Goal: Task Accomplishment & Management: Manage account settings

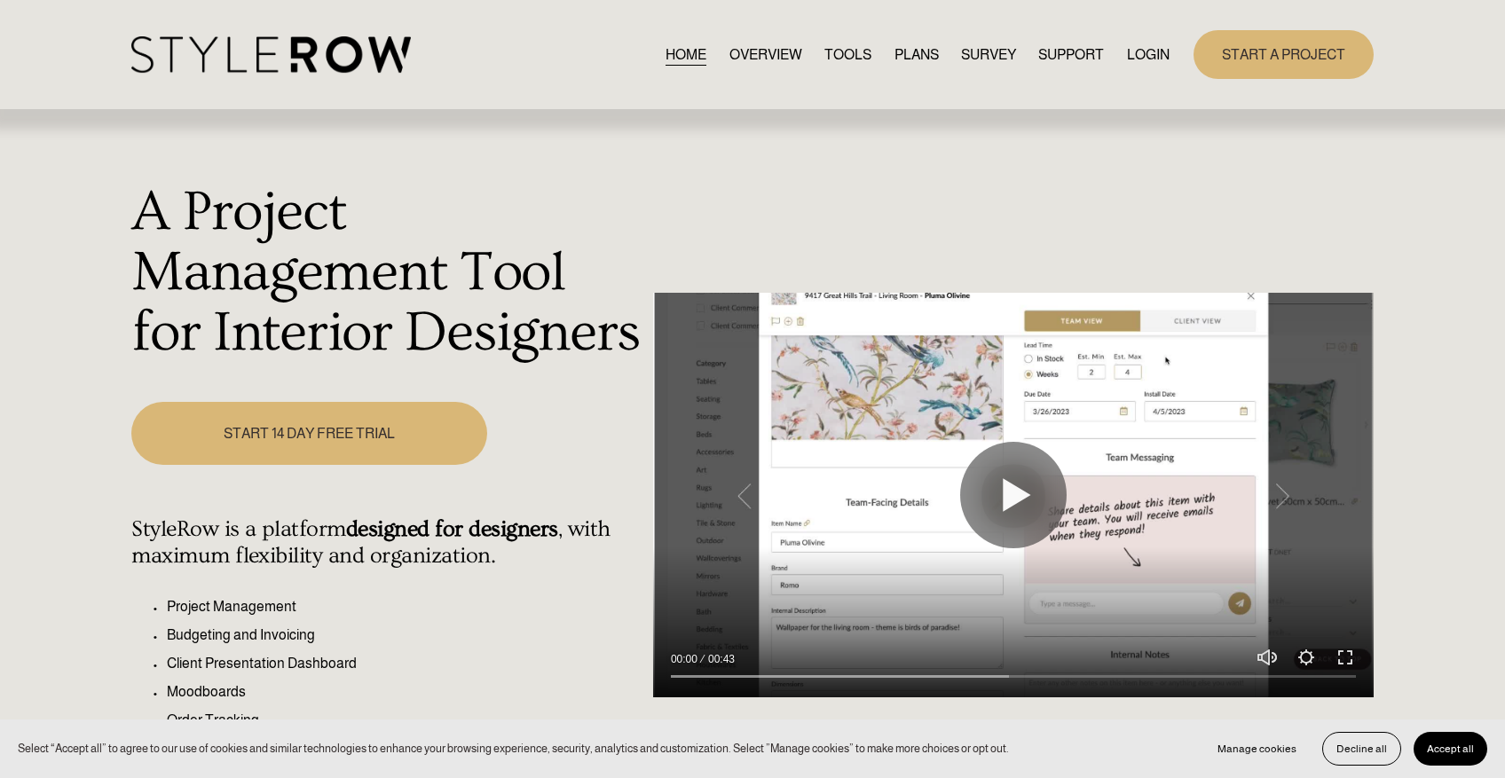
click at [1144, 54] on link "LOGIN" at bounding box center [1148, 55] width 43 height 24
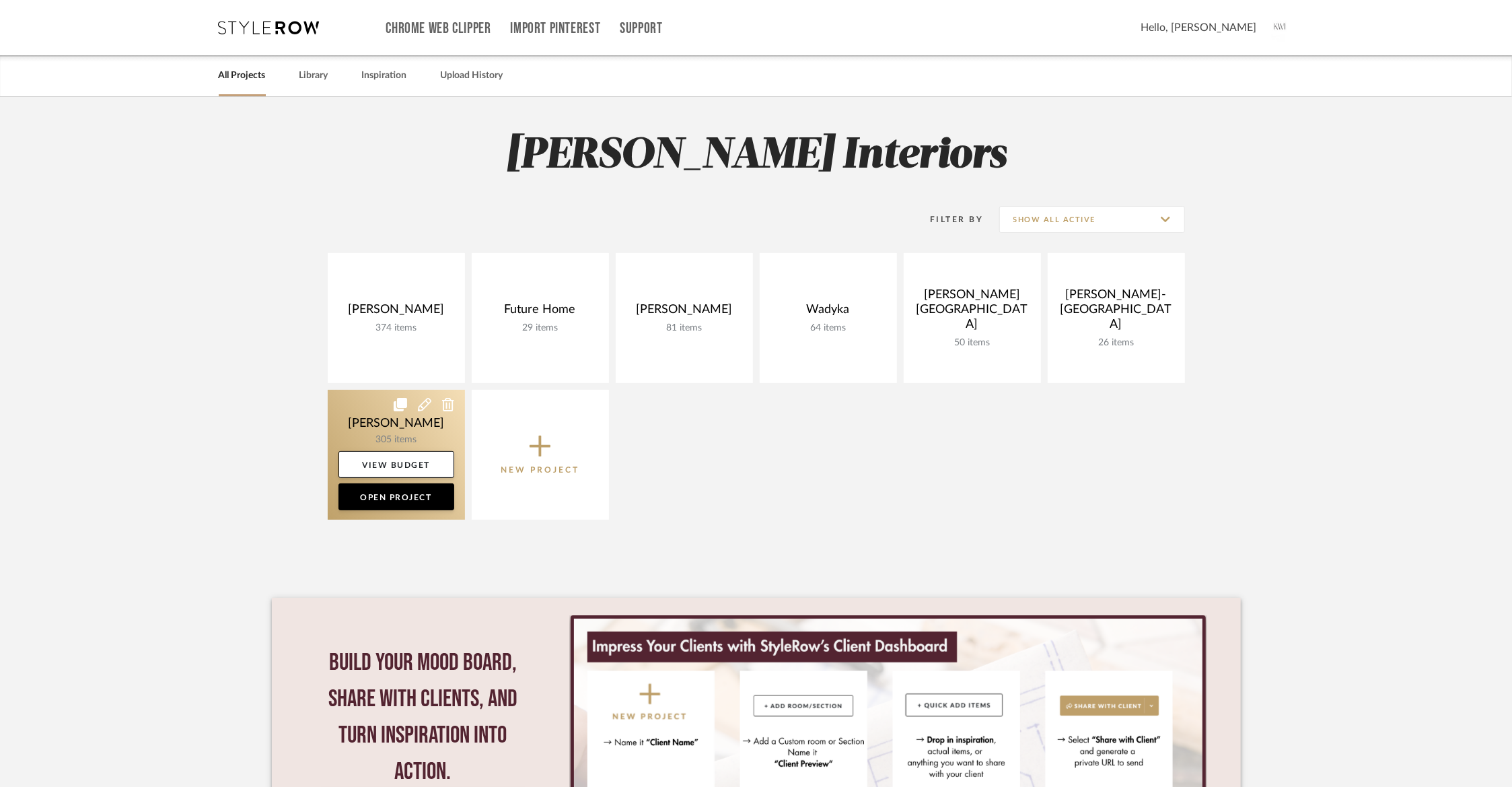
click at [360, 430] on link at bounding box center [396, 454] width 137 height 130
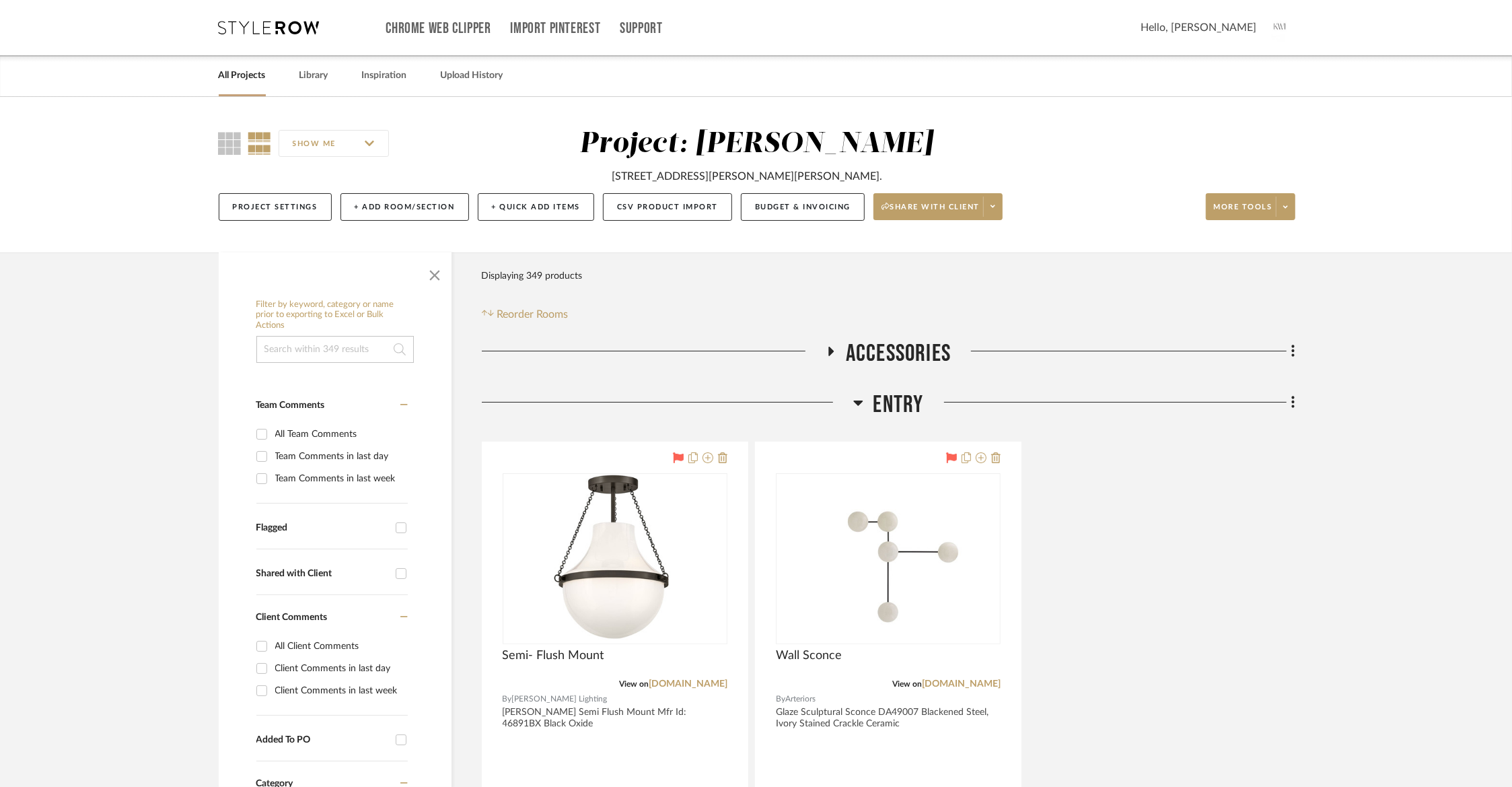
click at [877, 403] on span "Entry" at bounding box center [898, 405] width 51 height 29
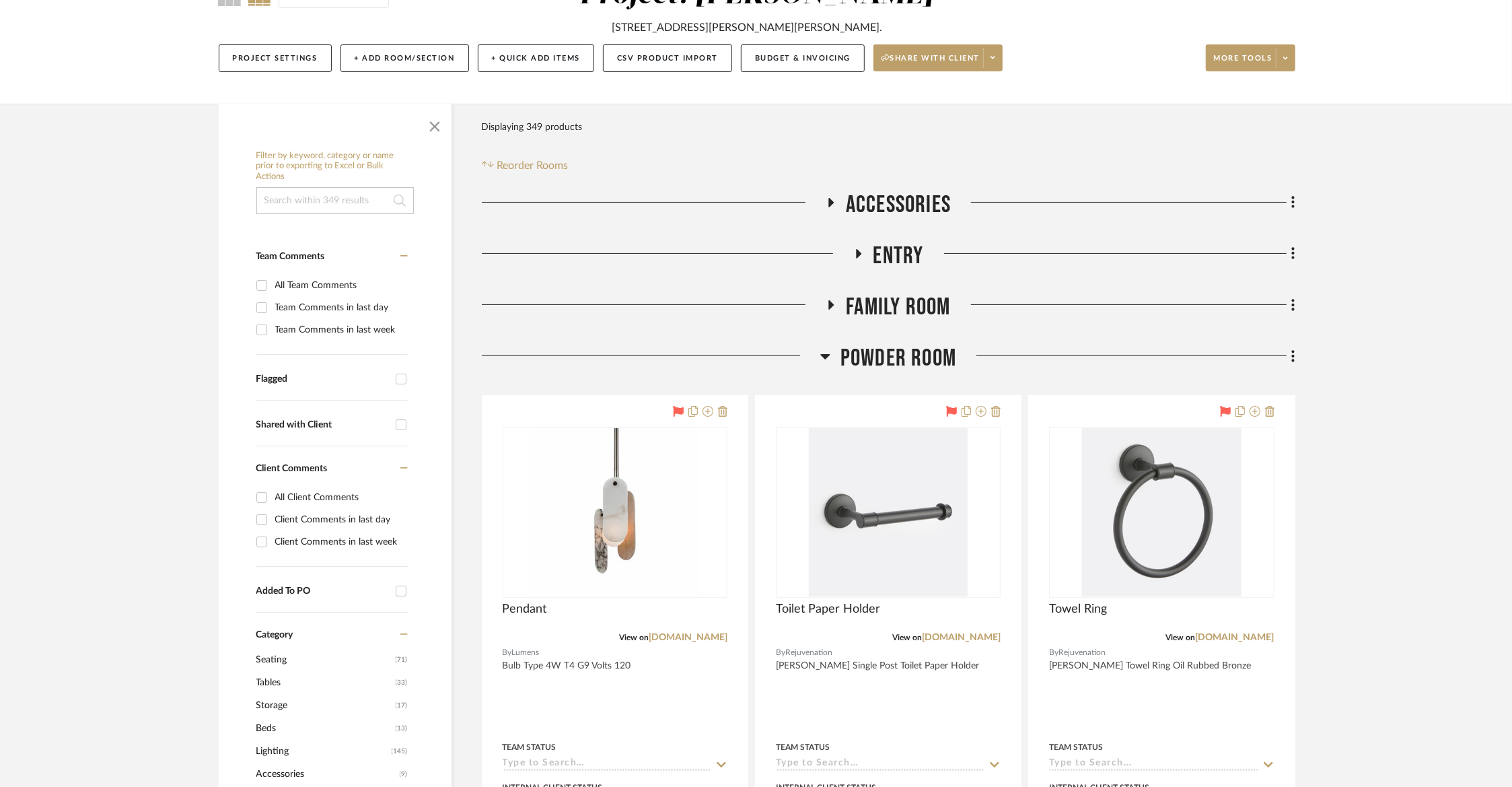
scroll to position [338, 0]
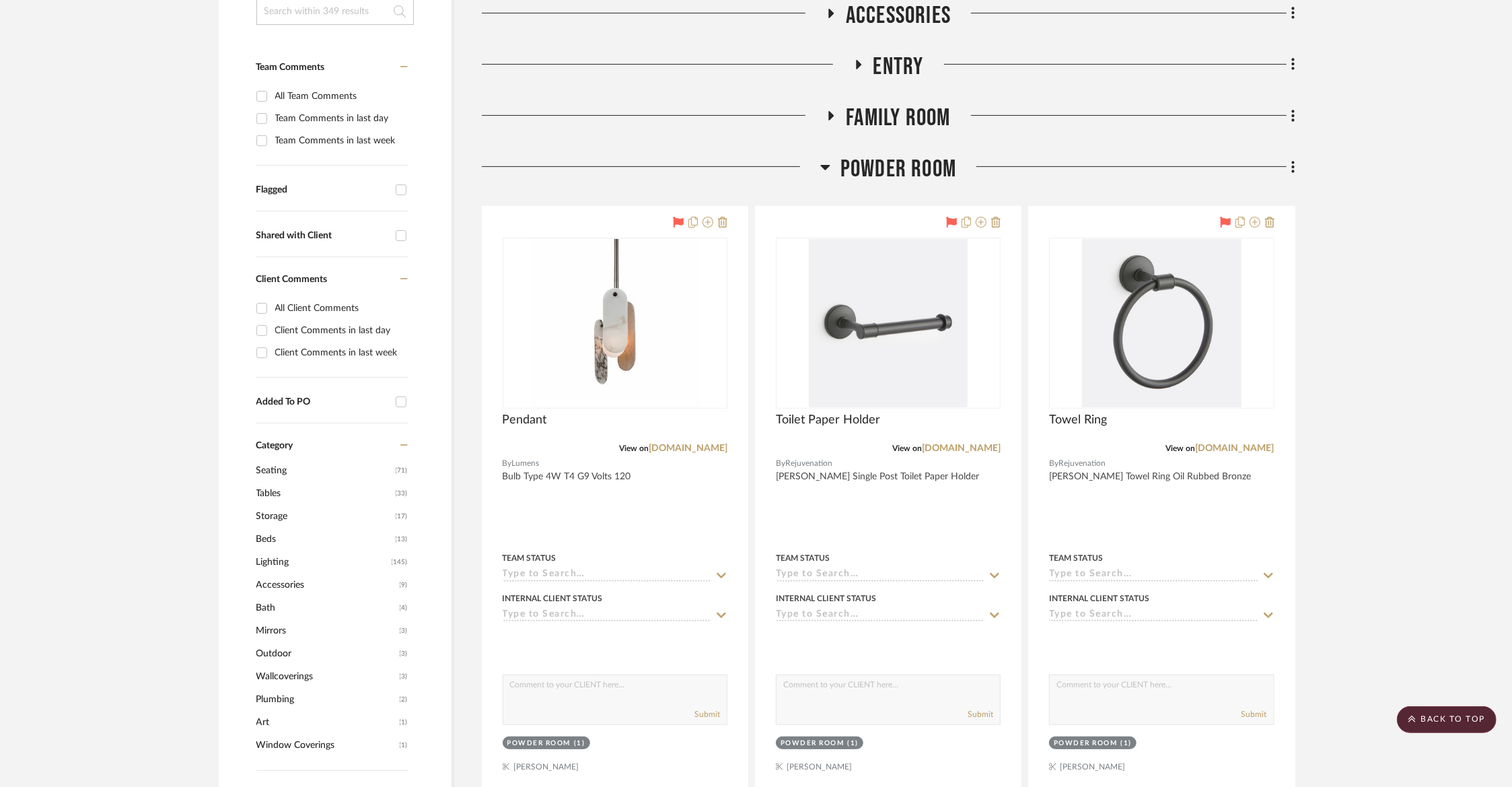
click at [892, 172] on span "Powder Room" at bounding box center [898, 169] width 116 height 29
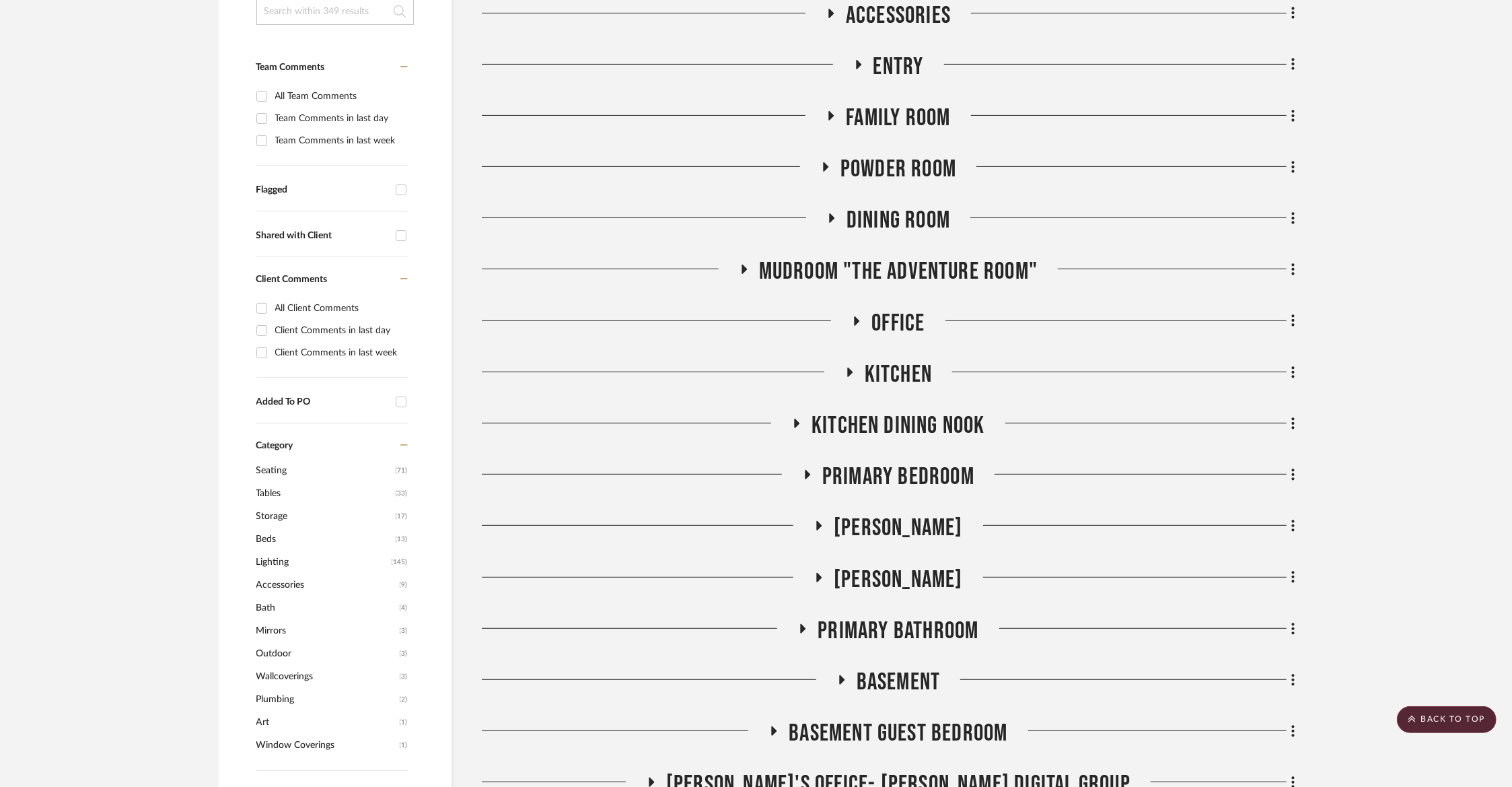
click at [875, 214] on span "Dining Room" at bounding box center [898, 221] width 104 height 29
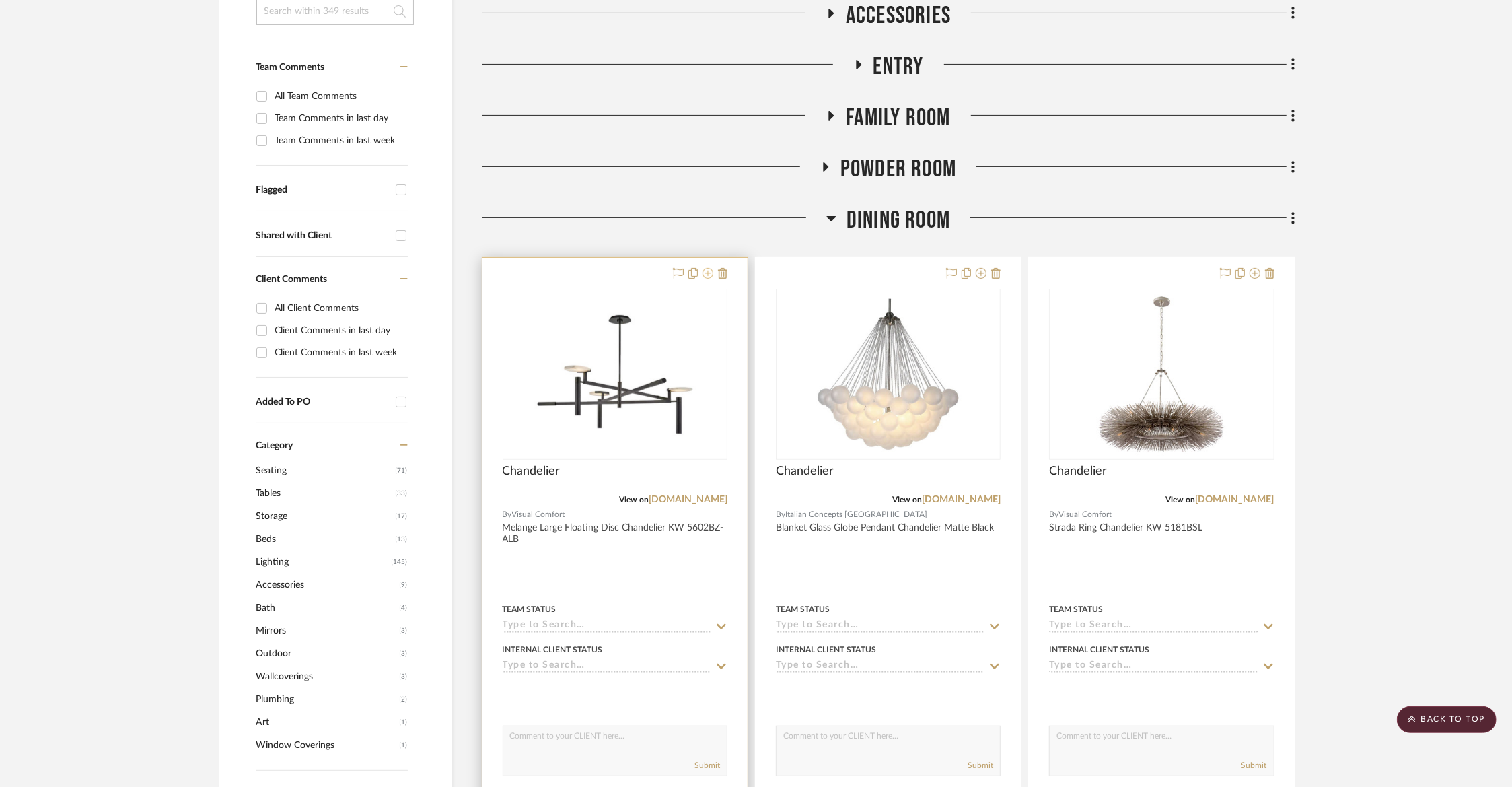
click at [705, 276] on icon at bounding box center [708, 273] width 11 height 11
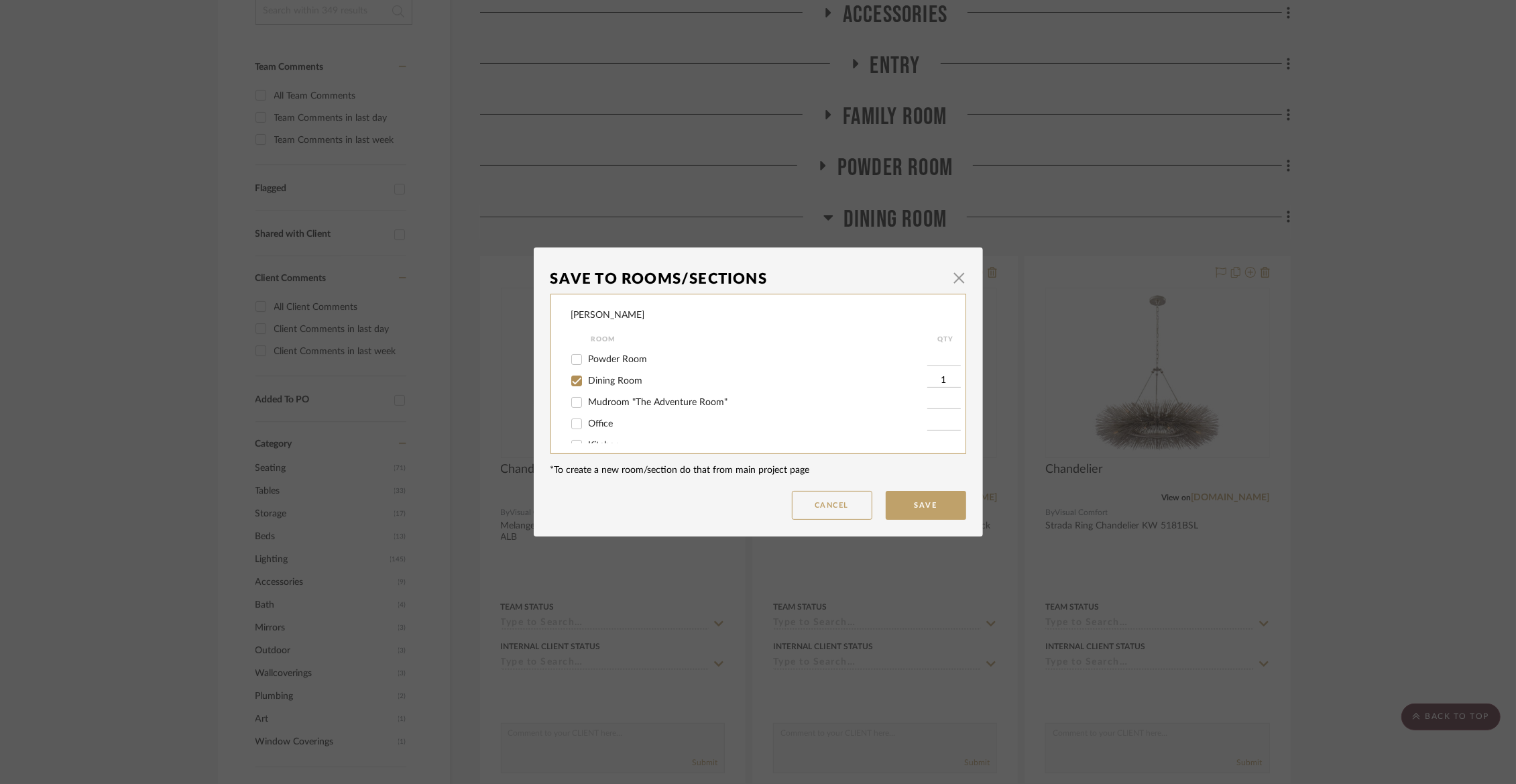
click at [612, 384] on span "Dining Room" at bounding box center [616, 381] width 54 height 9
click at [588, 384] on input "Dining Room" at bounding box center [576, 381] width 21 height 21
checkbox input "false"
click at [599, 431] on span "Not Selected" at bounding box center [615, 429] width 54 height 9
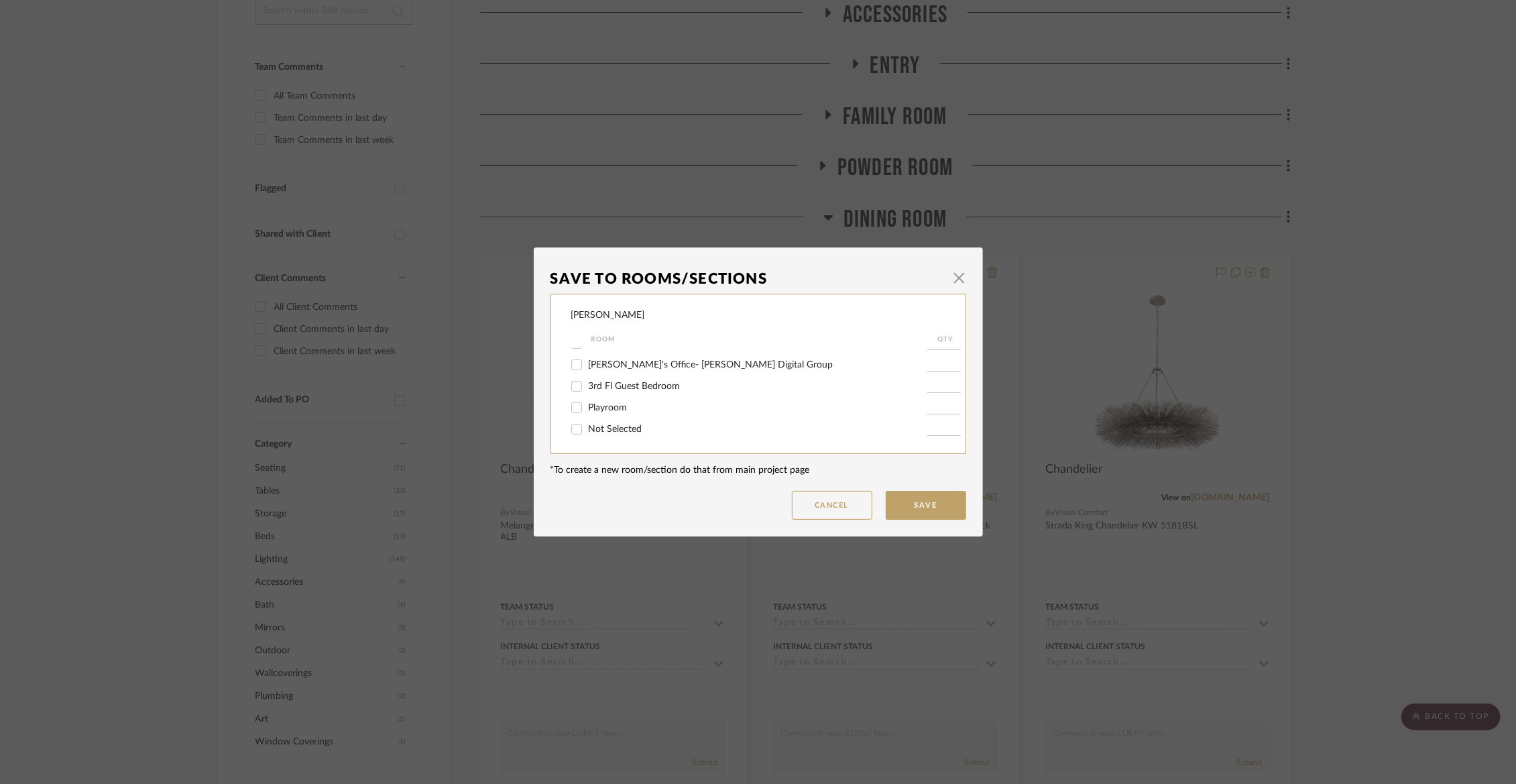
click at [588, 431] on input "Not Selected" at bounding box center [576, 429] width 21 height 21
checkbox input "true"
type input "1"
click at [936, 502] on button "Save" at bounding box center [926, 505] width 81 height 29
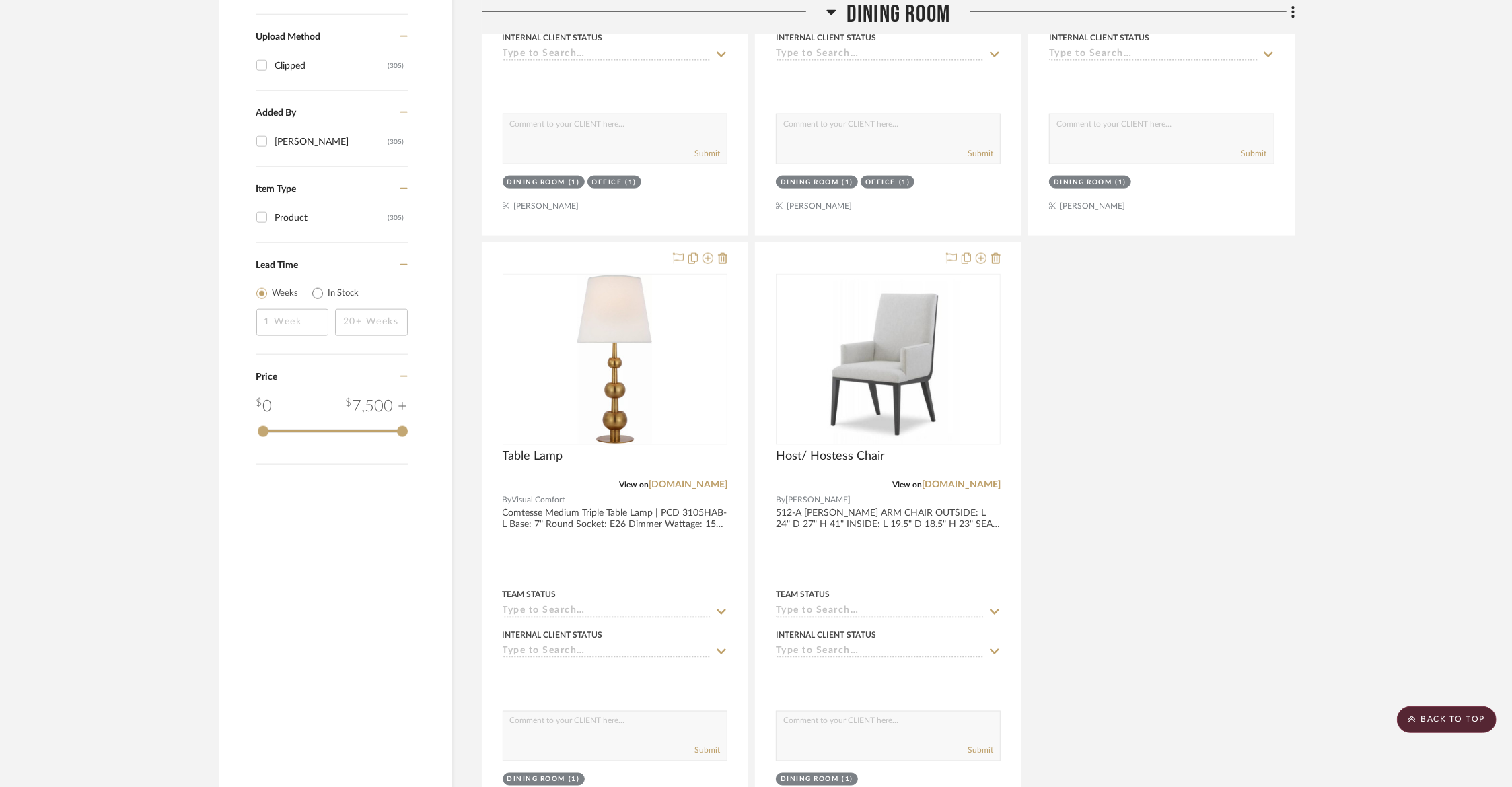
scroll to position [1692, 0]
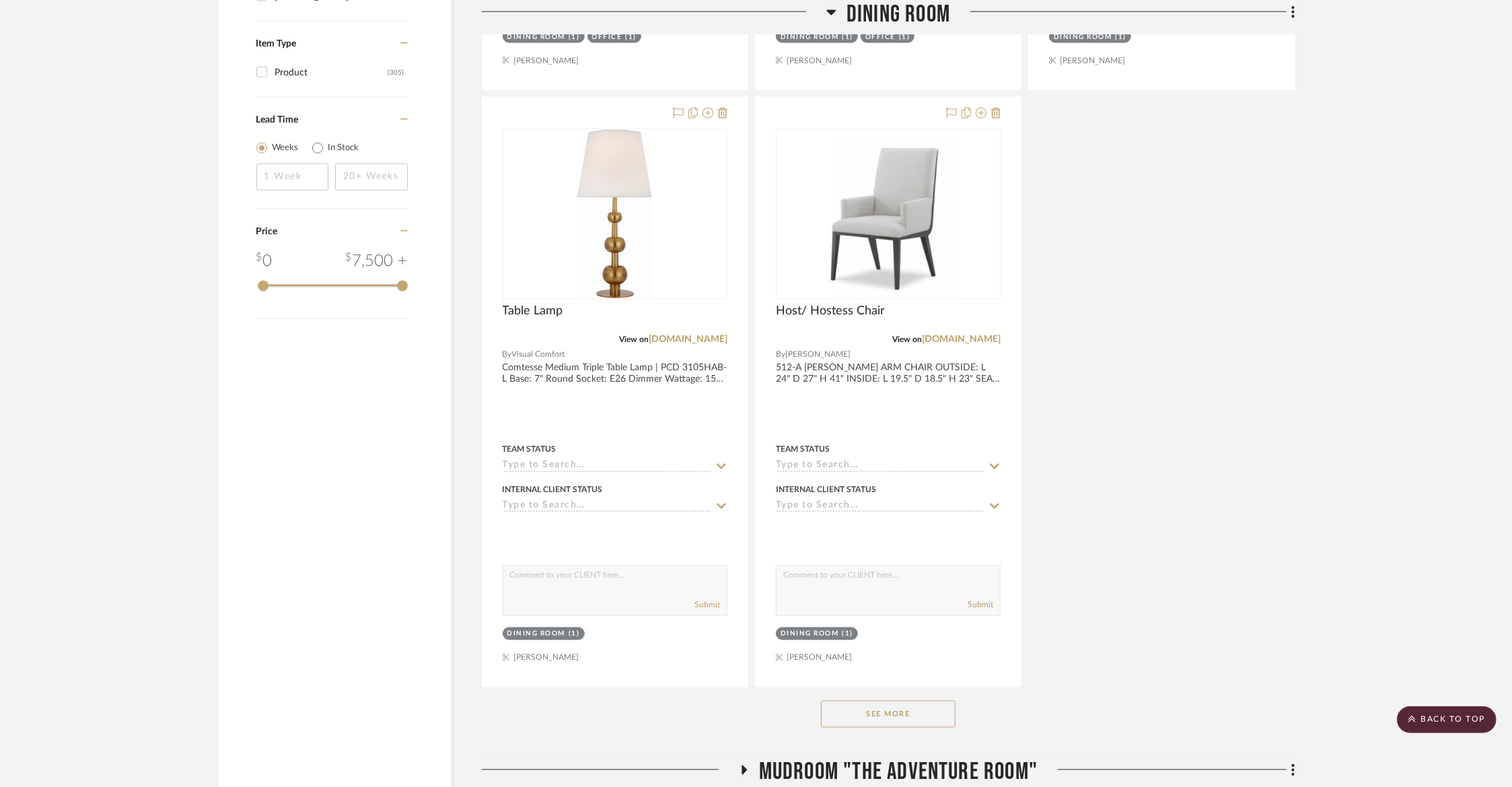
click at [884, 703] on button "See More" at bounding box center [888, 714] width 135 height 27
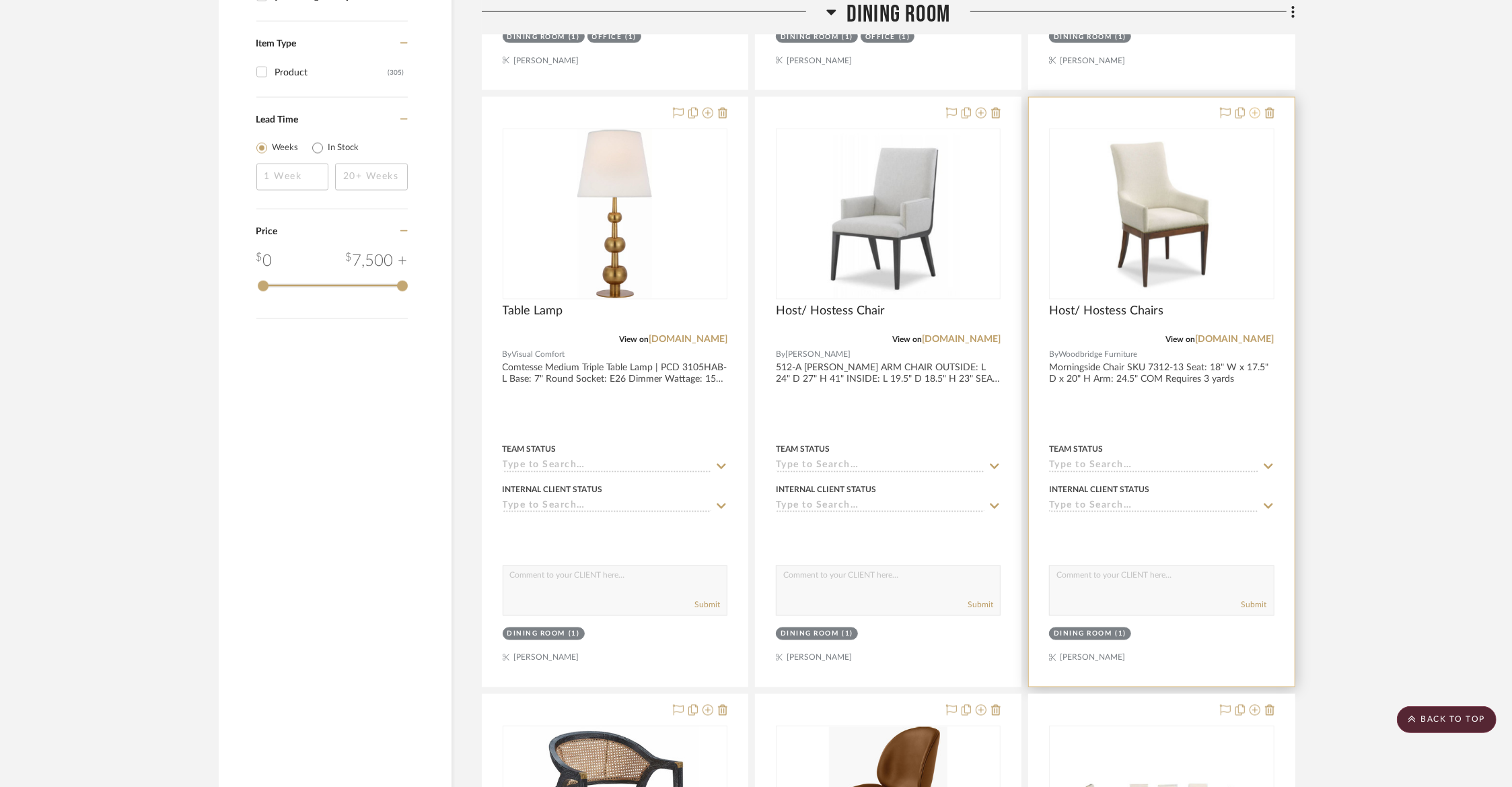
click at [1256, 108] on icon at bounding box center [1254, 113] width 11 height 11
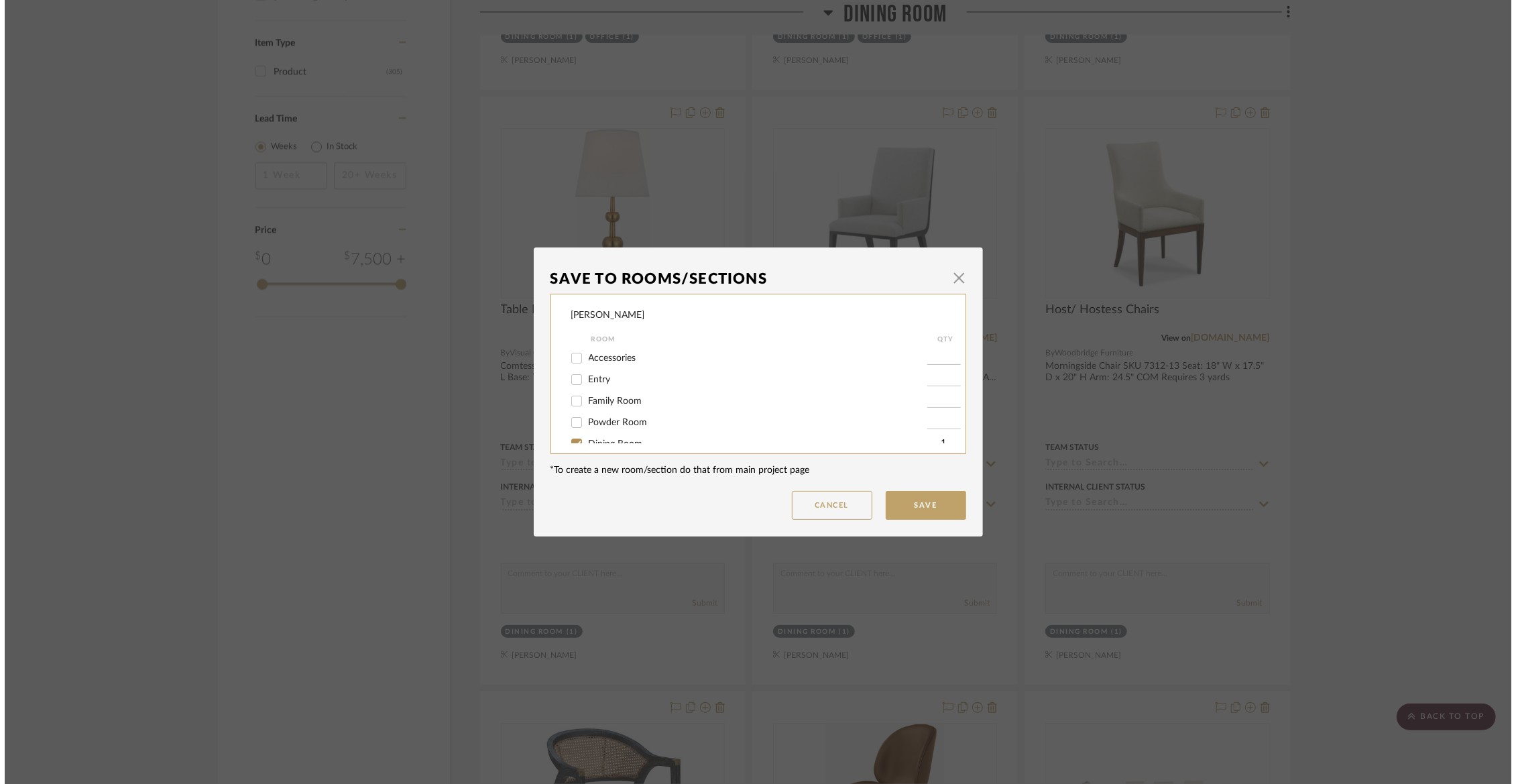
scroll to position [0, 0]
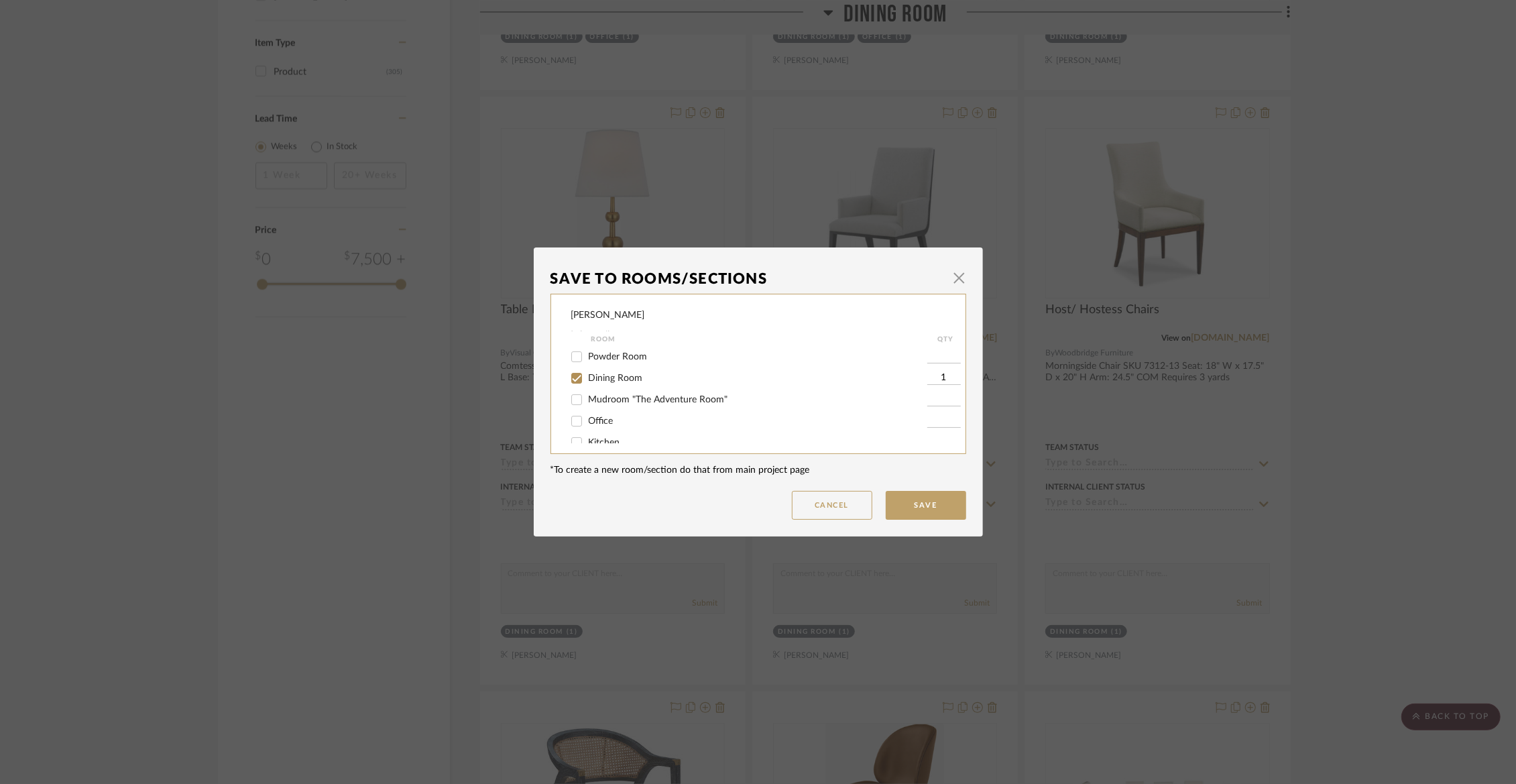
click at [610, 383] on span "Dining Room" at bounding box center [616, 378] width 54 height 9
click at [588, 385] on input "Dining Room" at bounding box center [576, 378] width 21 height 21
checkbox input "false"
click at [609, 431] on span "Not Selected" at bounding box center [615, 429] width 54 height 9
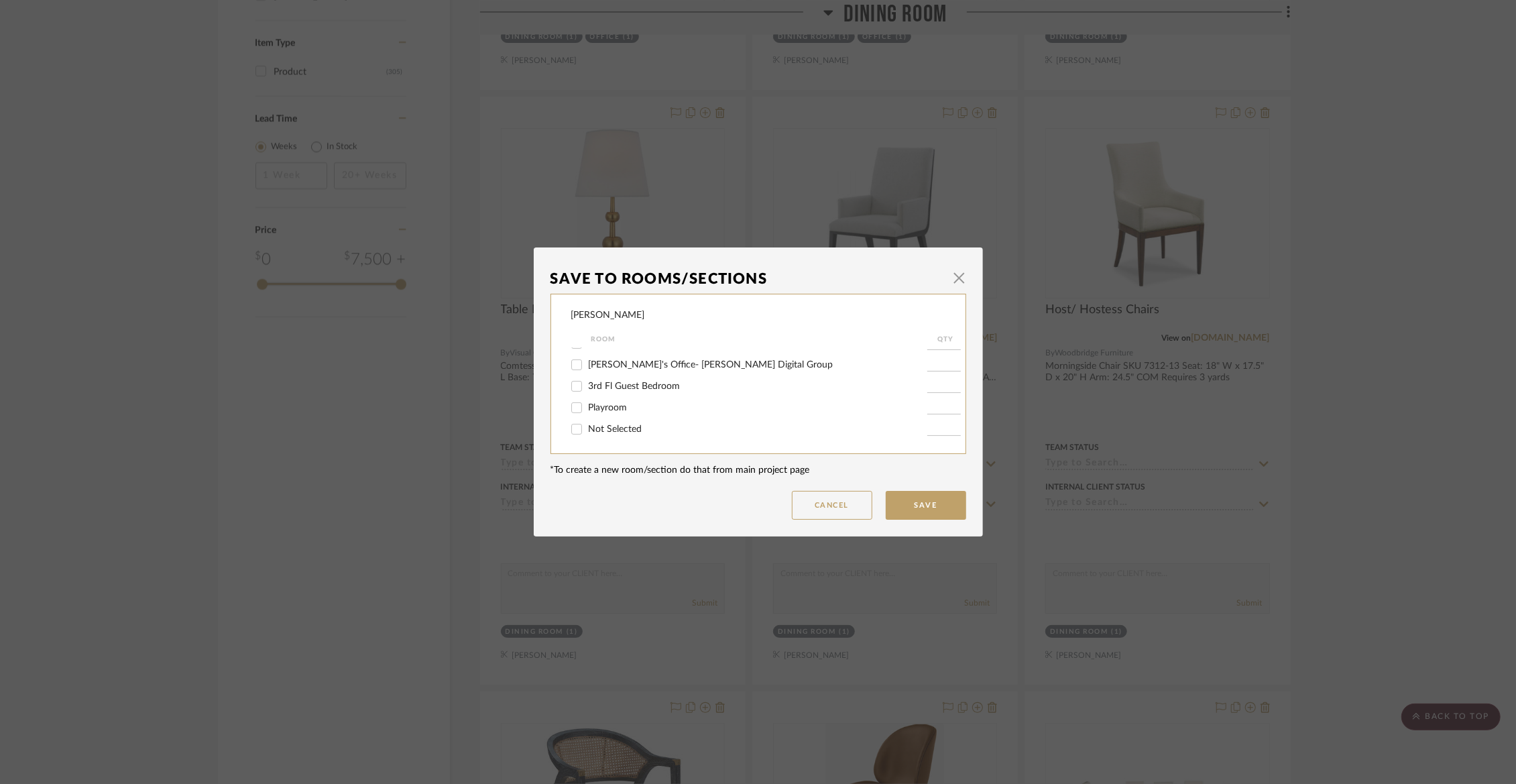
click at [588, 431] on input "Not Selected" at bounding box center [576, 429] width 21 height 21
checkbox input "true"
type input "1"
click at [910, 516] on button "Save" at bounding box center [926, 505] width 81 height 29
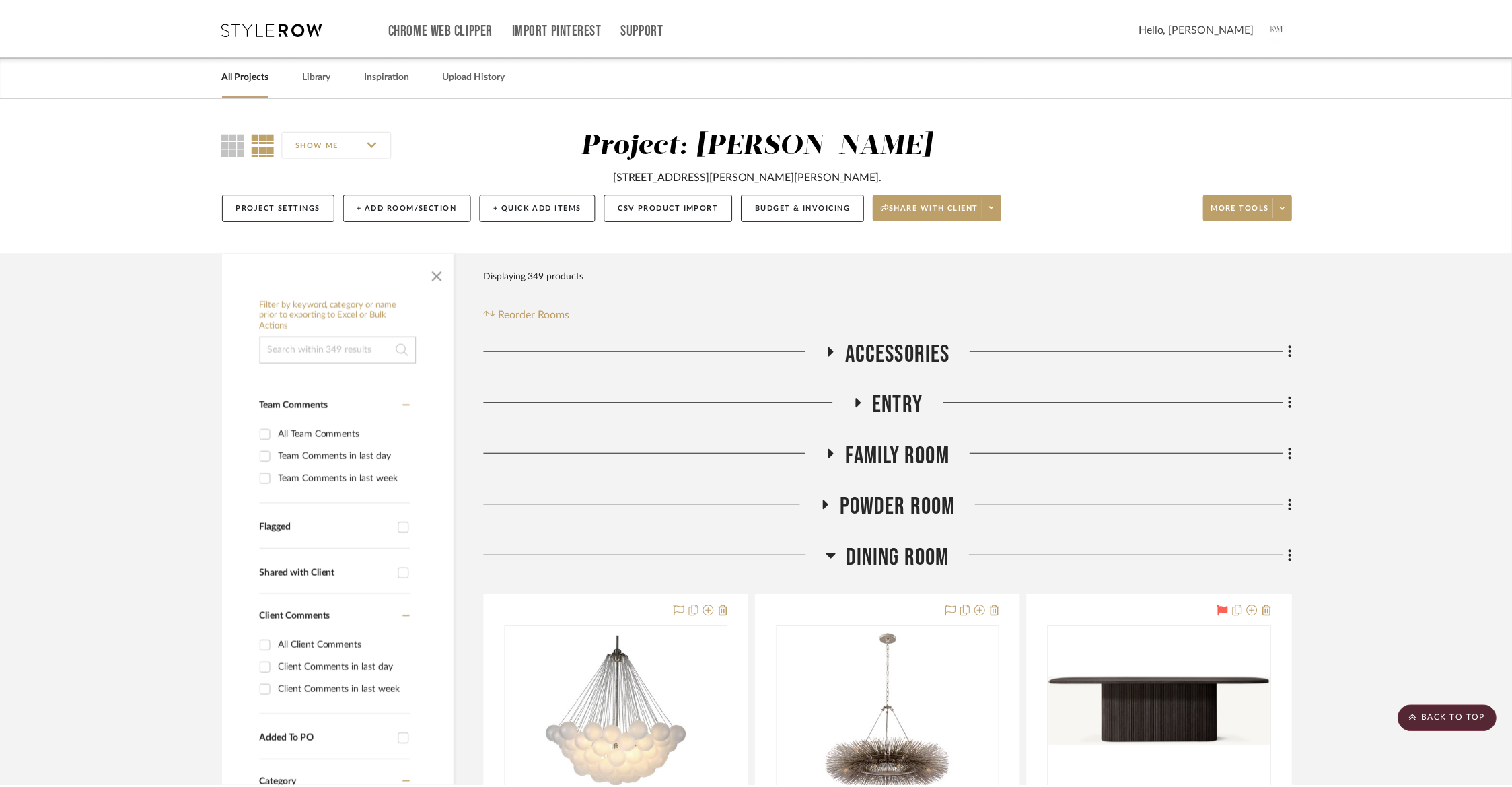
scroll to position [1692, 0]
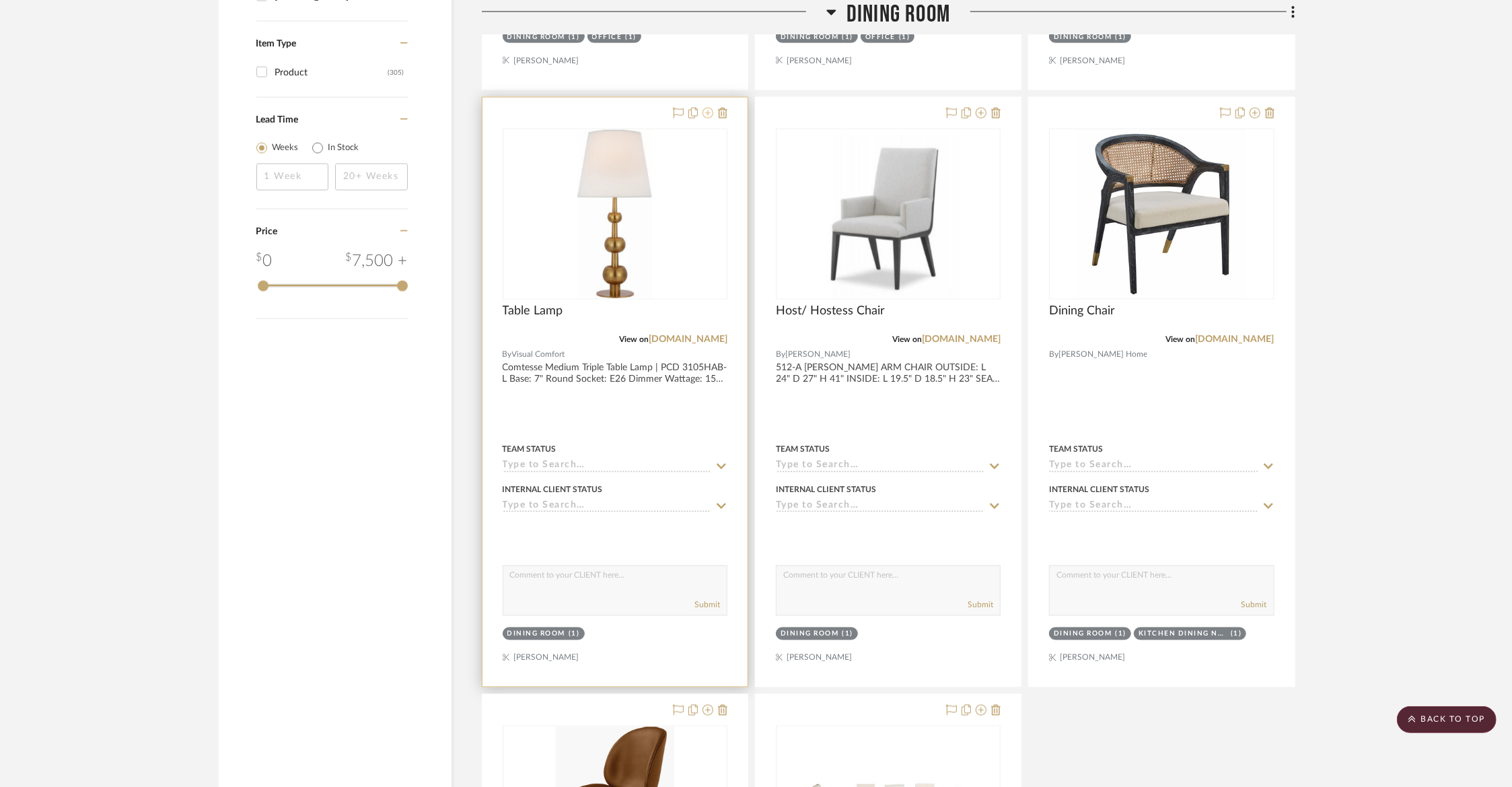
click at [708, 114] on icon at bounding box center [708, 113] width 11 height 11
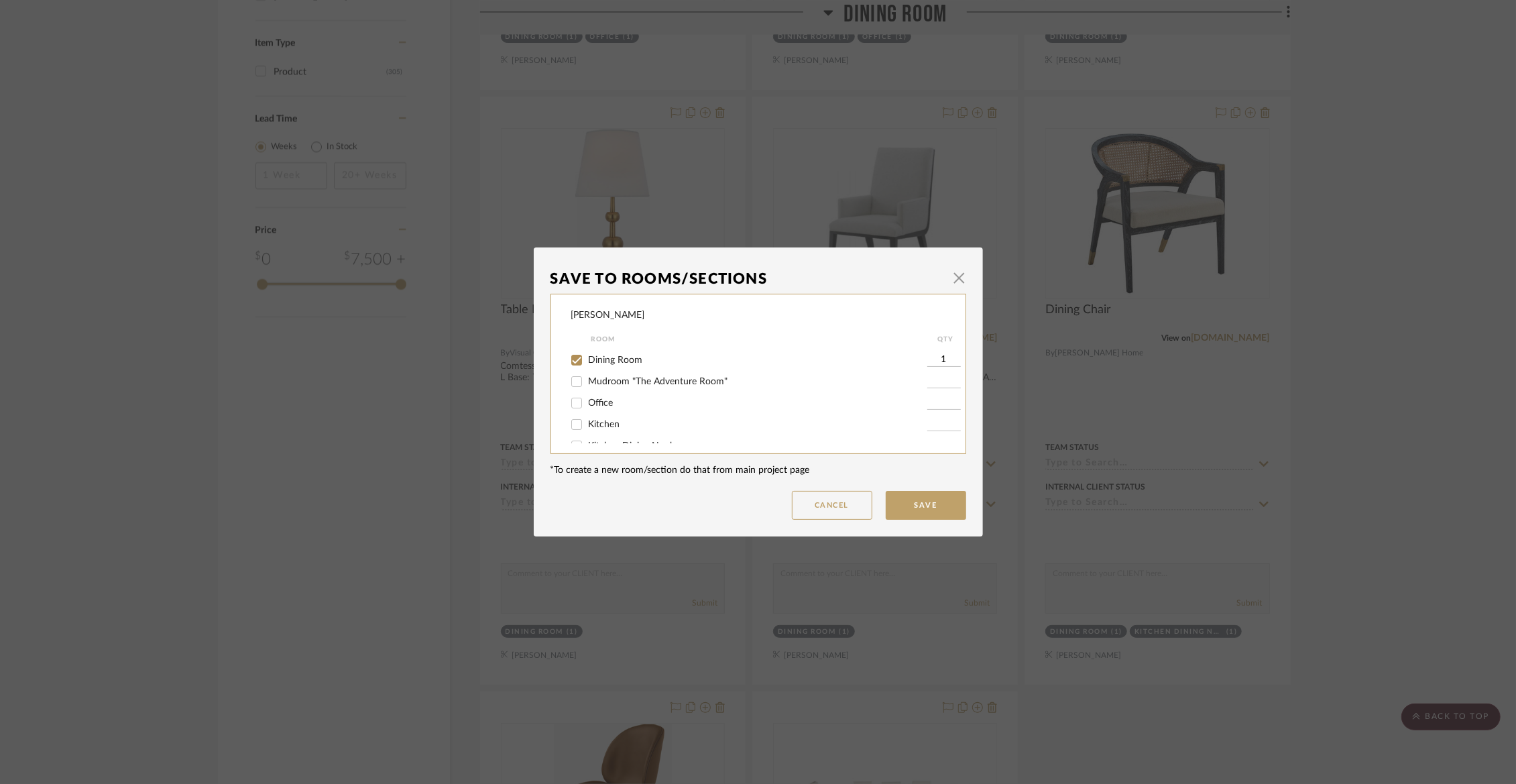
scroll to position [81, 0]
click at [597, 409] on span "Office" at bounding box center [601, 406] width 25 height 9
click at [588, 409] on input "Office" at bounding box center [576, 406] width 21 height 21
checkbox input "true"
type input "1"
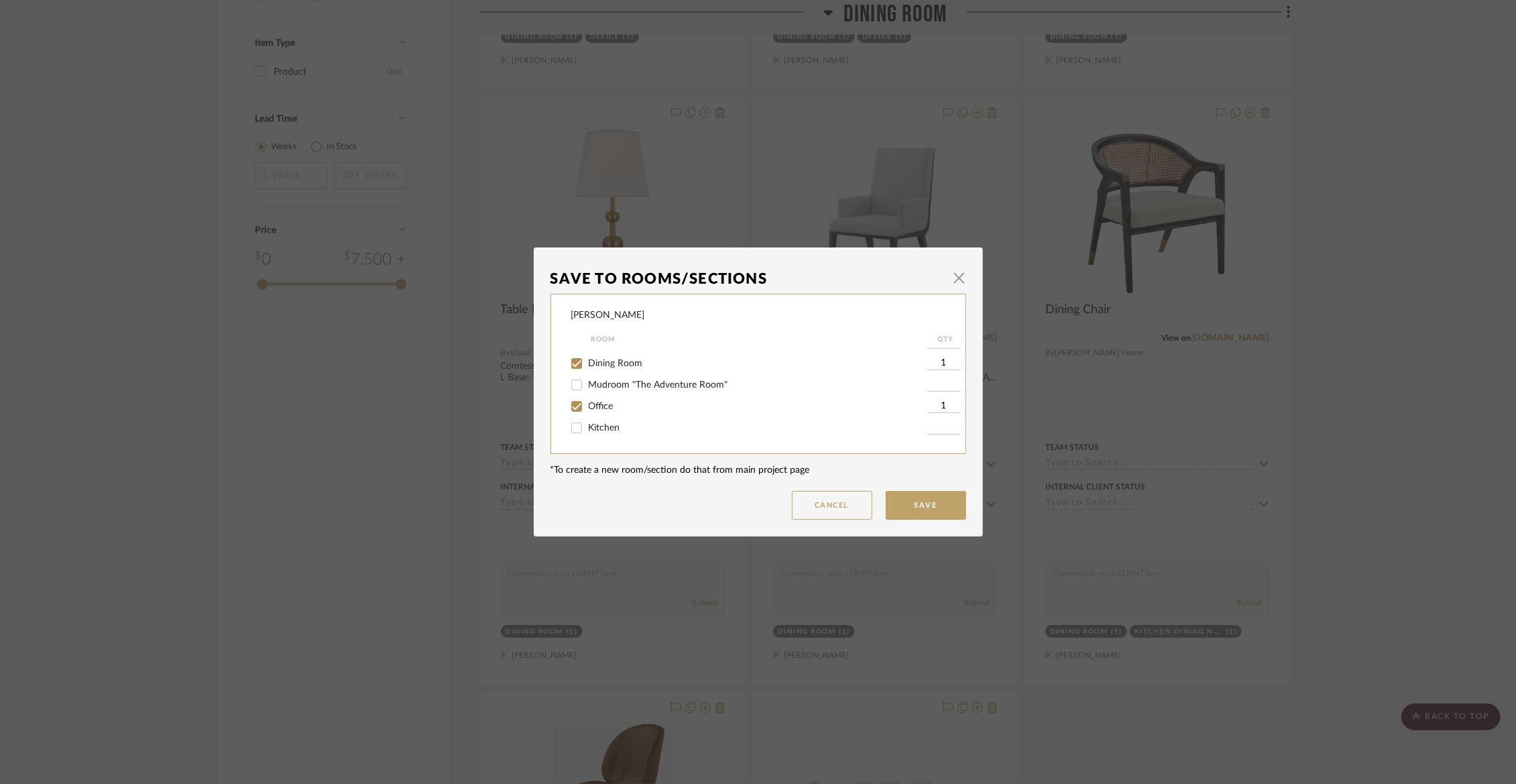
click at [600, 363] on span "Dining Room" at bounding box center [616, 363] width 54 height 9
click at [588, 363] on input "Dining Room" at bounding box center [576, 363] width 21 height 21
checkbox input "false"
click at [934, 506] on button "Save" at bounding box center [926, 505] width 81 height 29
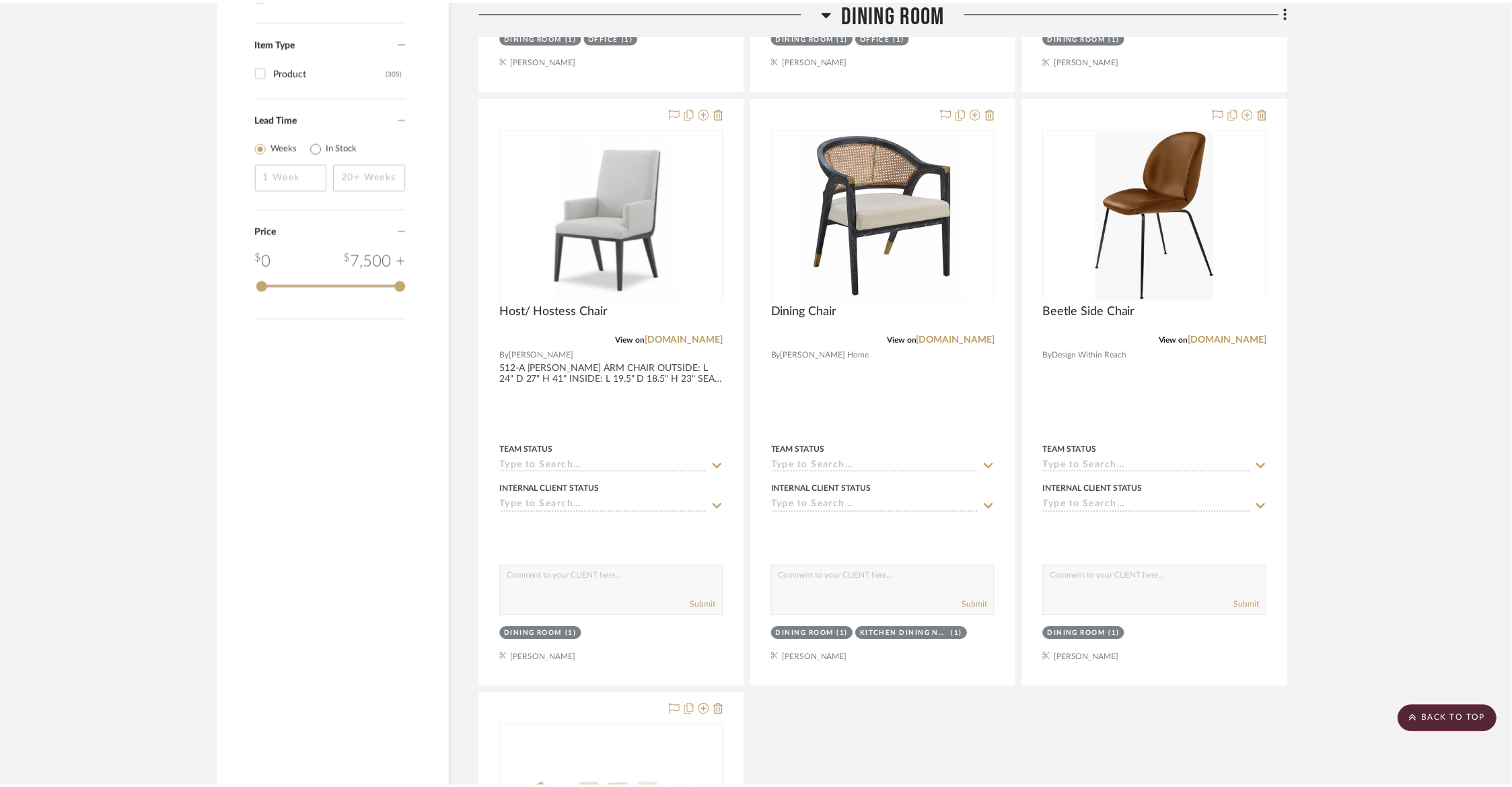
scroll to position [1692, 0]
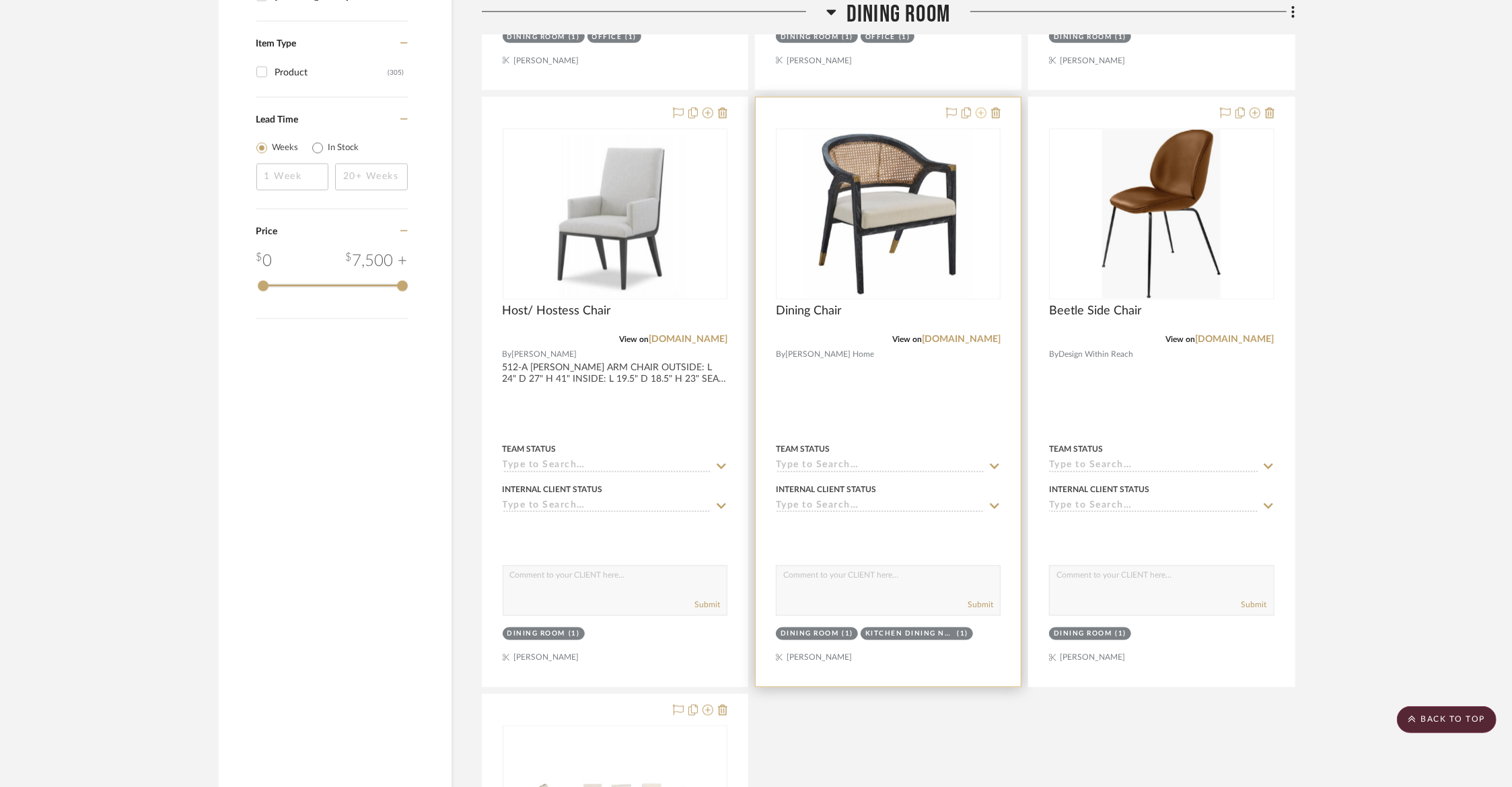
click at [978, 113] on icon at bounding box center [981, 113] width 11 height 11
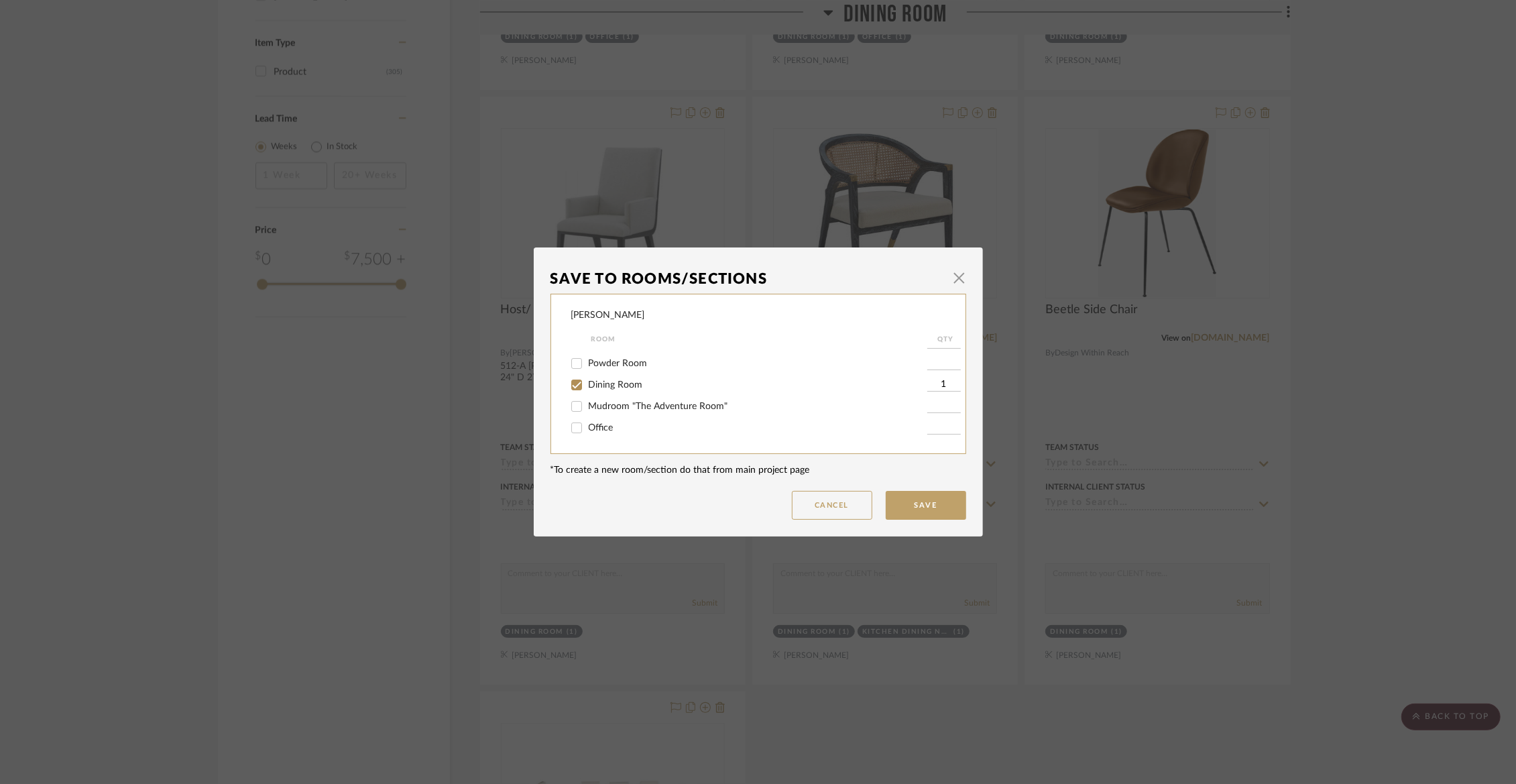
click at [624, 387] on span "Dining Room" at bounding box center [616, 384] width 54 height 9
click at [588, 387] on input "Dining Room" at bounding box center [576, 384] width 21 height 21
checkbox input "false"
click at [619, 427] on span "Not Selected" at bounding box center [615, 429] width 54 height 9
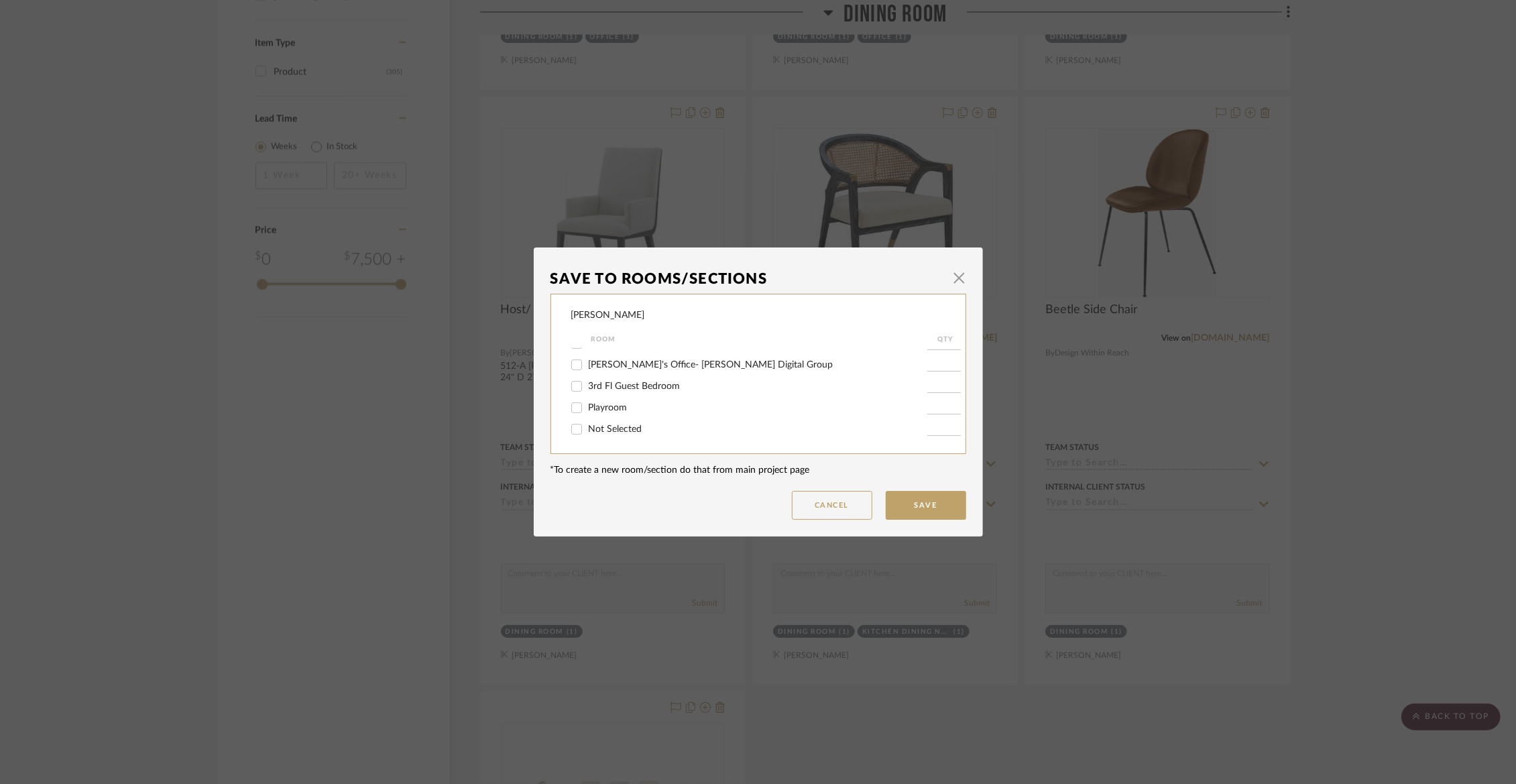
click at [588, 427] on input "Not Selected" at bounding box center [576, 429] width 21 height 21
checkbox input "true"
type input "1"
click at [928, 511] on button "Save" at bounding box center [926, 505] width 81 height 29
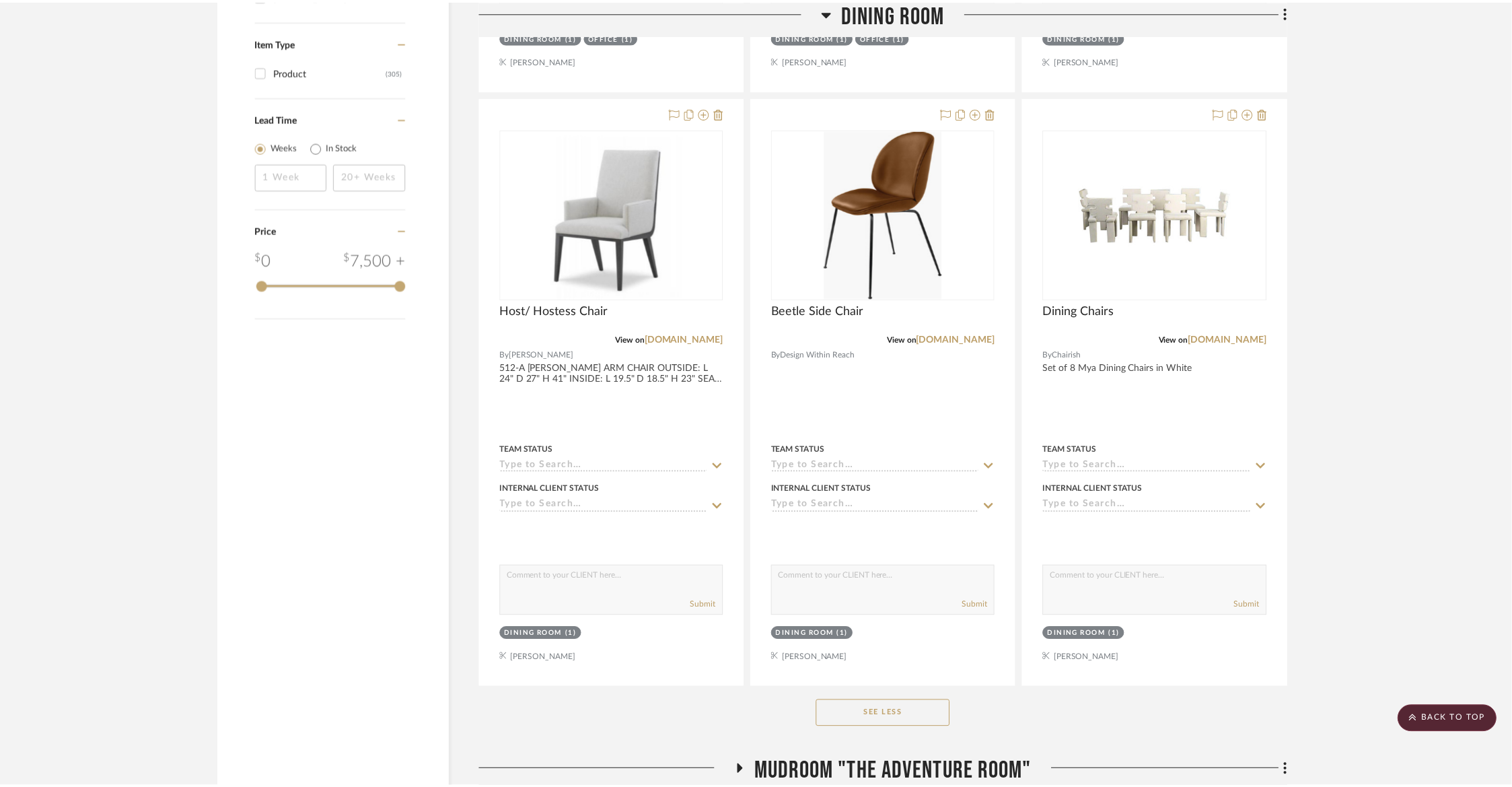
scroll to position [1692, 0]
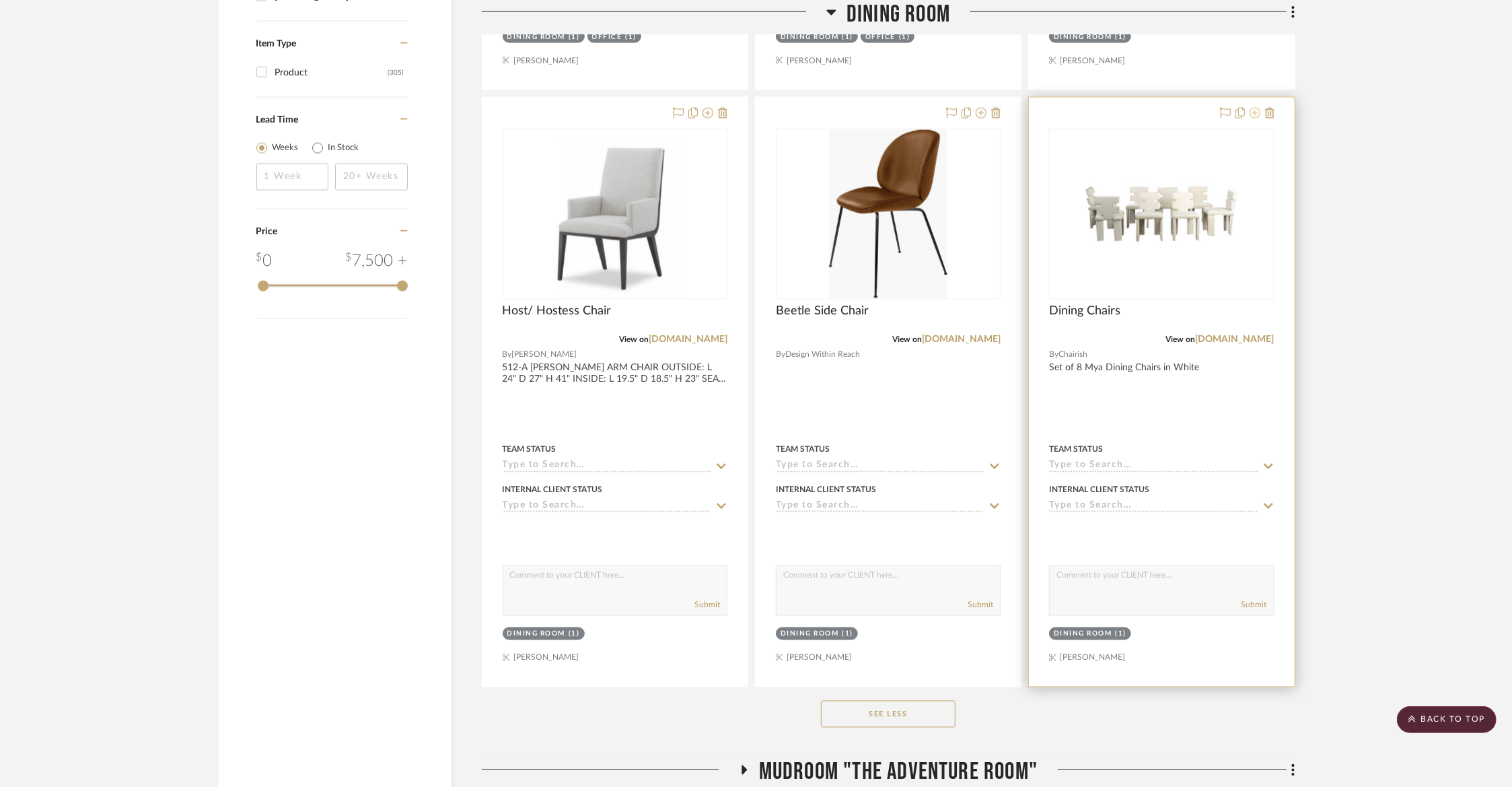
click at [1255, 108] on icon at bounding box center [1254, 113] width 11 height 11
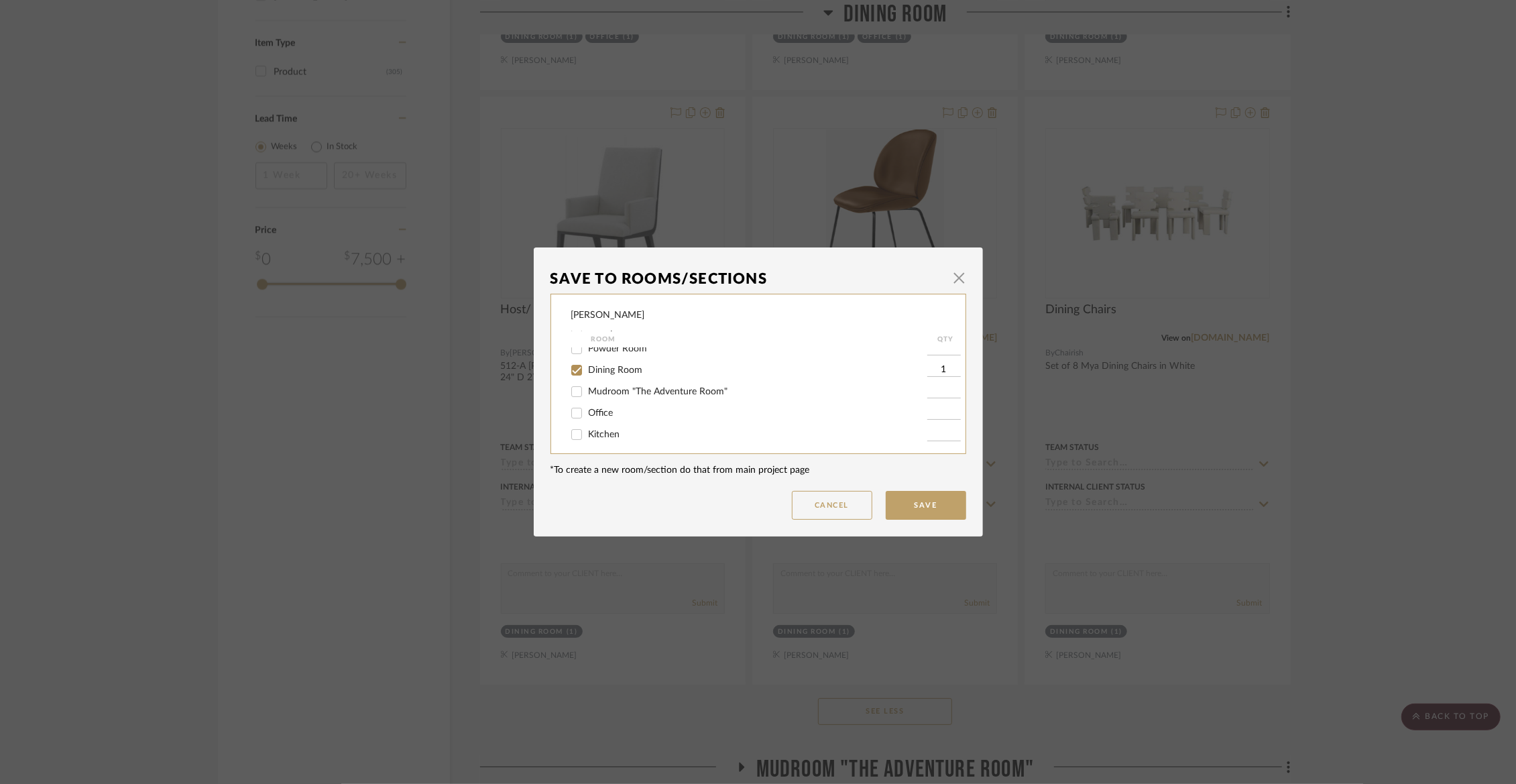
scroll to position [76, 0]
click at [588, 368] on span "Dining Room" at bounding box center [616, 368] width 54 height 9
click at [587, 368] on input "Dining Room" at bounding box center [576, 368] width 21 height 21
checkbox input "false"
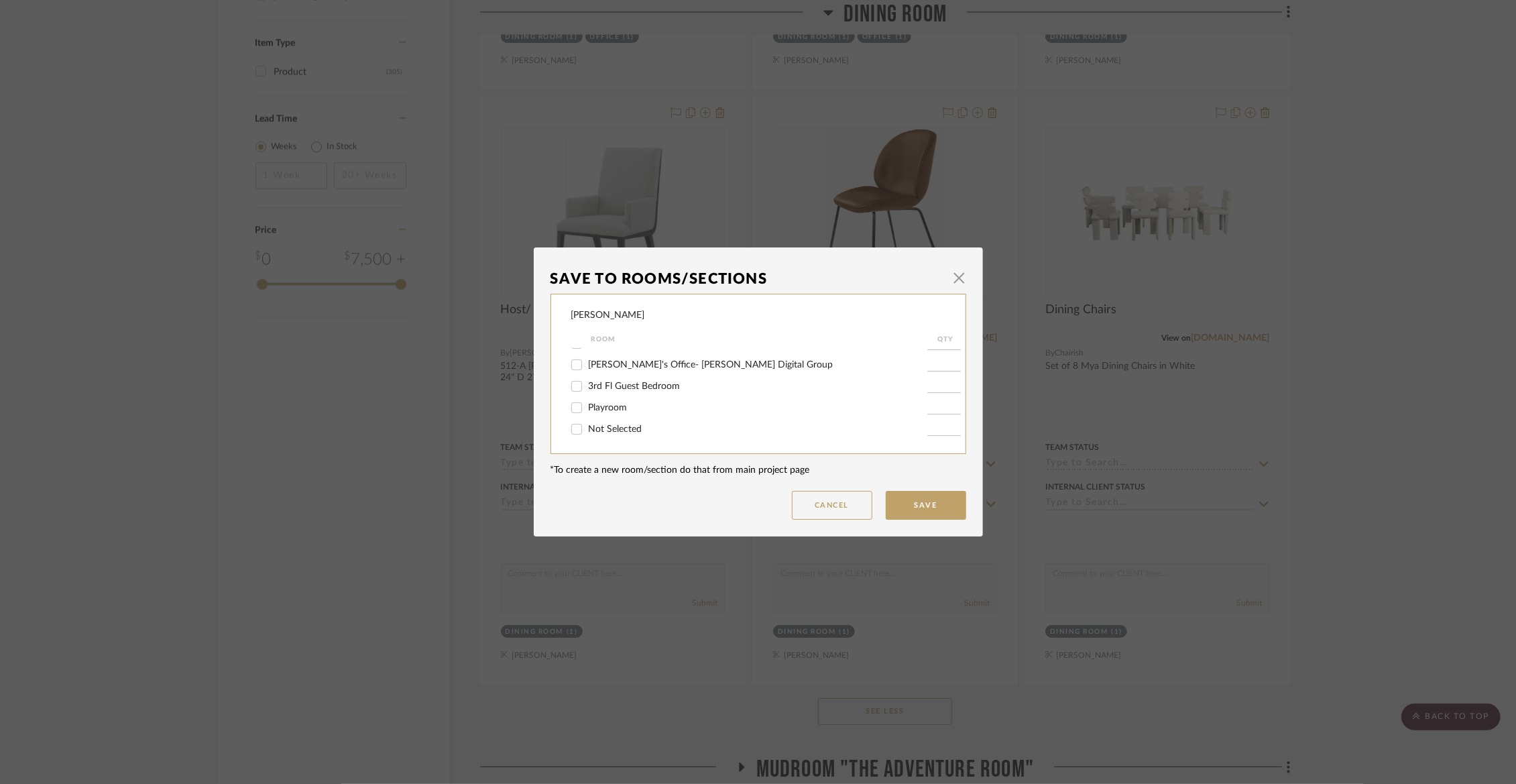
click at [588, 433] on span "Not Selected" at bounding box center [615, 429] width 54 height 9
click at [586, 433] on input "Not Selected" at bounding box center [576, 429] width 21 height 21
checkbox input "true"
type input "1"
click at [931, 505] on button "Save" at bounding box center [926, 505] width 81 height 29
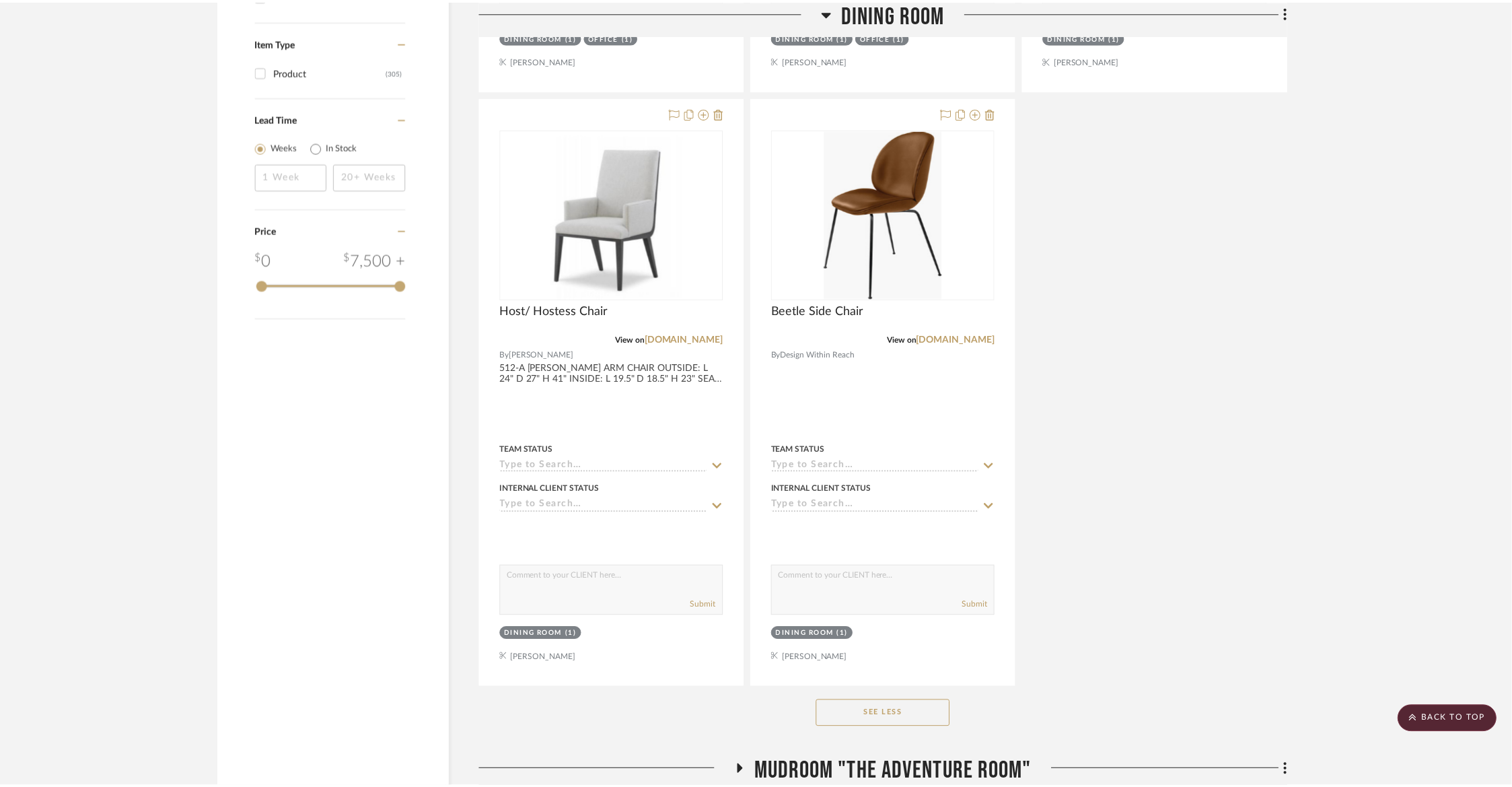
scroll to position [1692, 0]
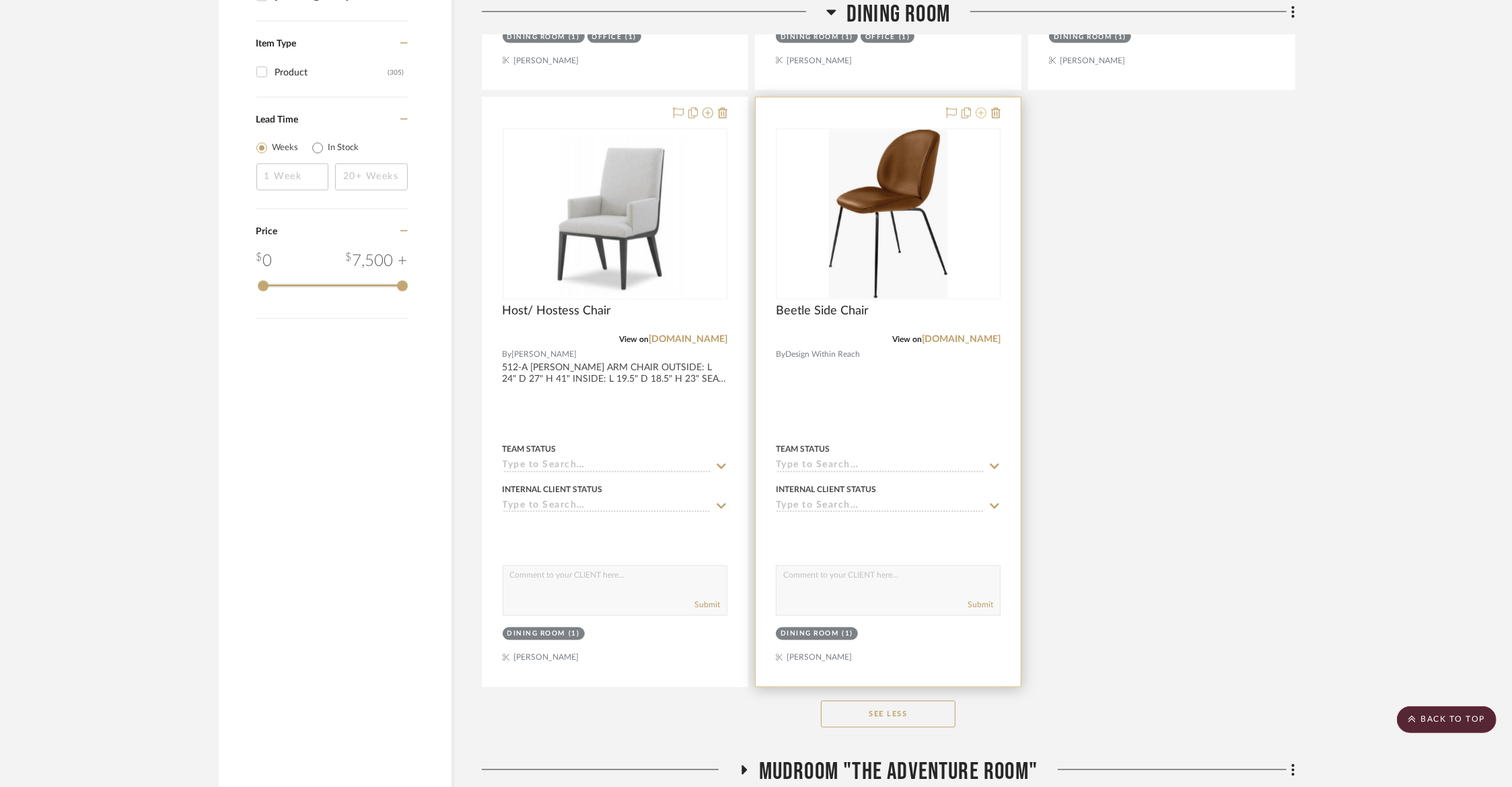
click at [981, 109] on icon at bounding box center [981, 113] width 11 height 11
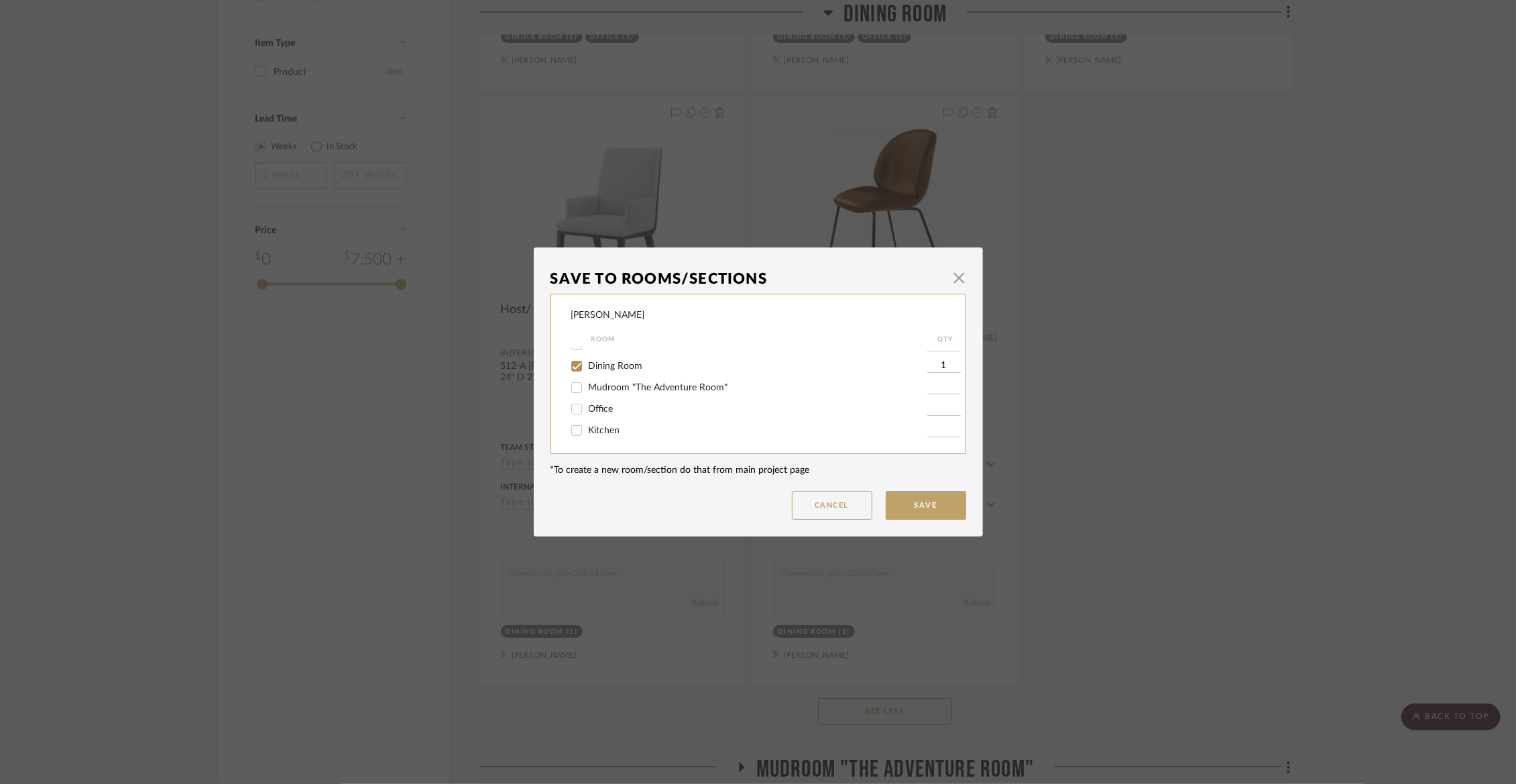
scroll to position [97, 0]
click at [621, 351] on span "Dining Room" at bounding box center [616, 347] width 54 height 9
click at [588, 353] on input "Dining Room" at bounding box center [576, 347] width 21 height 21
checkbox input "false"
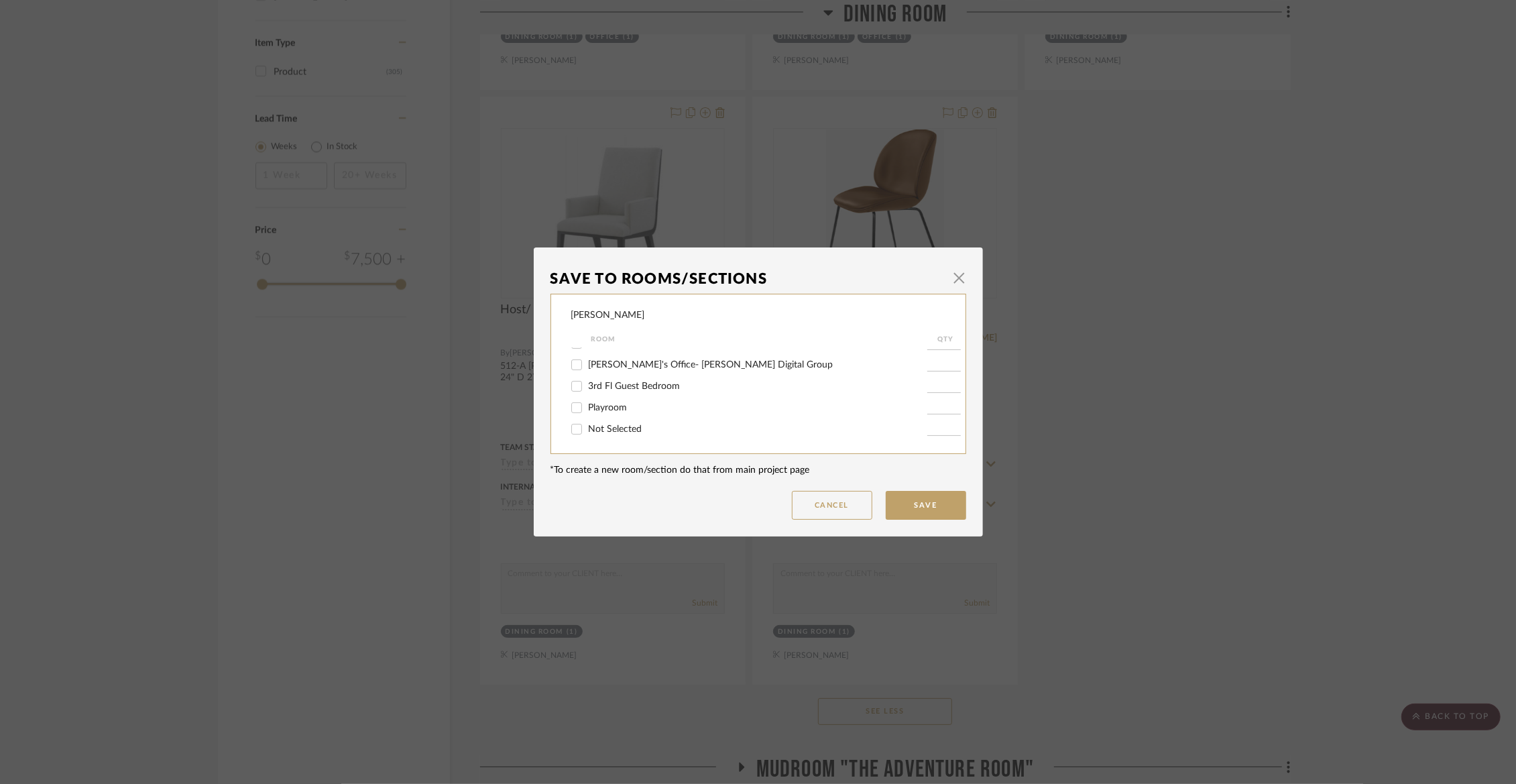
click at [614, 430] on span "Not Selected" at bounding box center [615, 429] width 54 height 9
click at [588, 430] on input "Not Selected" at bounding box center [576, 429] width 21 height 21
checkbox input "true"
type input "1"
click at [904, 502] on button "Save" at bounding box center [926, 505] width 81 height 29
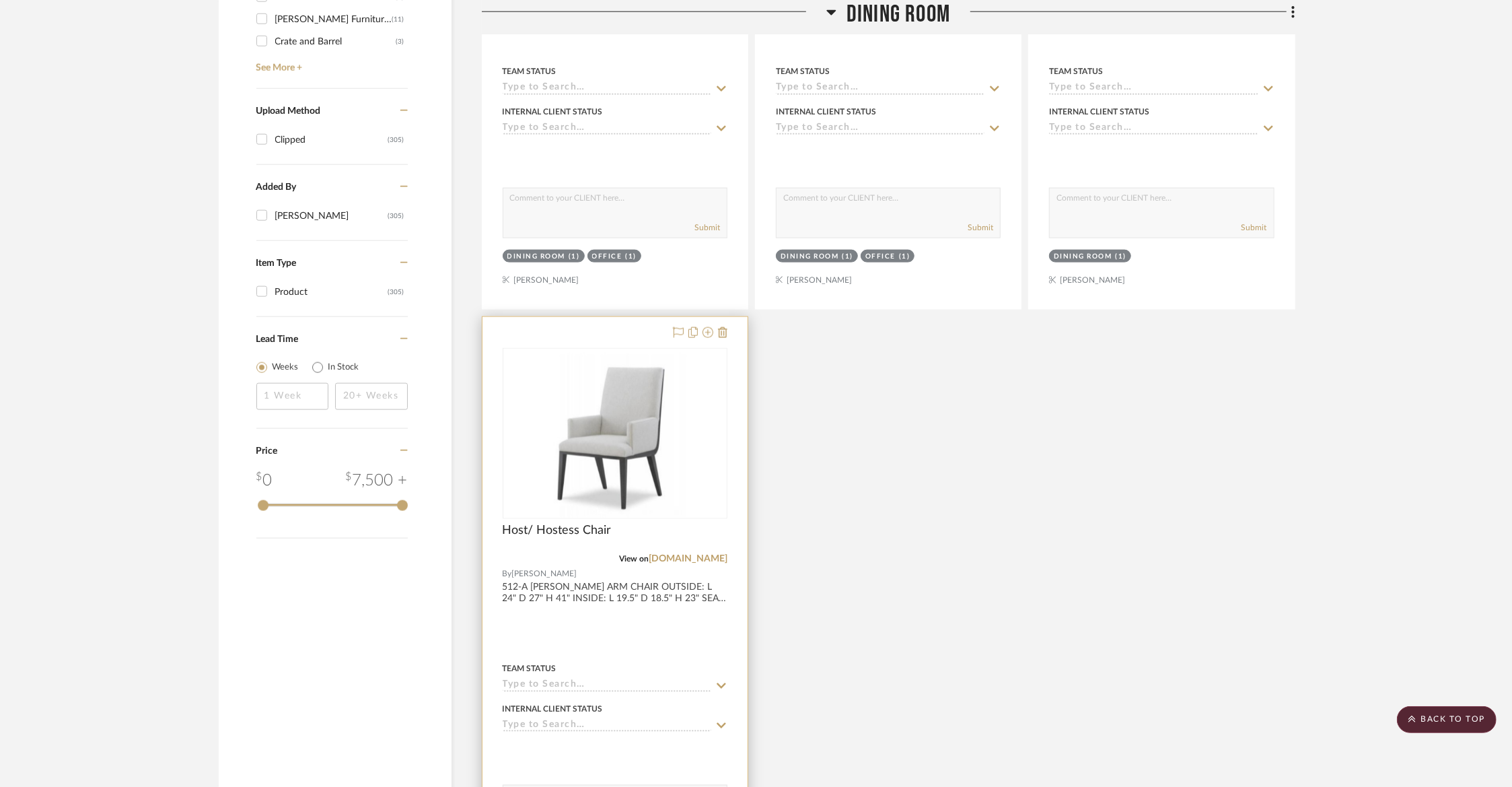
scroll to position [1483, 0]
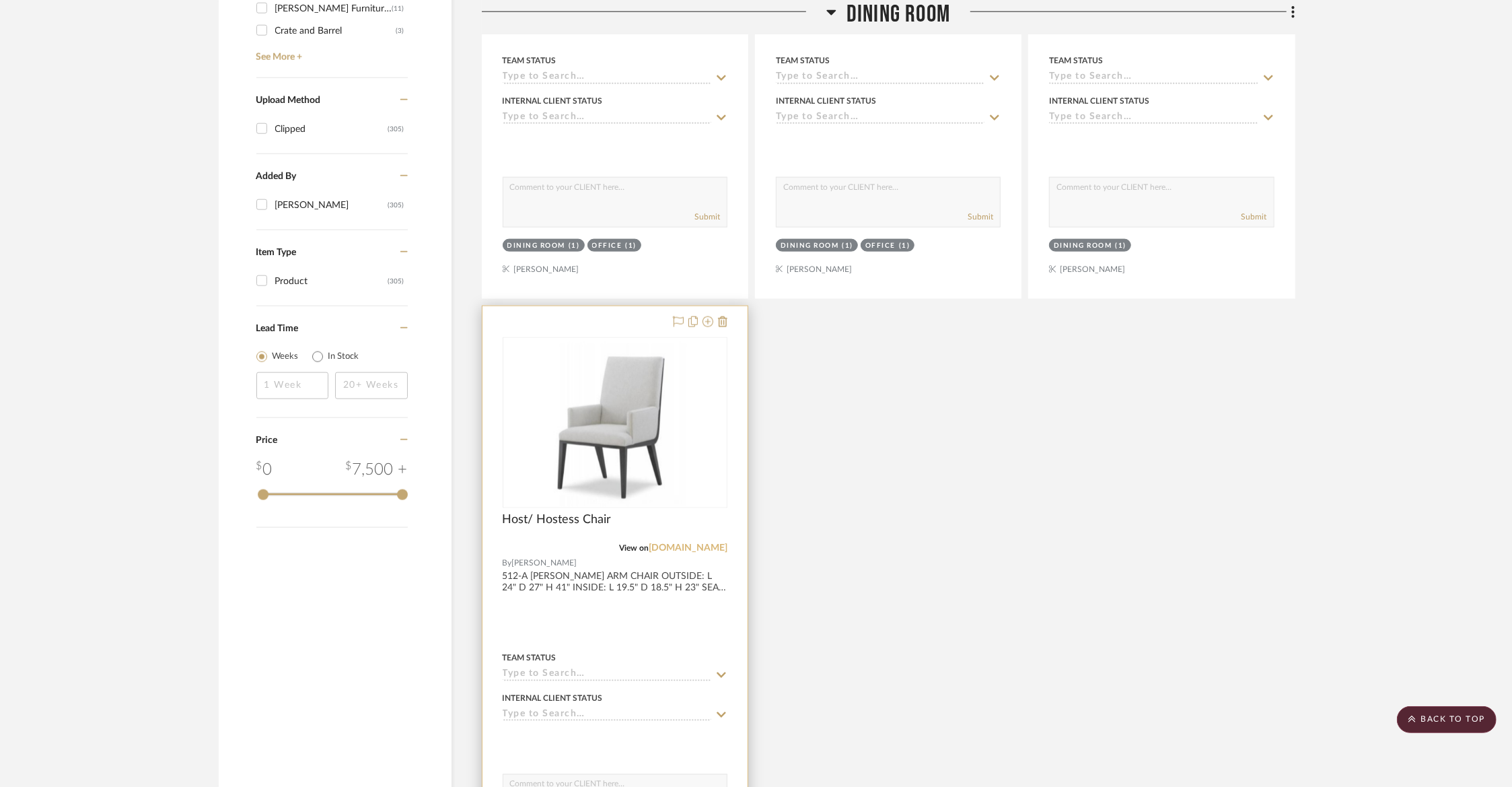
click at [686, 547] on link "[DOMAIN_NAME]" at bounding box center [688, 547] width 79 height 9
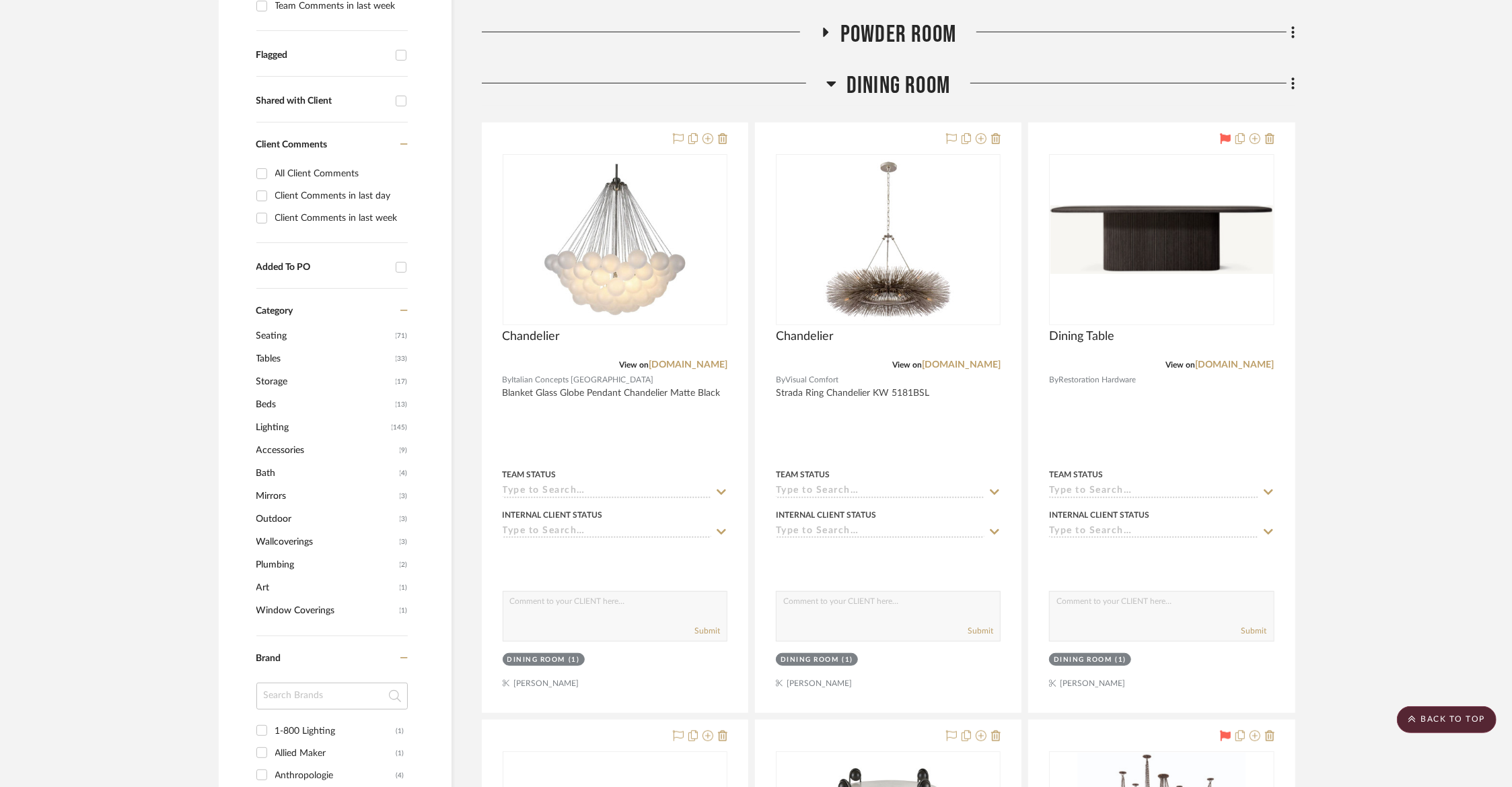
scroll to position [243, 0]
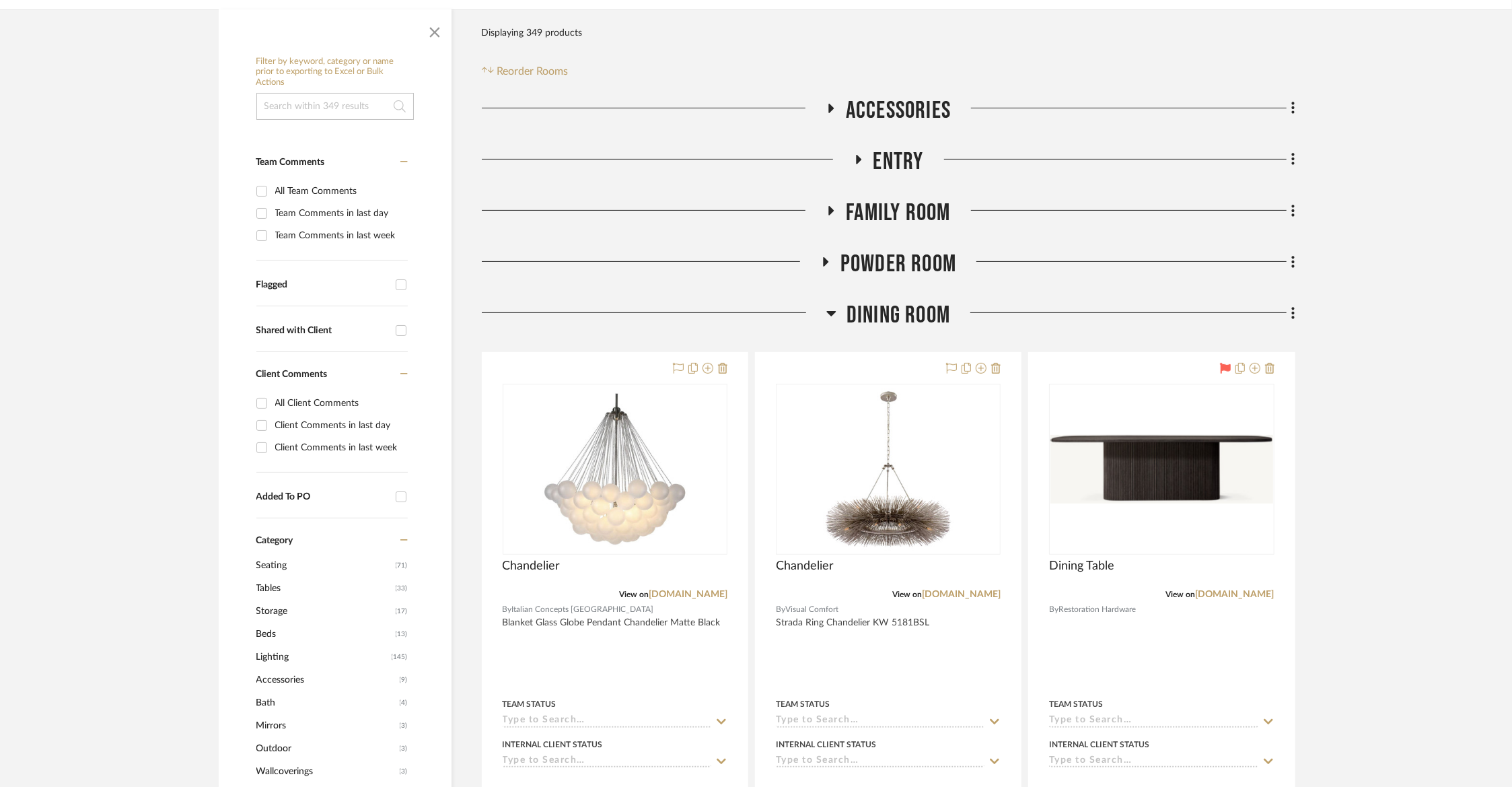
click at [931, 320] on span "Dining Room" at bounding box center [898, 315] width 104 height 29
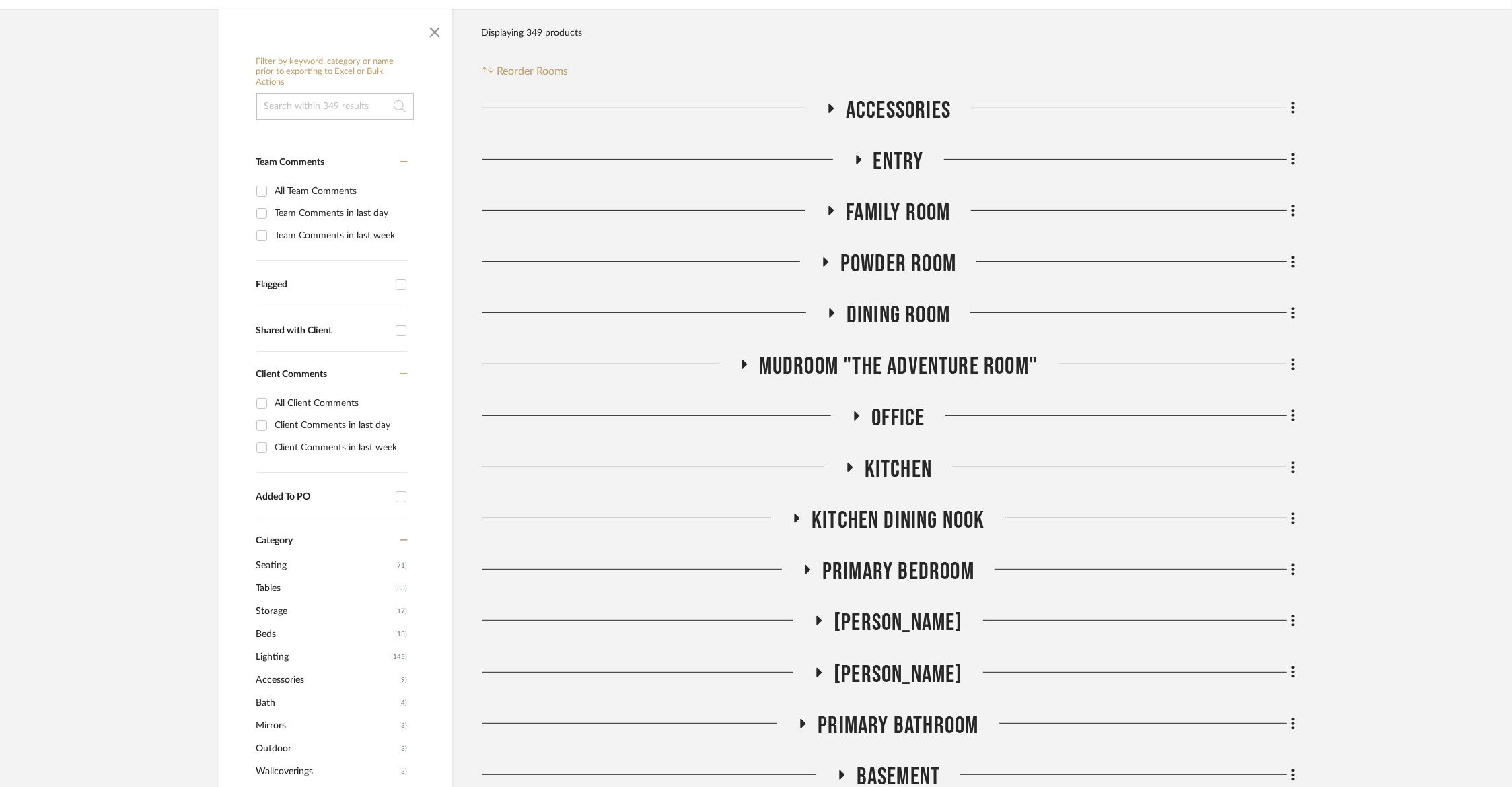
click at [911, 365] on span "Mudroom "The Adventure Room"" at bounding box center [898, 366] width 279 height 29
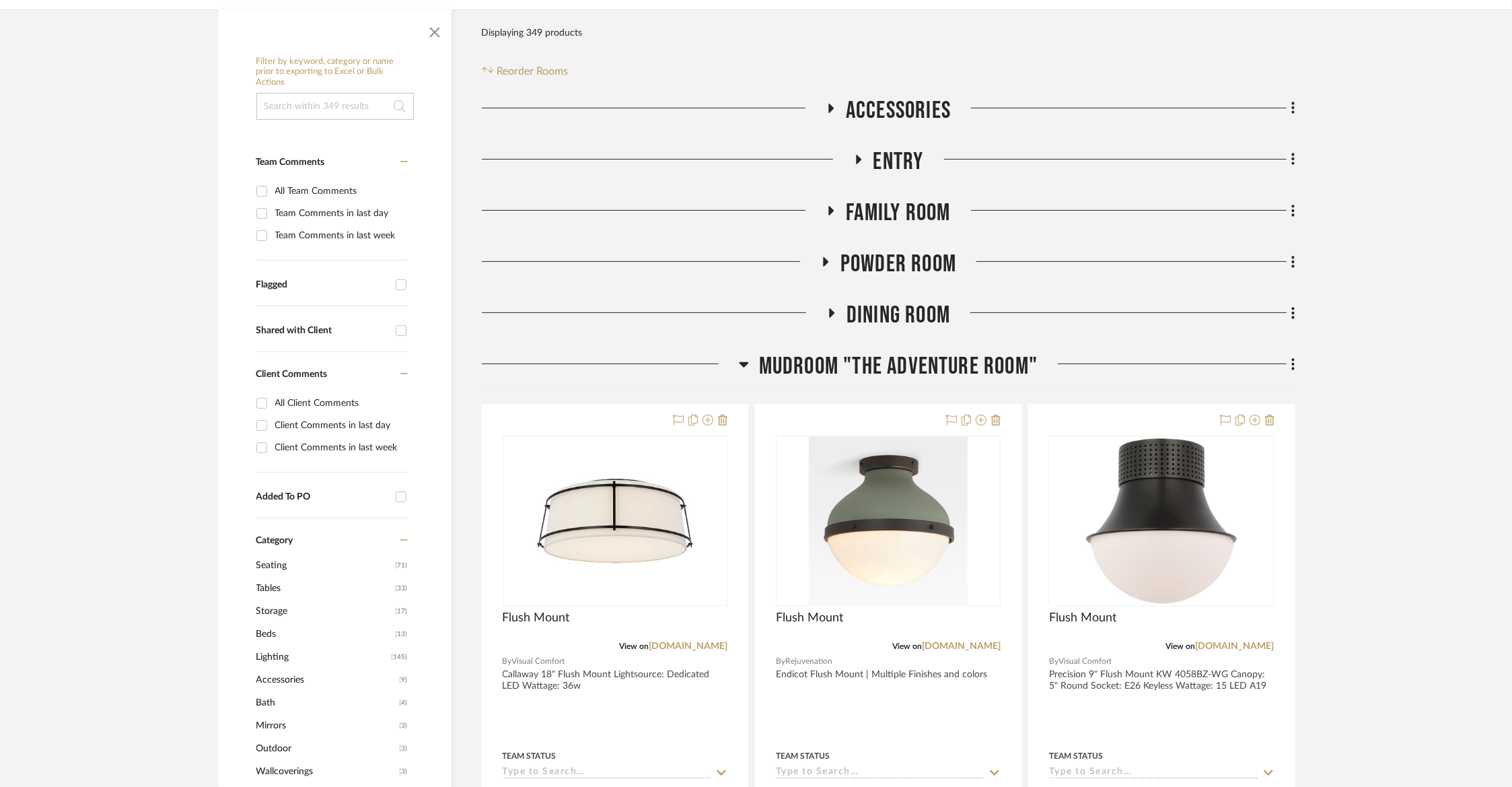
click at [911, 365] on span "Mudroom "The Adventure Room"" at bounding box center [898, 366] width 279 height 29
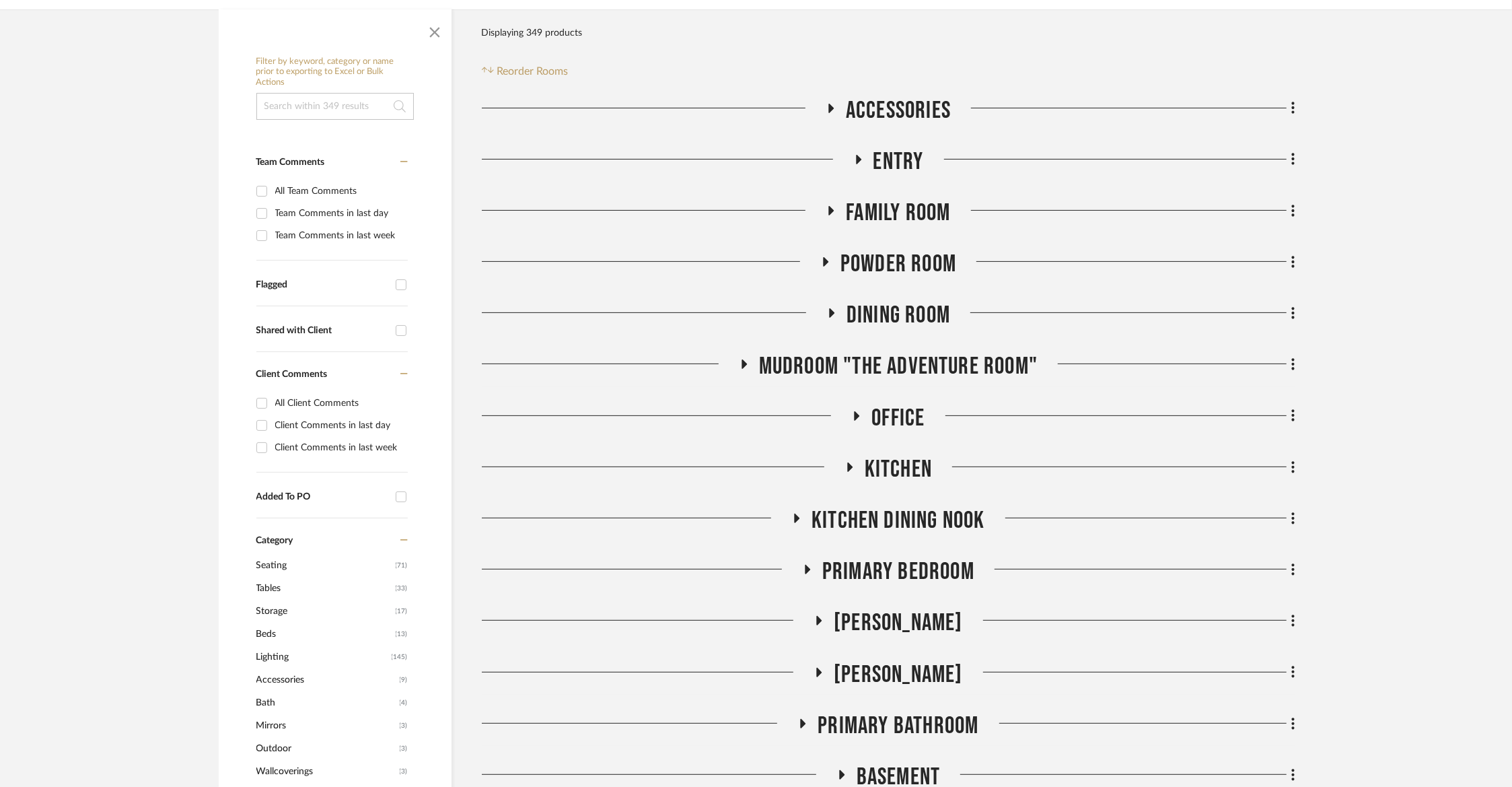
click at [884, 412] on span "Office" at bounding box center [898, 419] width 53 height 29
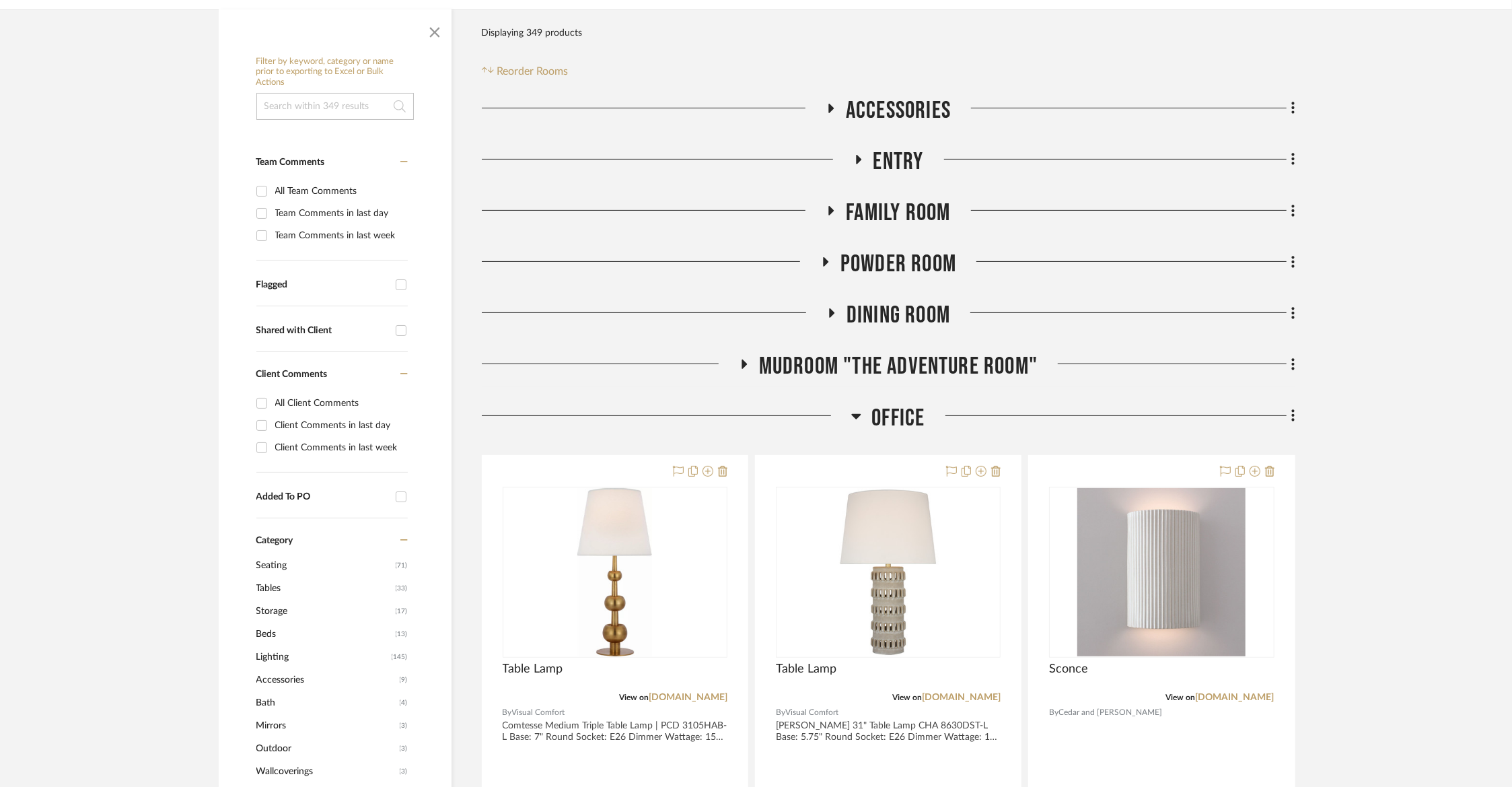
click at [884, 412] on span "Office" at bounding box center [898, 419] width 53 height 29
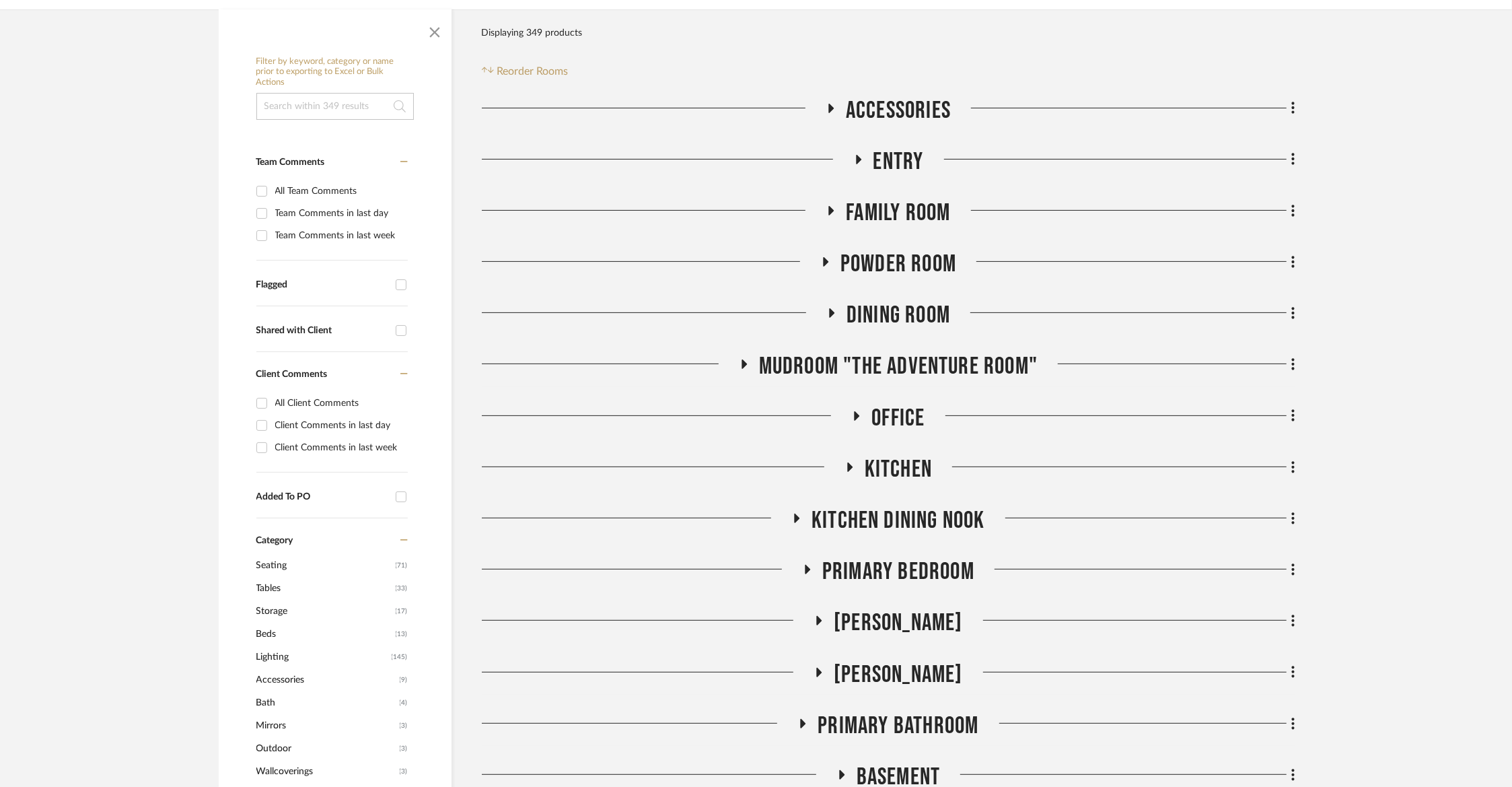
click at [877, 462] on span "Kitchen" at bounding box center [898, 469] width 67 height 29
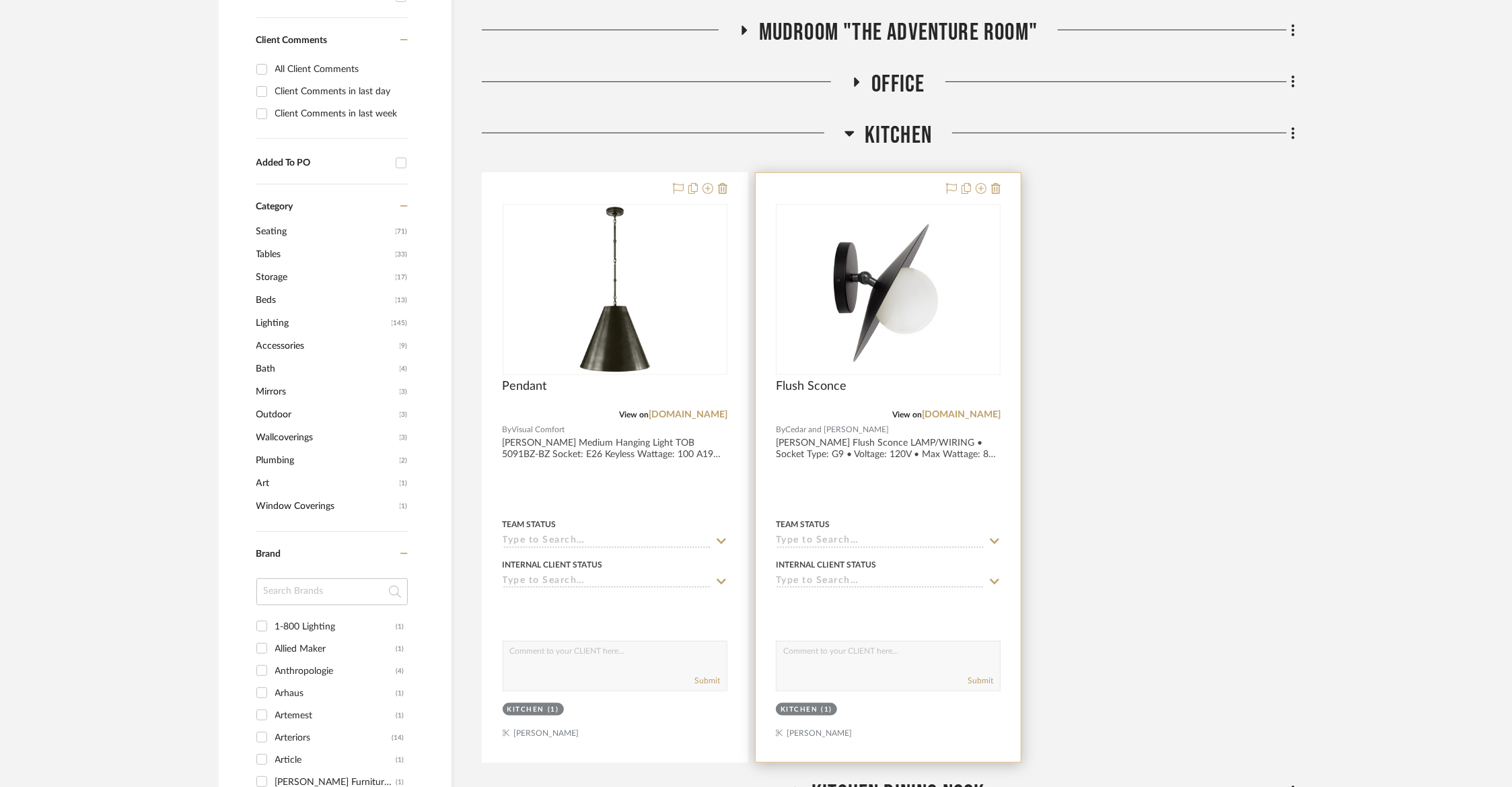
scroll to position [618, 0]
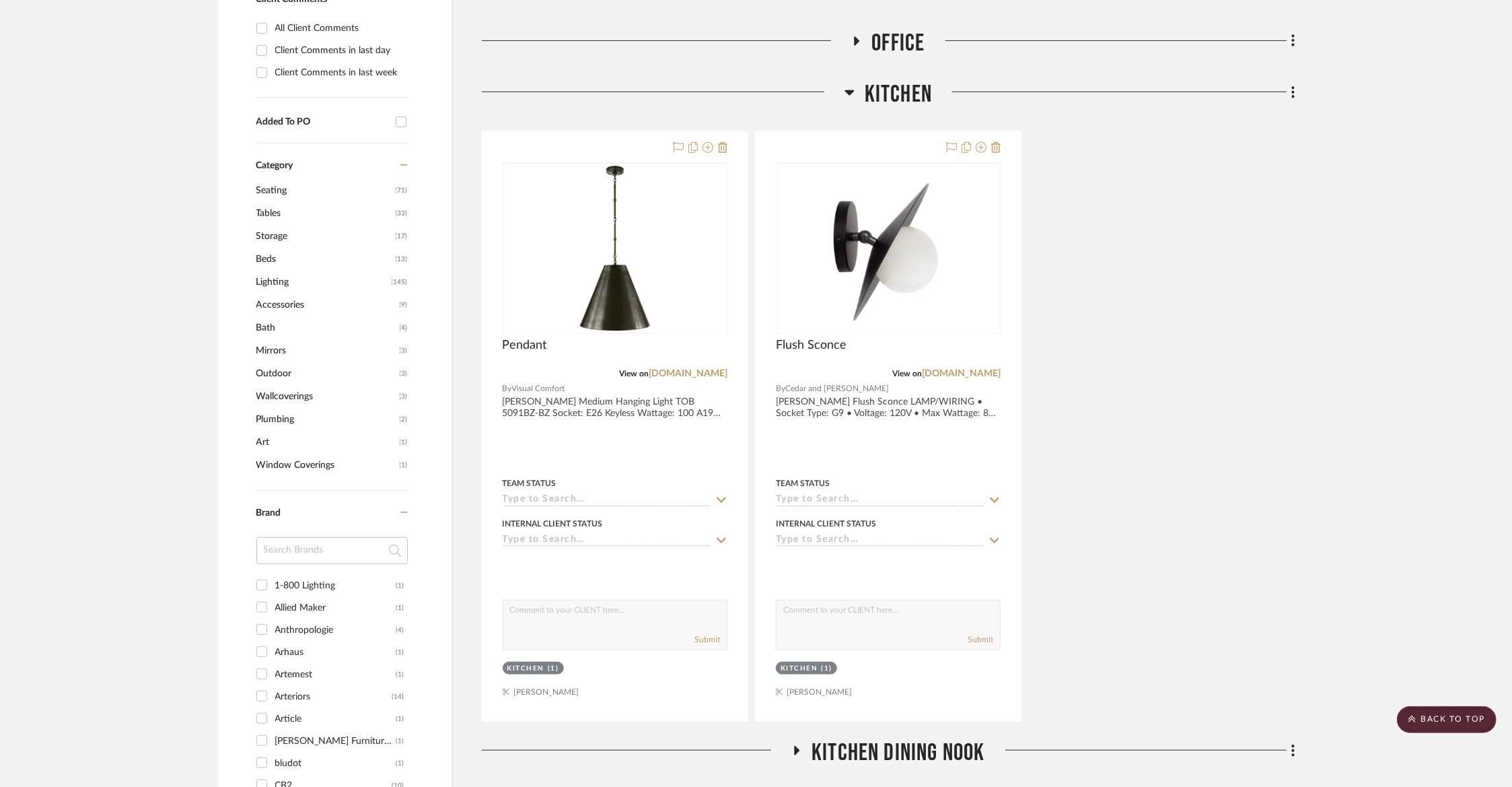
click at [920, 97] on span "Kitchen" at bounding box center [898, 95] width 67 height 29
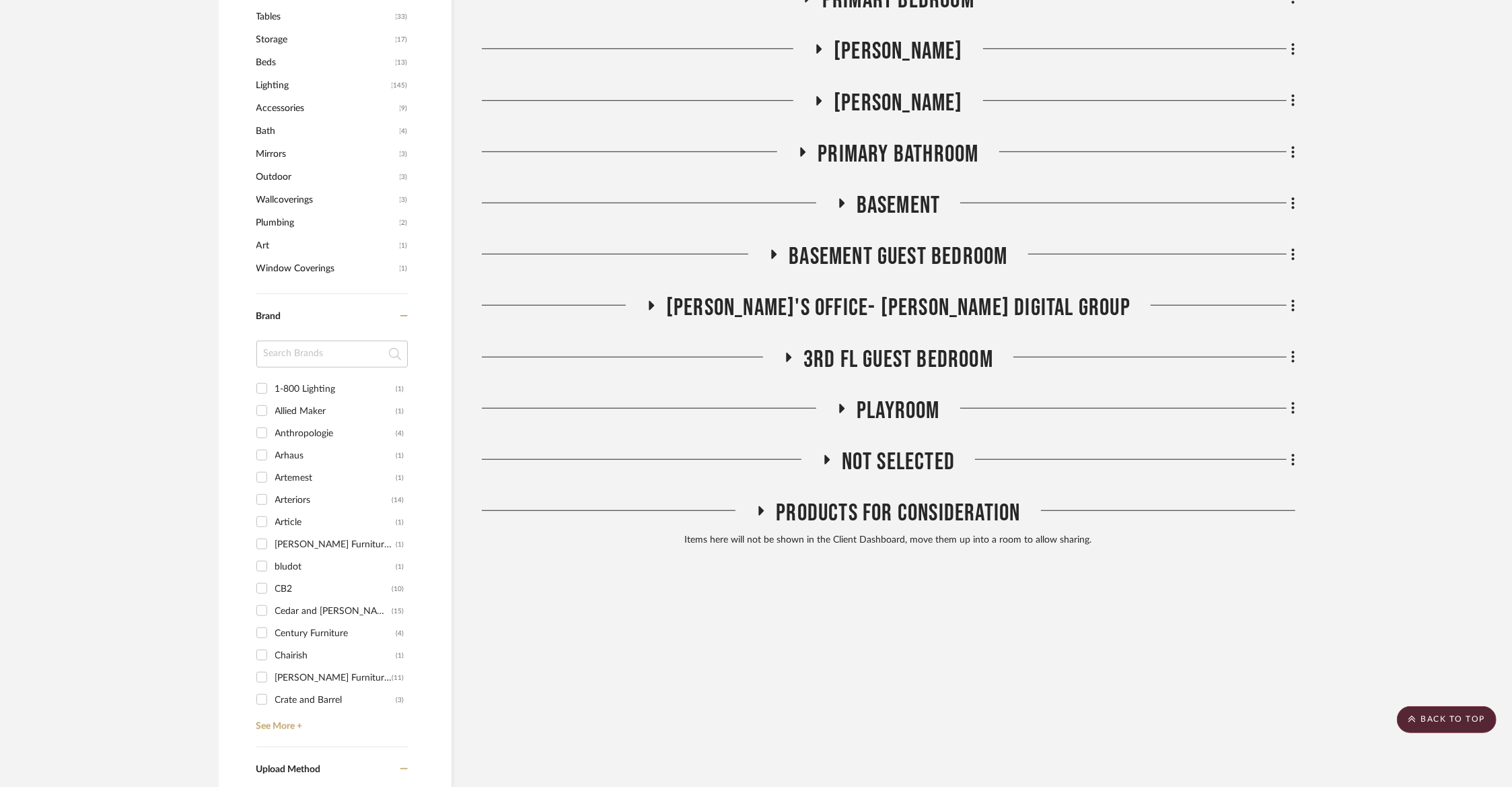
scroll to position [813, 0]
click at [897, 121] on div "[PERSON_NAME]" at bounding box center [888, 107] width 813 height 34
click at [897, 107] on span "[PERSON_NAME]" at bounding box center [898, 105] width 129 height 29
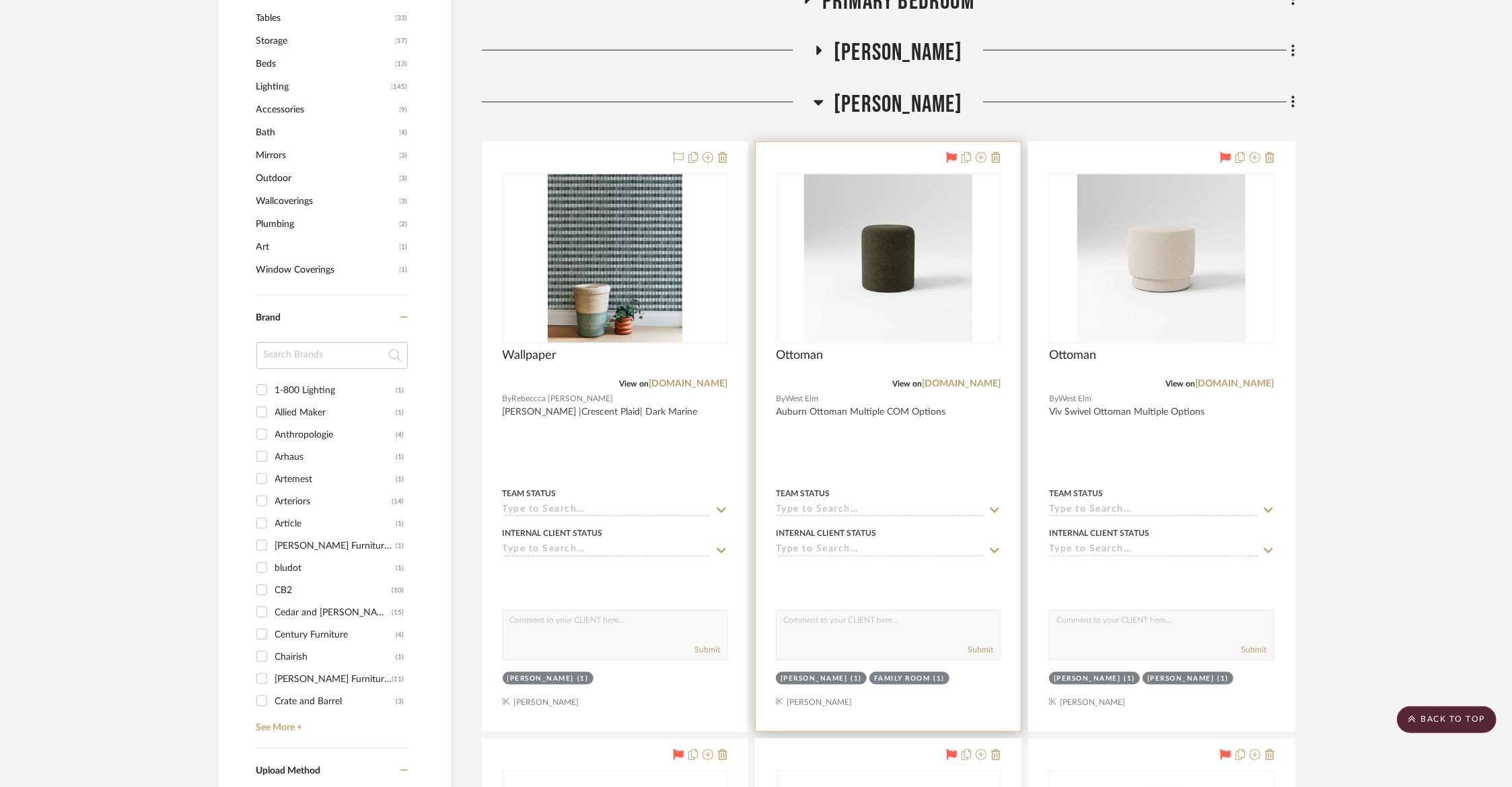
click at [950, 156] on icon at bounding box center [952, 158] width 11 height 11
click at [975, 160] on div at bounding box center [971, 158] width 59 height 16
click at [979, 159] on icon at bounding box center [981, 158] width 11 height 11
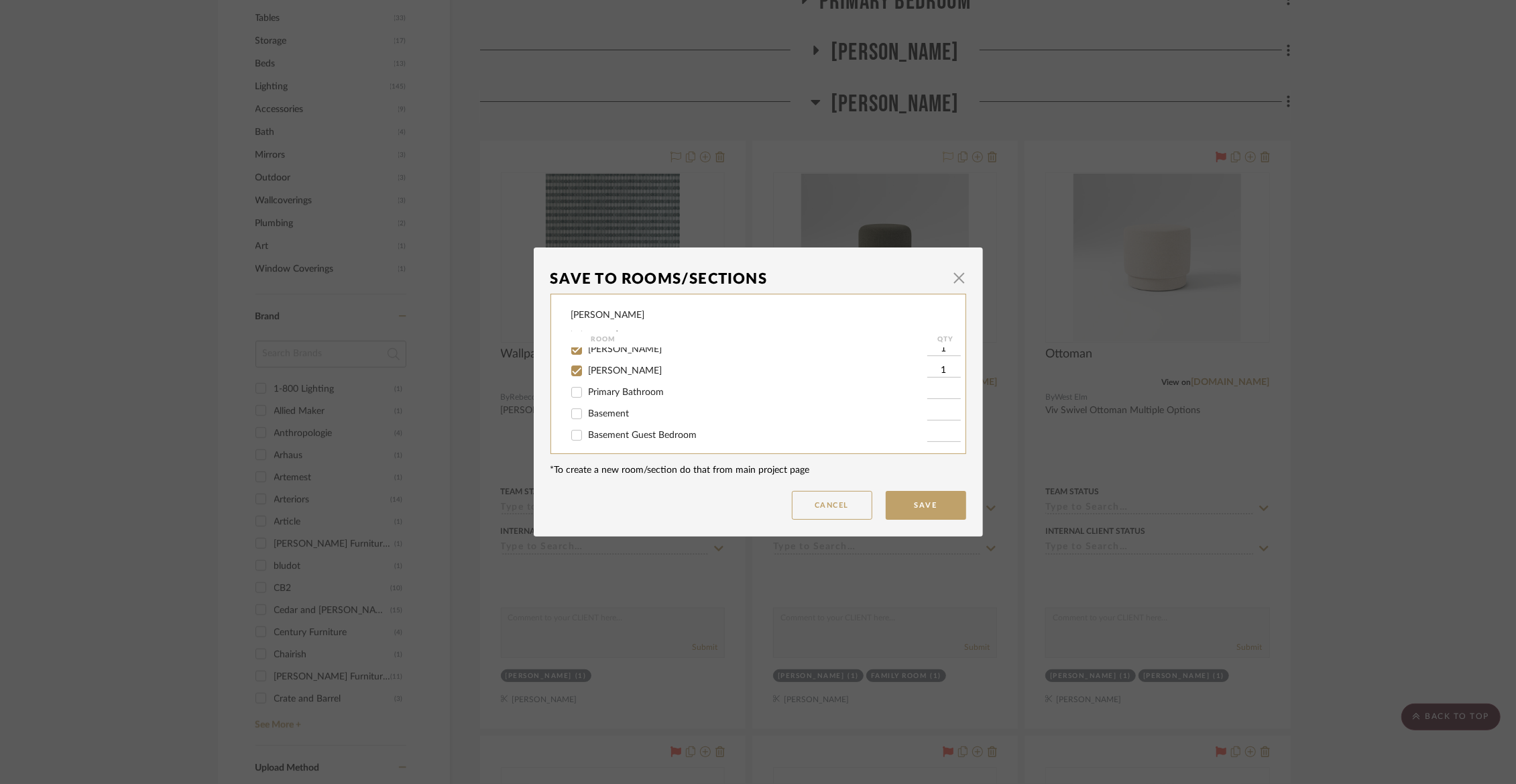
scroll to position [225, 0]
click at [613, 352] on span "[PERSON_NAME]" at bounding box center [625, 347] width 74 height 9
click at [588, 358] on input "[PERSON_NAME]" at bounding box center [576, 347] width 21 height 21
checkbox input "false"
click at [613, 416] on span "Basement" at bounding box center [609, 412] width 41 height 9
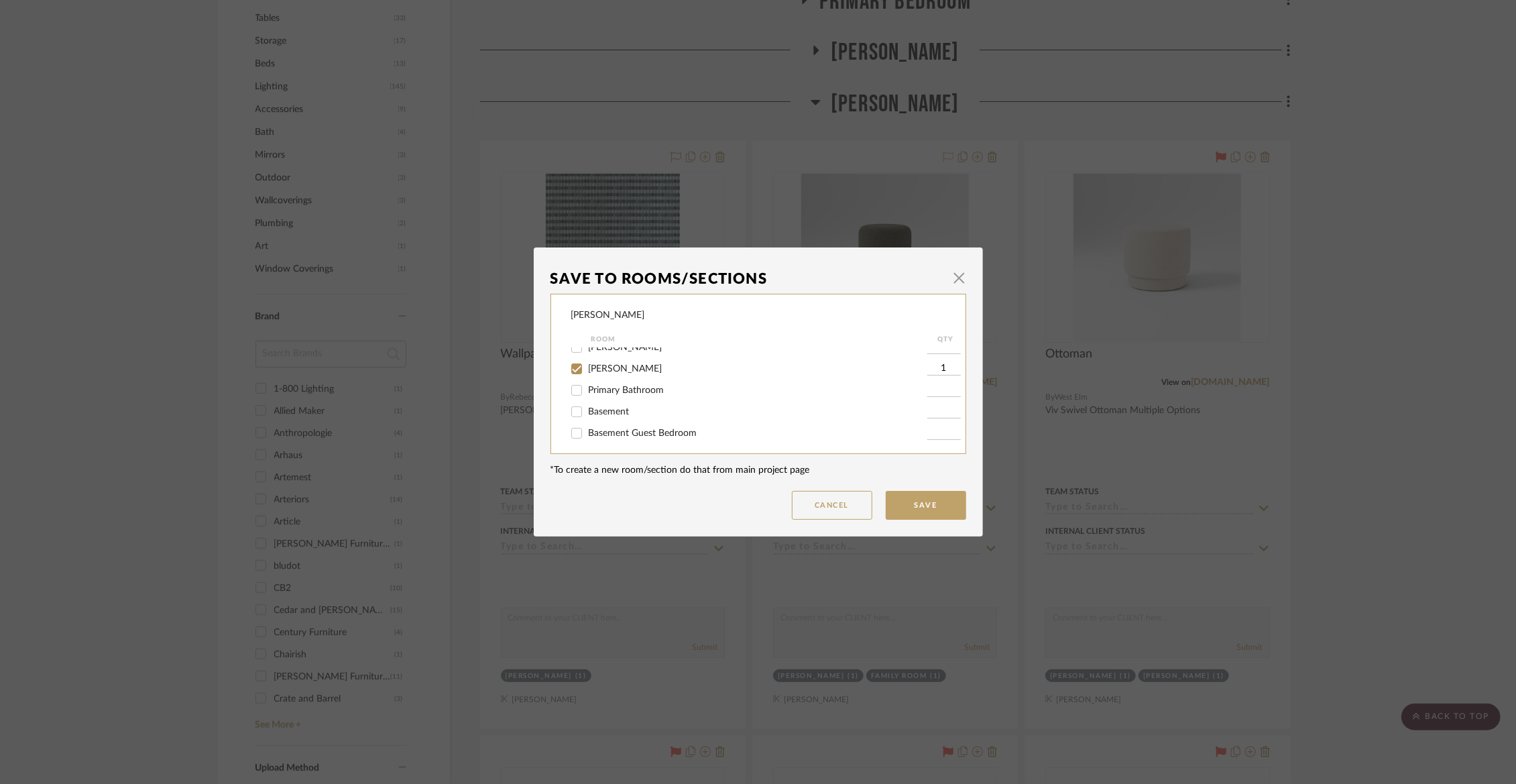
click at [588, 416] on input "Basement" at bounding box center [576, 412] width 21 height 21
checkbox input "true"
type input "1"
click at [613, 373] on span "[PERSON_NAME]" at bounding box center [625, 369] width 74 height 9
click at [588, 379] on input "[PERSON_NAME]" at bounding box center [576, 369] width 21 height 21
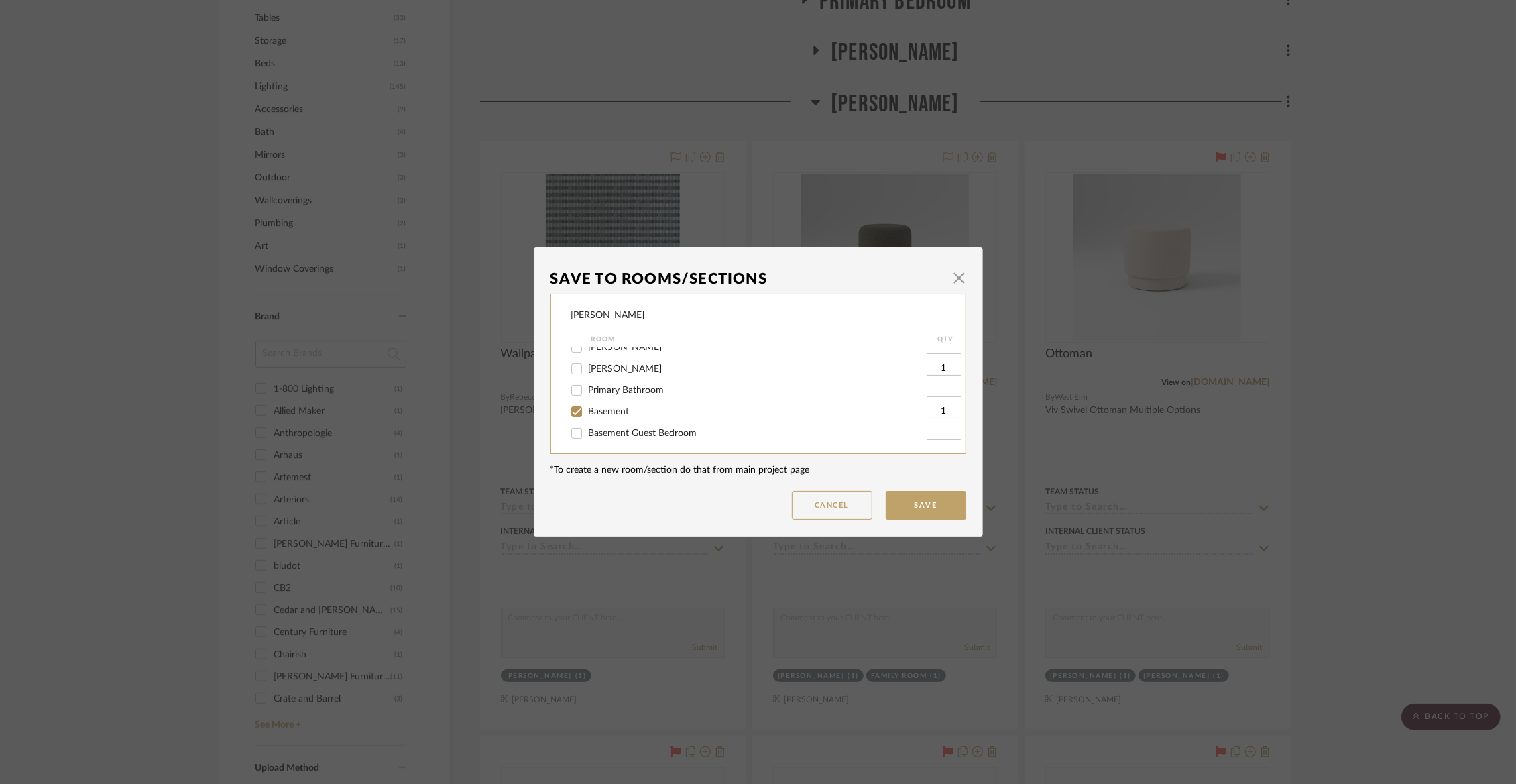
checkbox input "false"
click at [896, 498] on button "Save" at bounding box center [926, 505] width 81 height 29
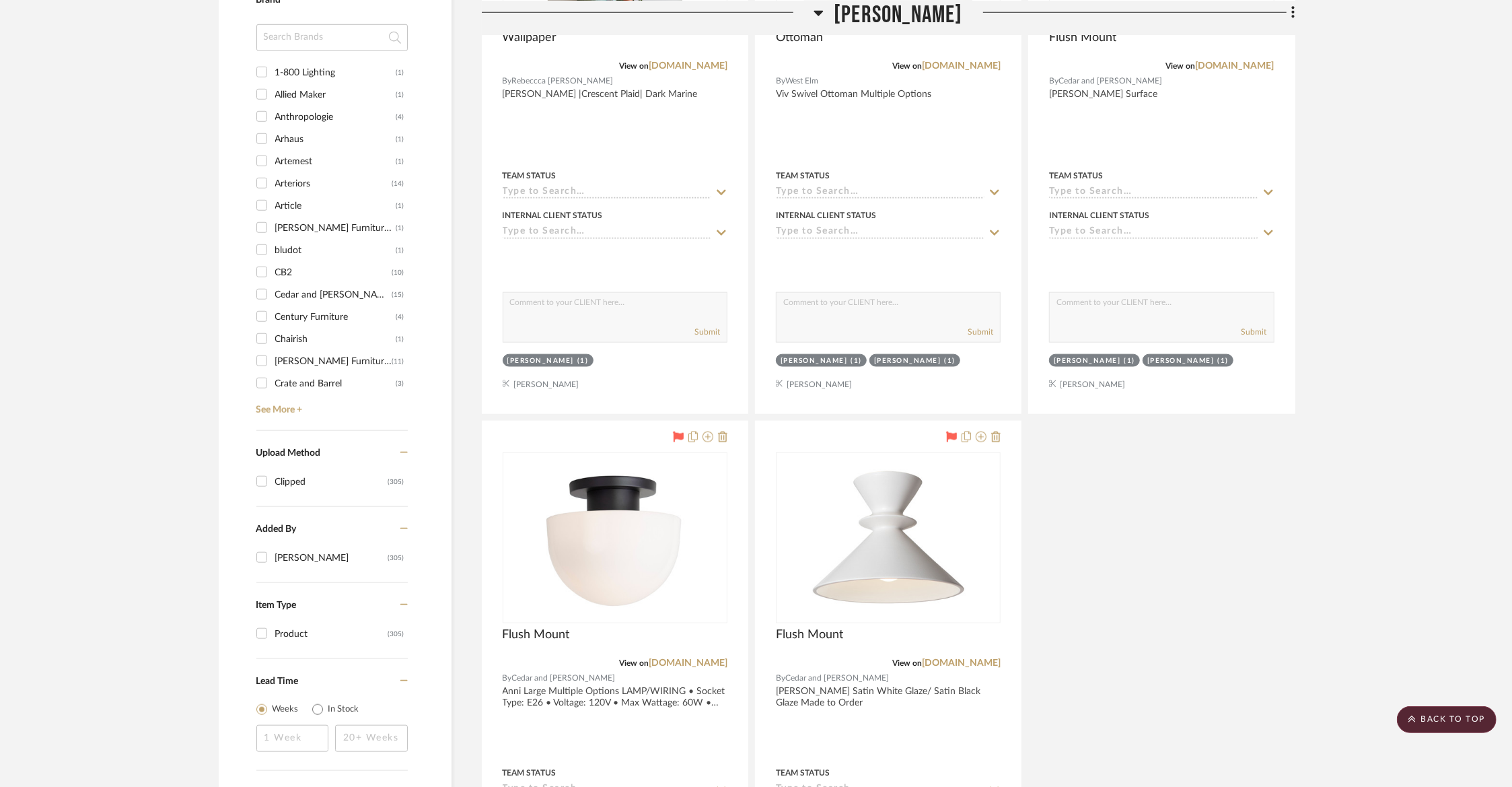
scroll to position [1261, 0]
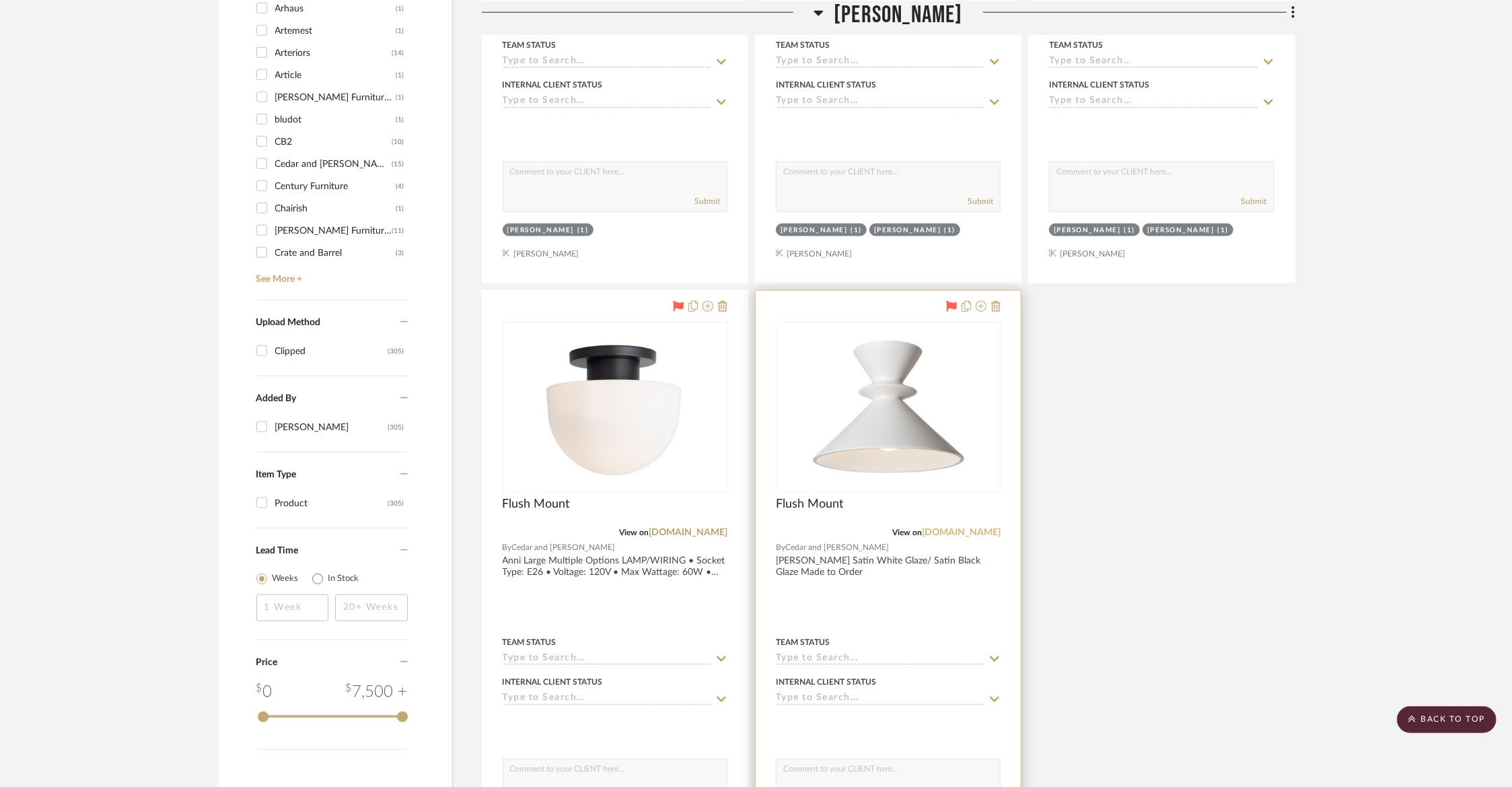
click at [955, 528] on link "[DOMAIN_NAME]" at bounding box center [961, 532] width 79 height 9
click at [844, 434] on img "0" at bounding box center [888, 407] width 168 height 168
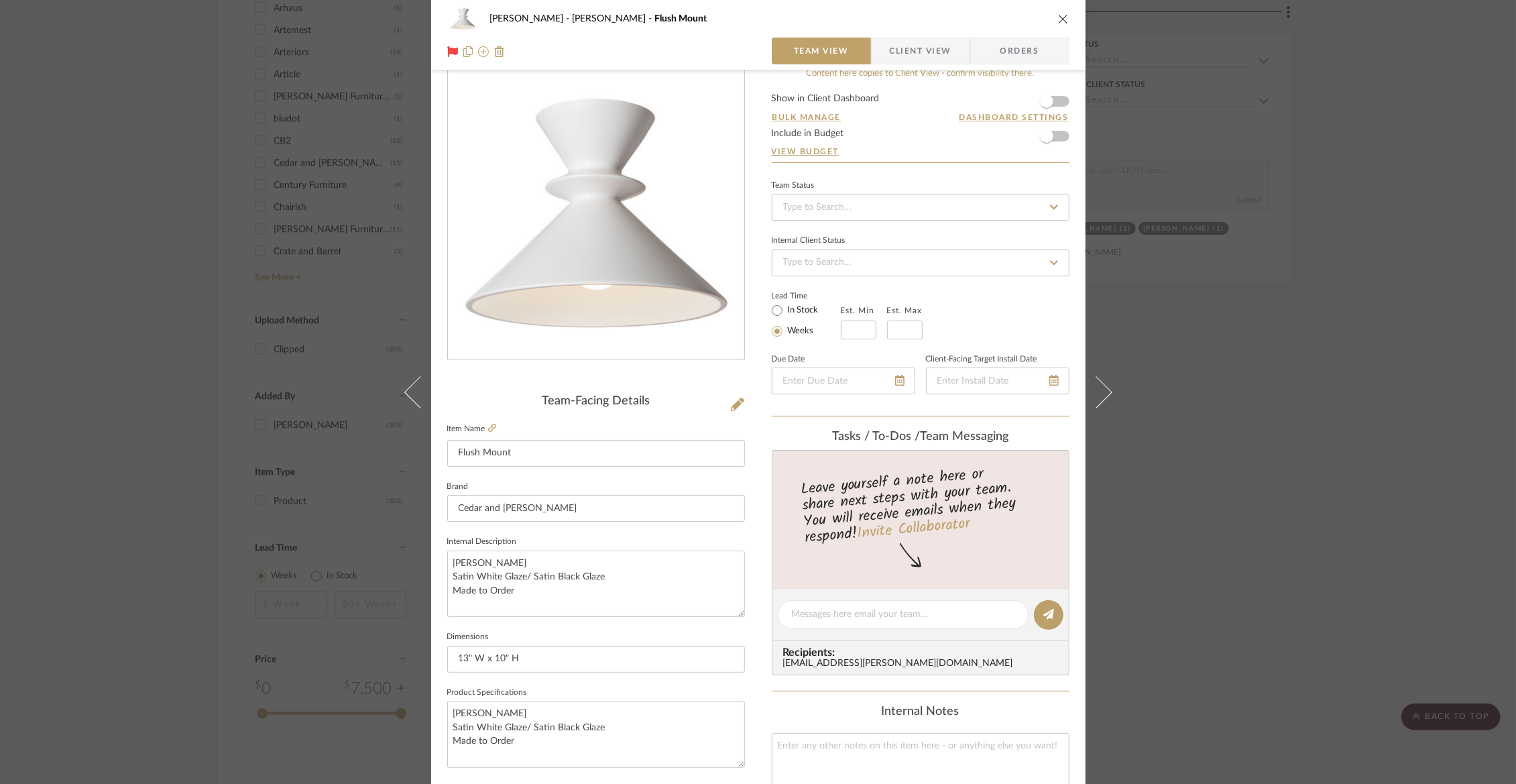
scroll to position [41, 0]
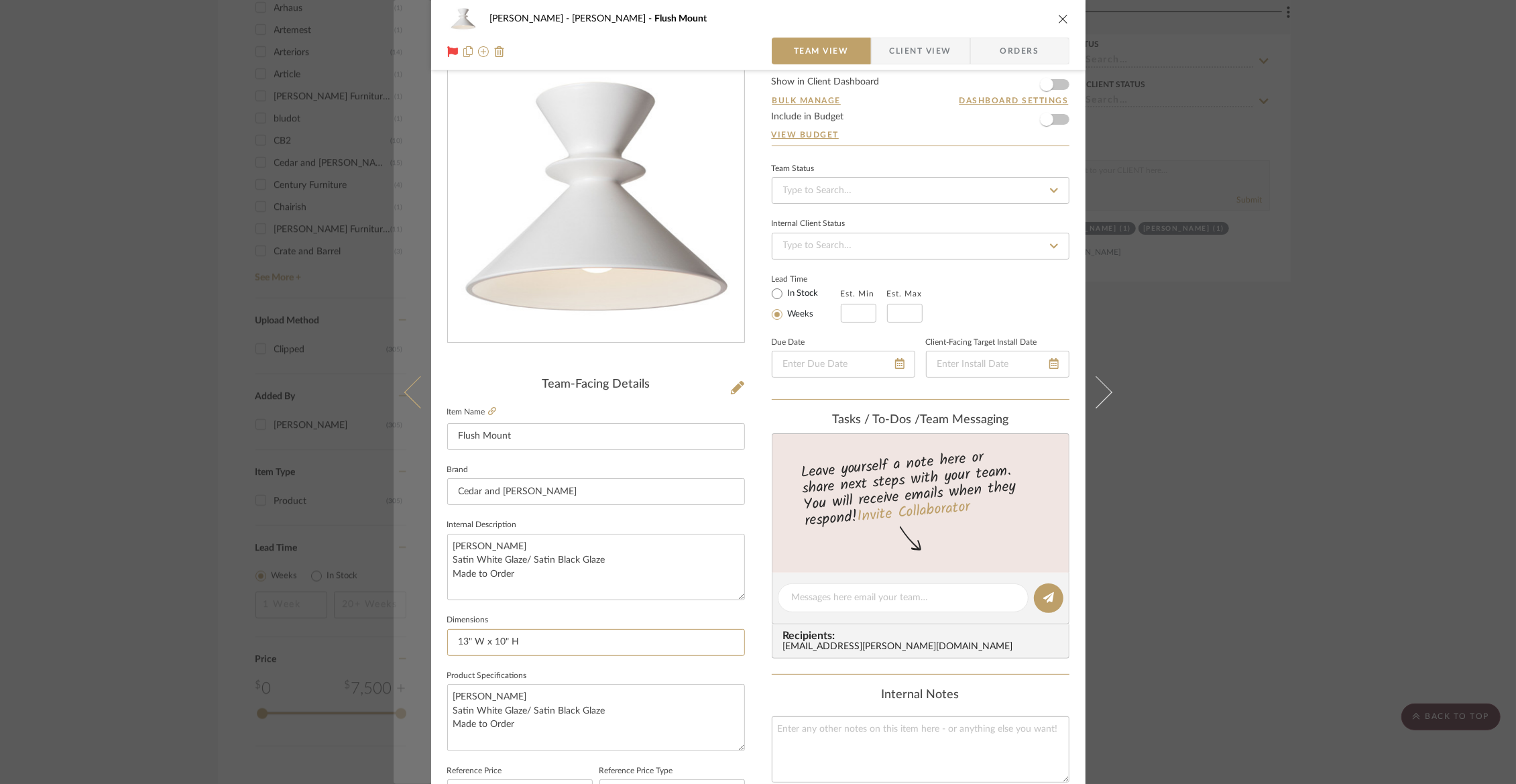
drag, startPoint x: 536, startPoint y: 642, endPoint x: 415, endPoint y: 641, distance: 121.0
click at [415, 641] on mat-dialog-content "[PERSON_NAME] Closet Flush Mount Team View Client View Orders Team-Facing Detai…" at bounding box center [758, 588] width 730 height 1238
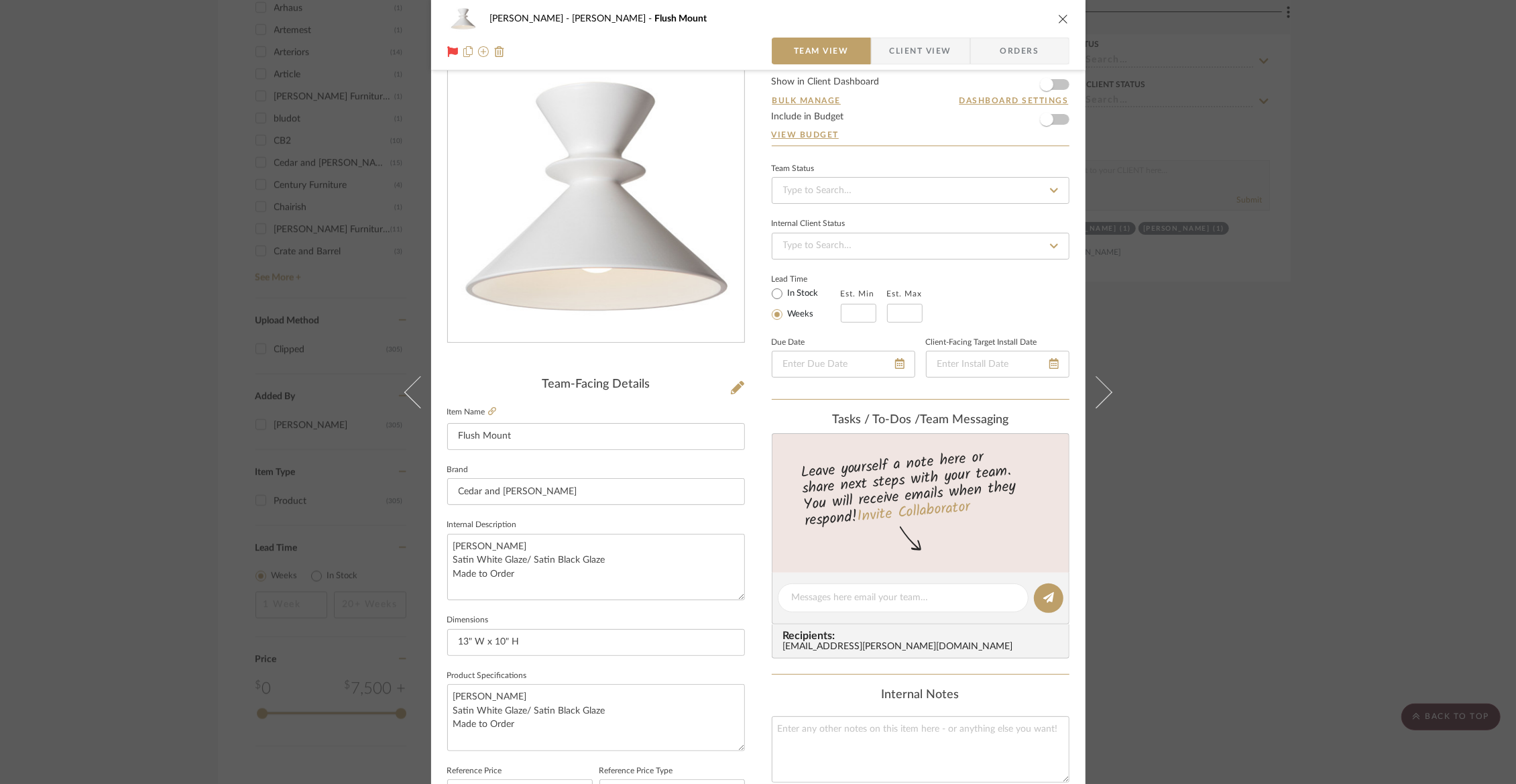
click at [1064, 14] on icon "close" at bounding box center [1064, 19] width 11 height 11
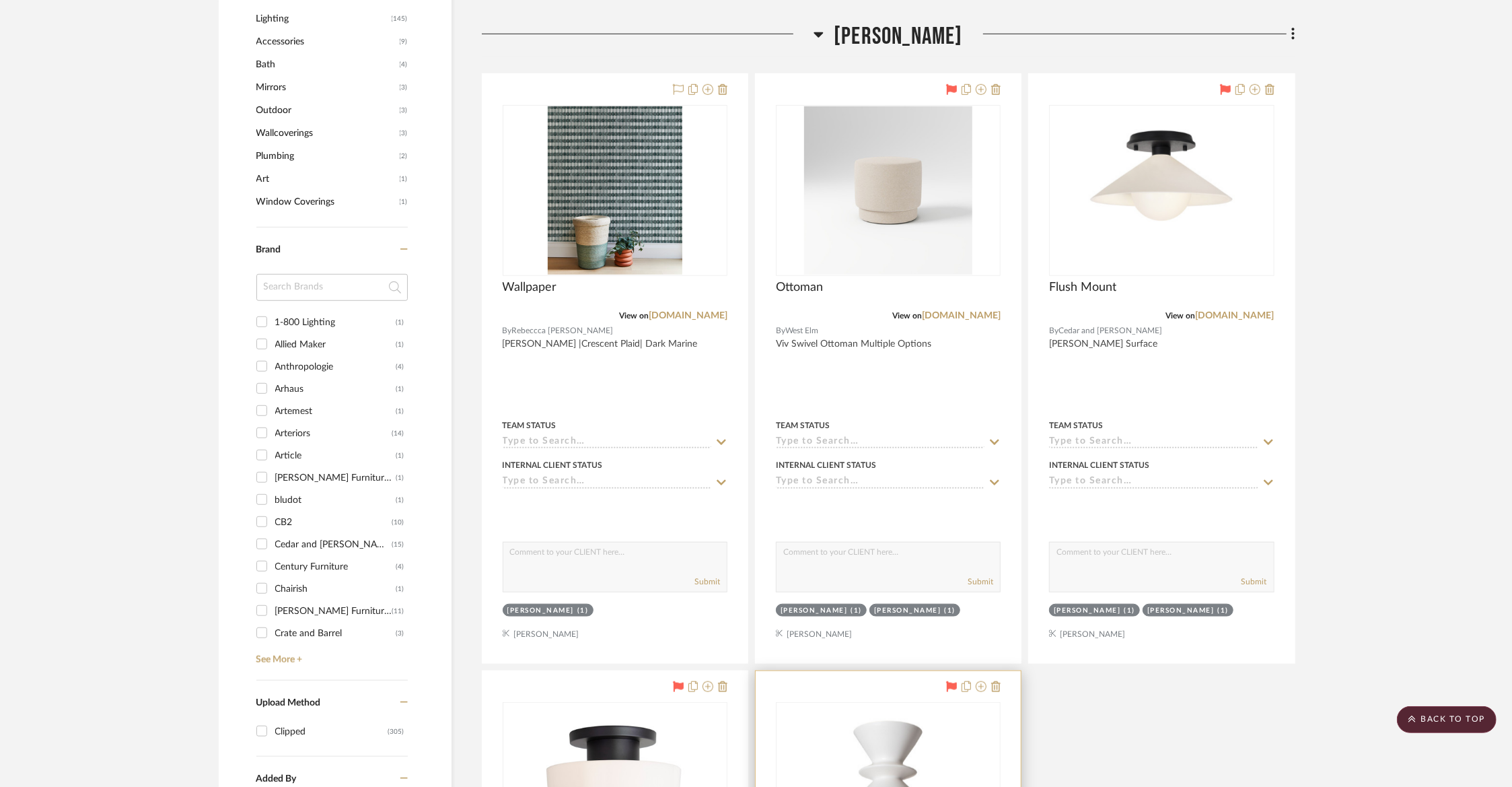
scroll to position [769, 0]
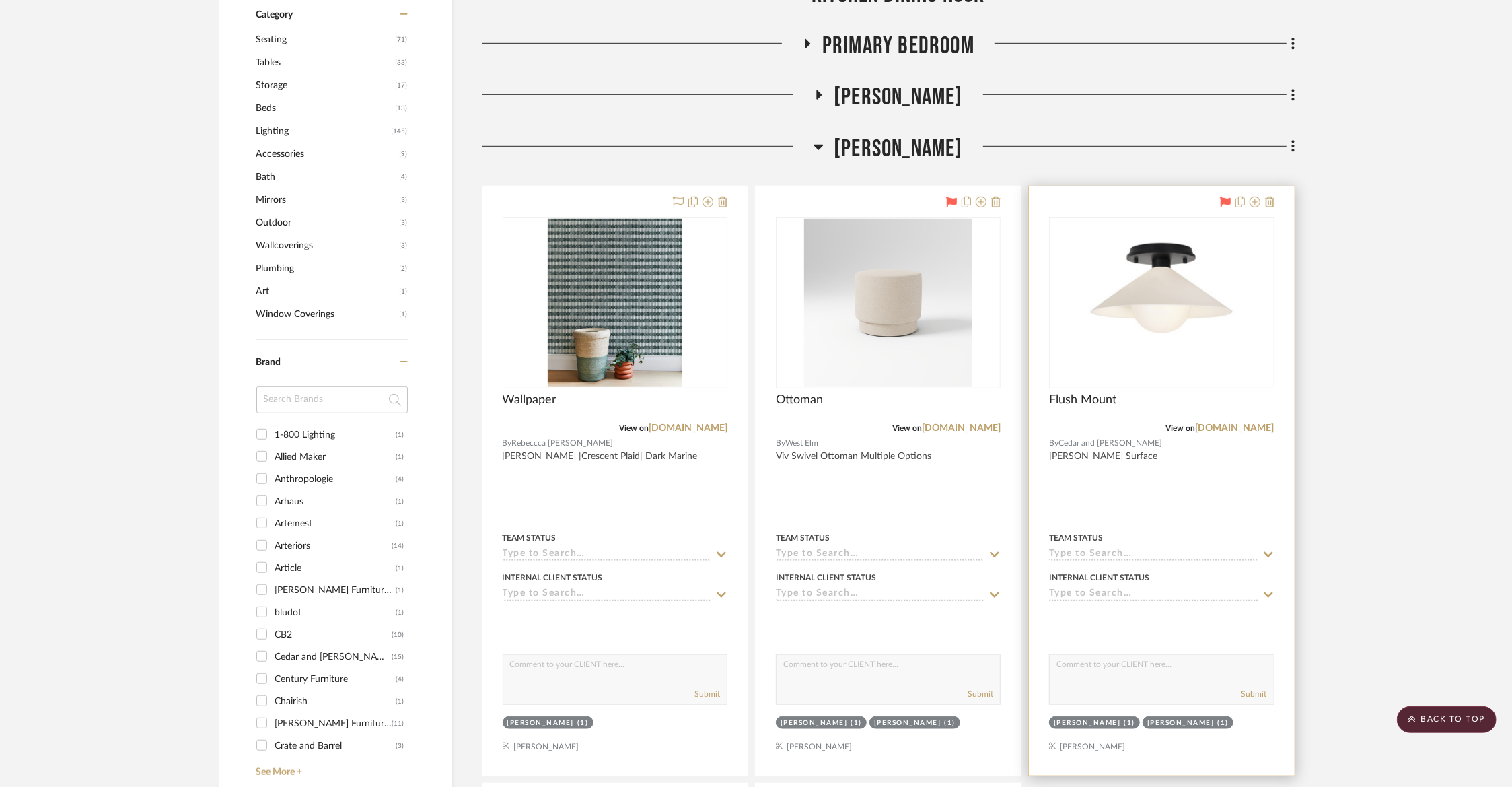
click at [1221, 201] on icon at bounding box center [1225, 202] width 11 height 11
click at [1255, 201] on icon at bounding box center [1254, 202] width 11 height 11
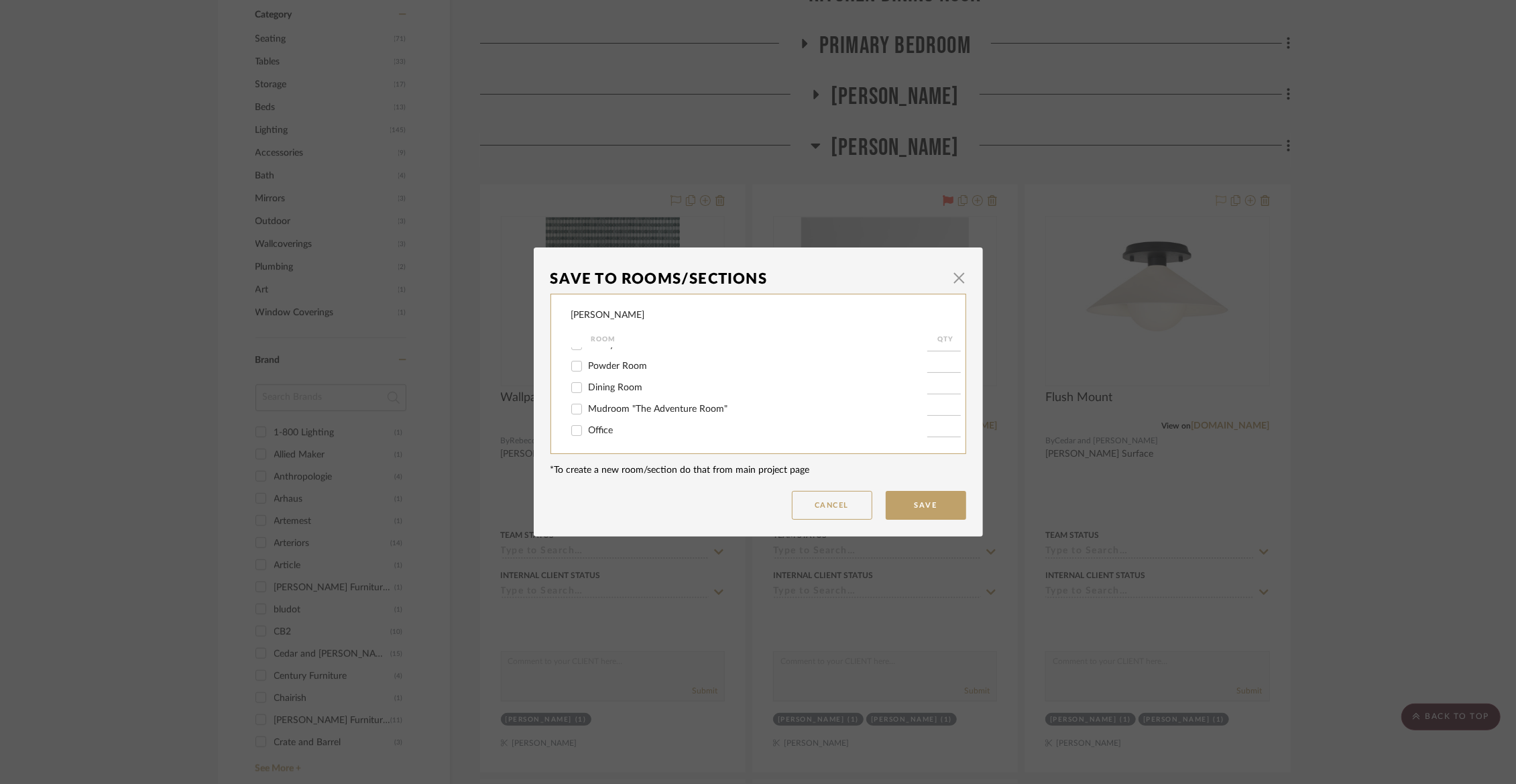
scroll to position [71, 0]
click at [652, 399] on span "Mudroom "The Adventure Room"" at bounding box center [658, 394] width 140 height 9
click at [588, 401] on input "Mudroom "The Adventure Room"" at bounding box center [576, 394] width 21 height 21
checkbox input "true"
type input "1"
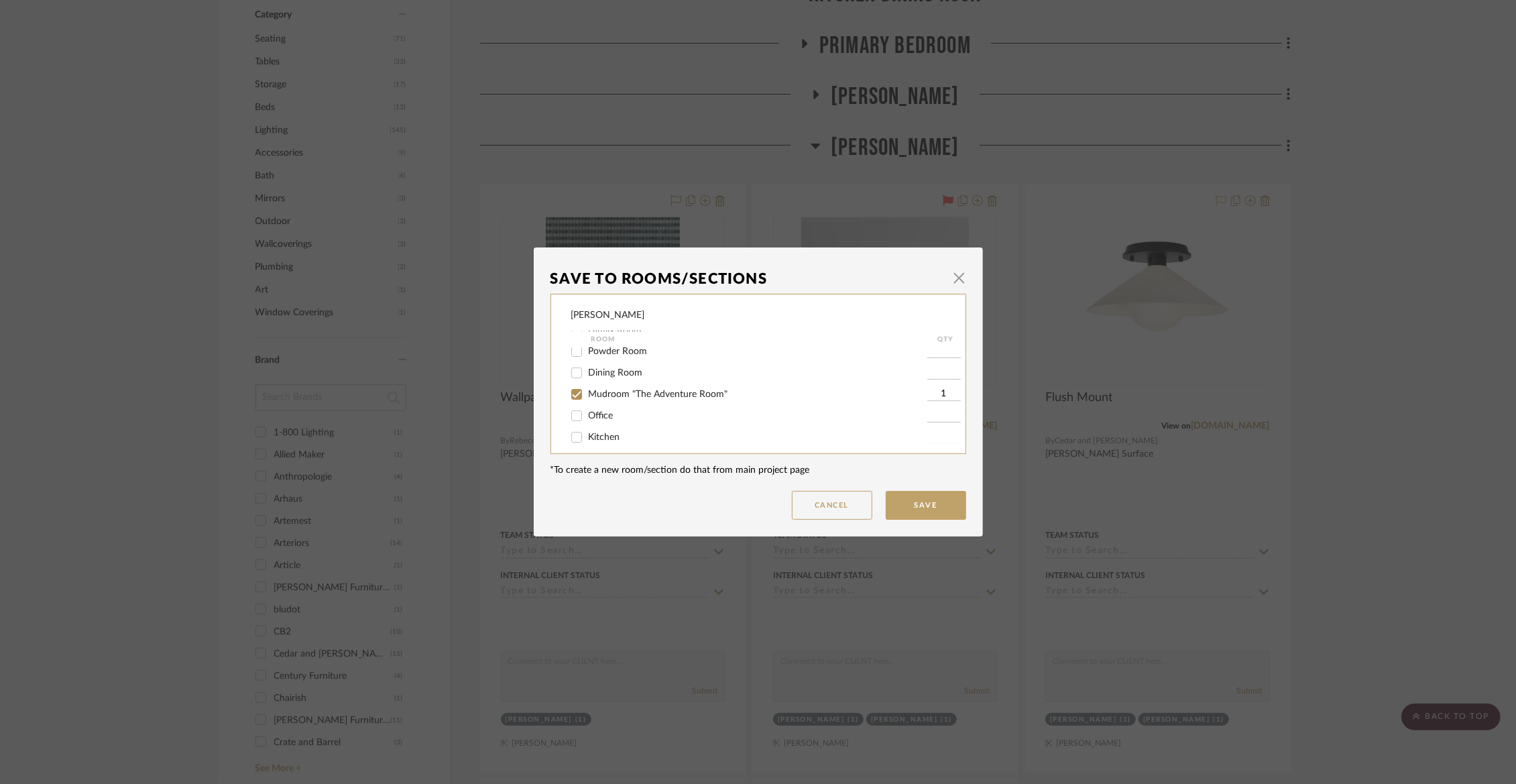
click at [917, 521] on dialog-content "Save To Rooms/Sections × [PERSON_NAME] Room QTY Accessories Entry Family Room P…" at bounding box center [758, 392] width 449 height 289
click at [913, 502] on button "Save" at bounding box center [926, 505] width 81 height 29
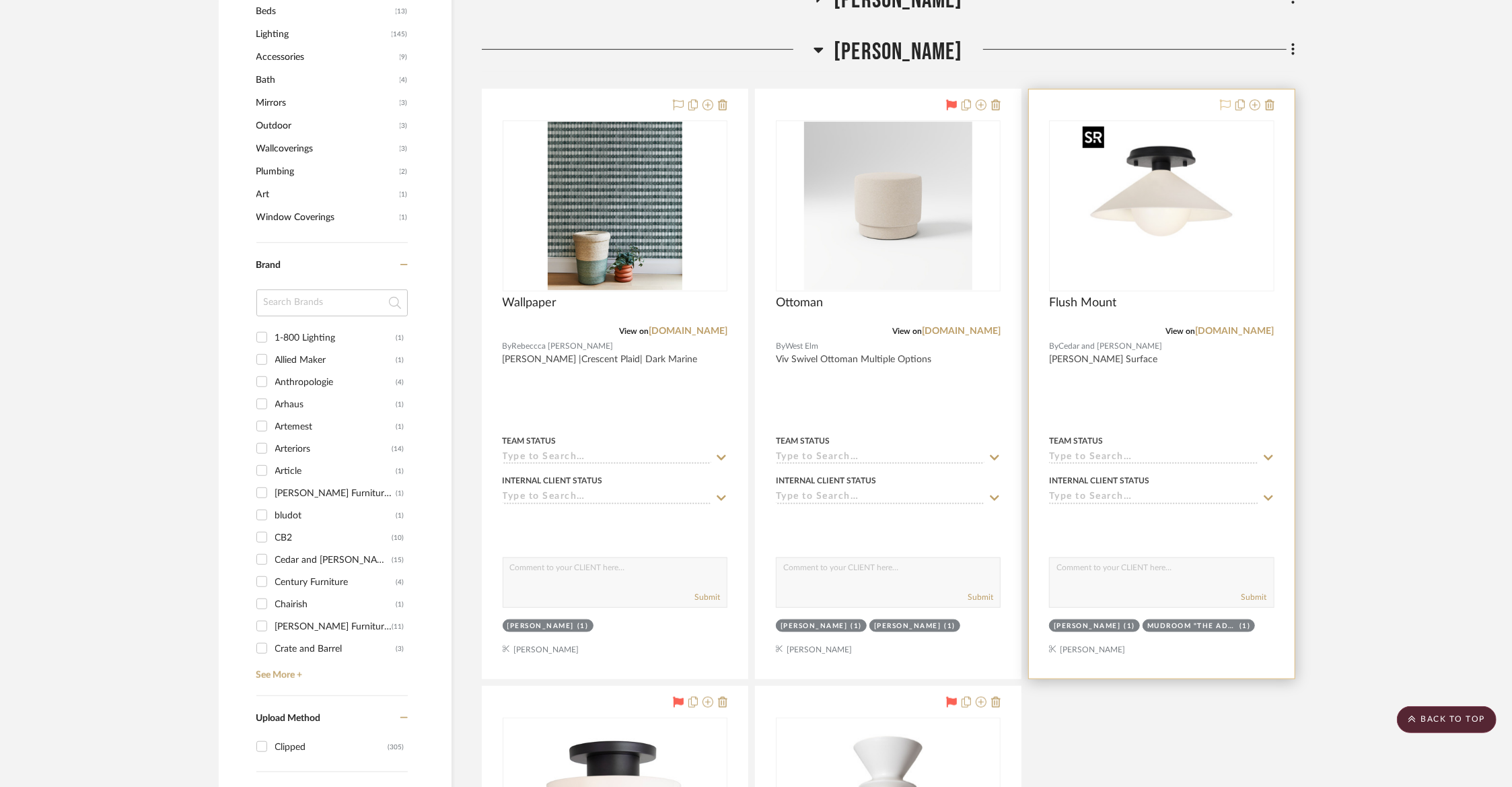
scroll to position [1054, 0]
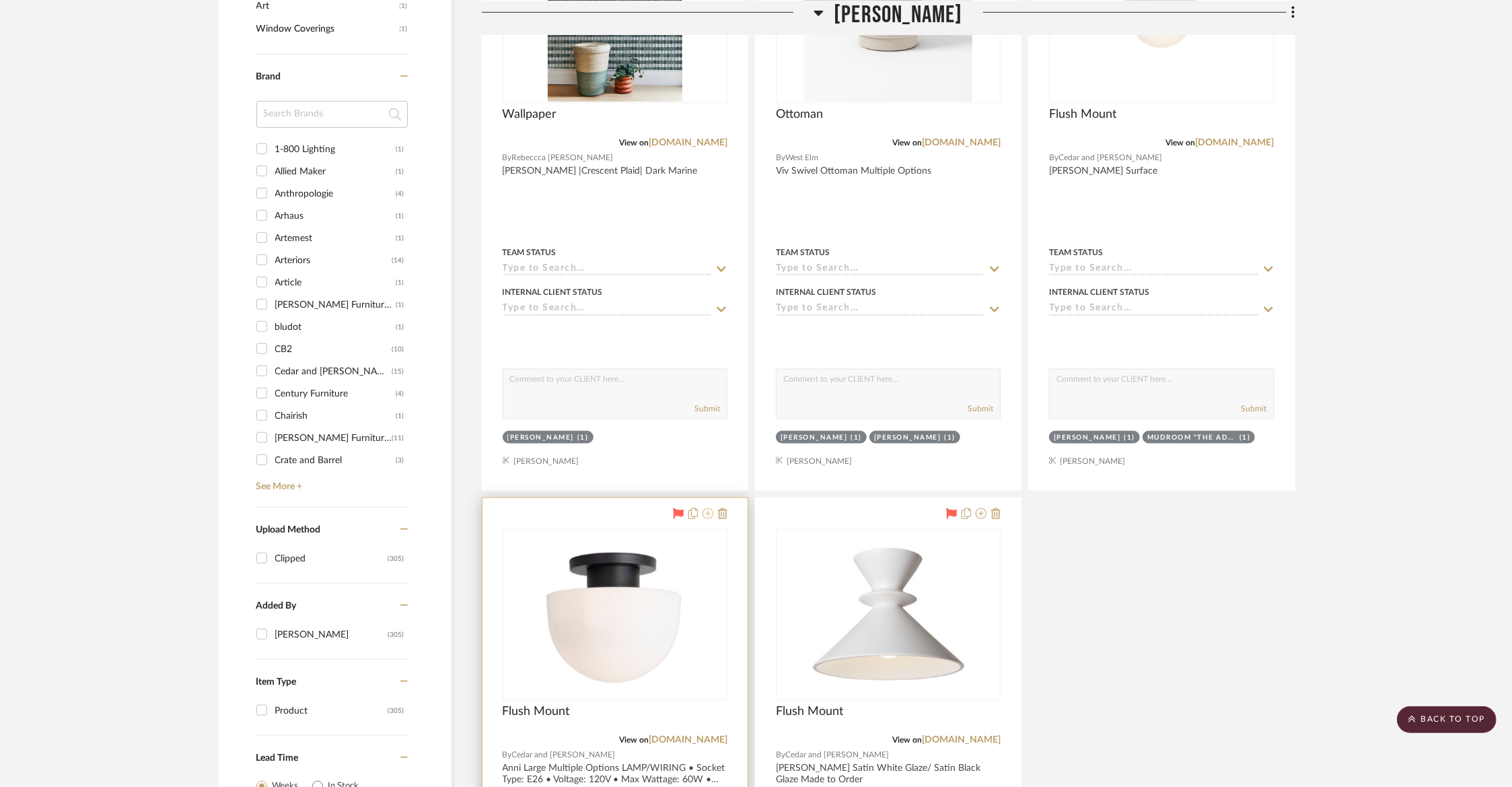
click at [709, 513] on icon at bounding box center [708, 513] width 11 height 11
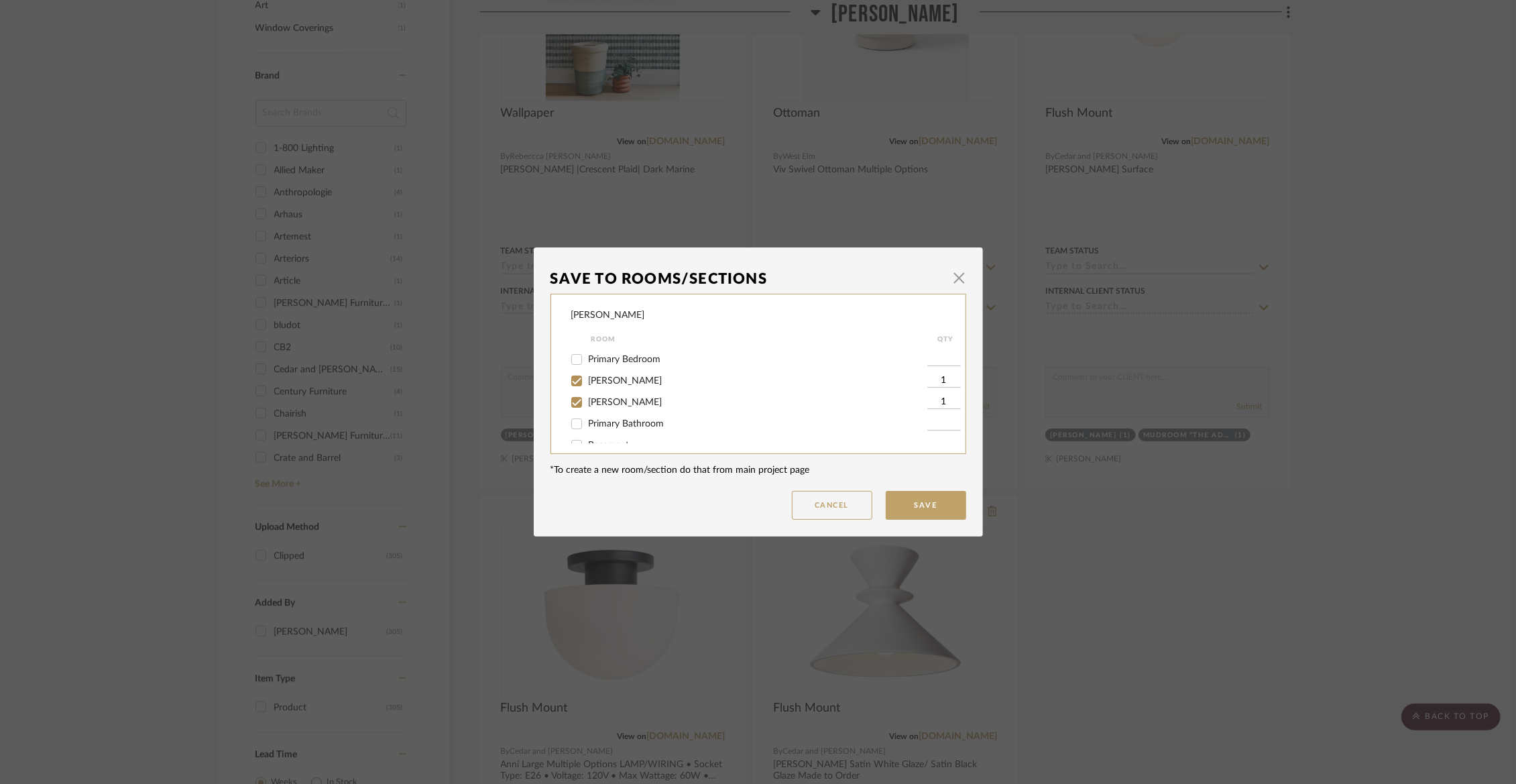
scroll to position [194, 0]
click at [625, 404] on span "[PERSON_NAME]" at bounding box center [625, 400] width 74 height 9
click at [588, 410] on input "[PERSON_NAME]" at bounding box center [576, 400] width 21 height 21
checkbox input "false"
click at [902, 505] on button "Save" at bounding box center [926, 505] width 81 height 29
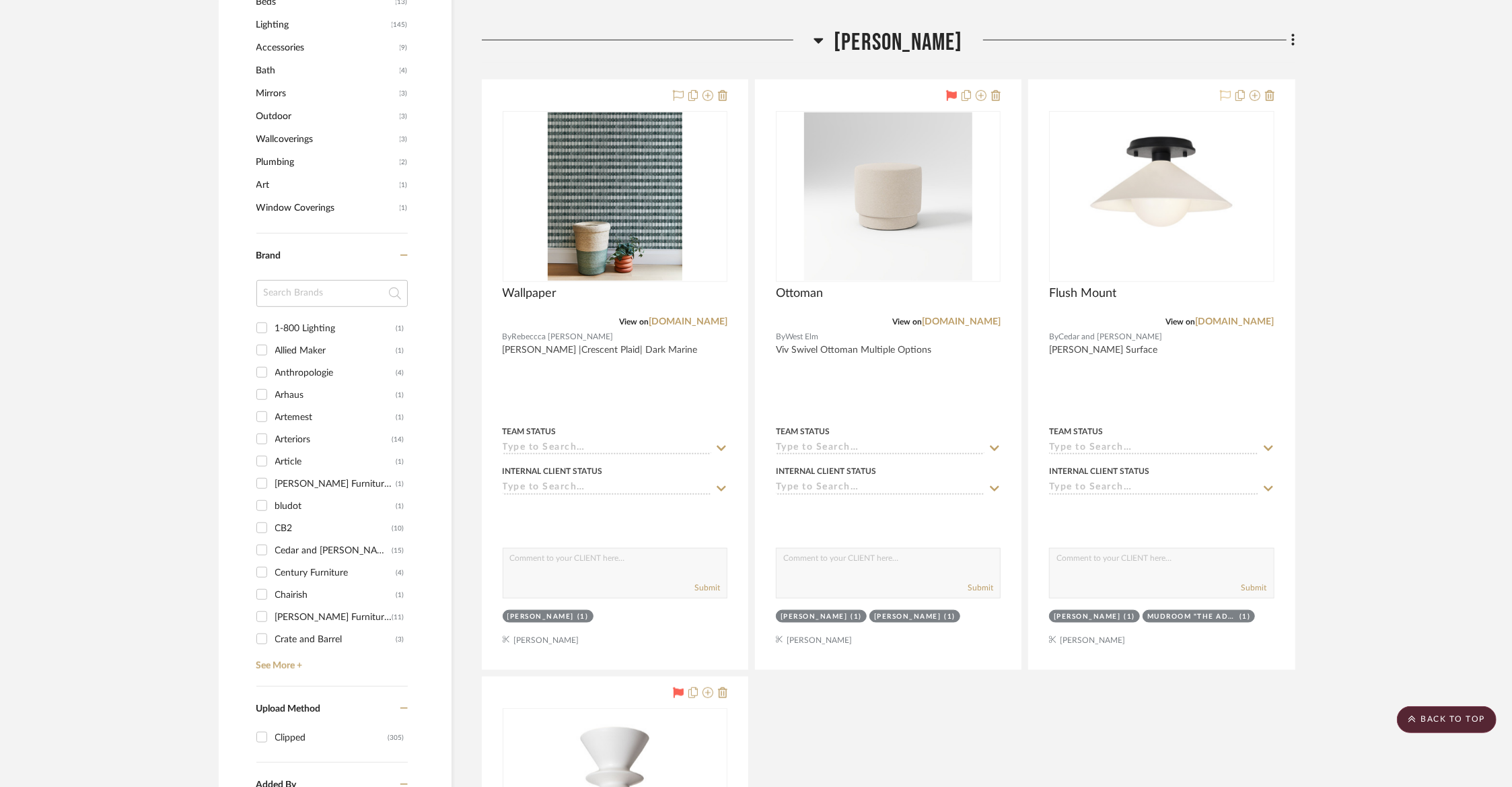
scroll to position [628, 0]
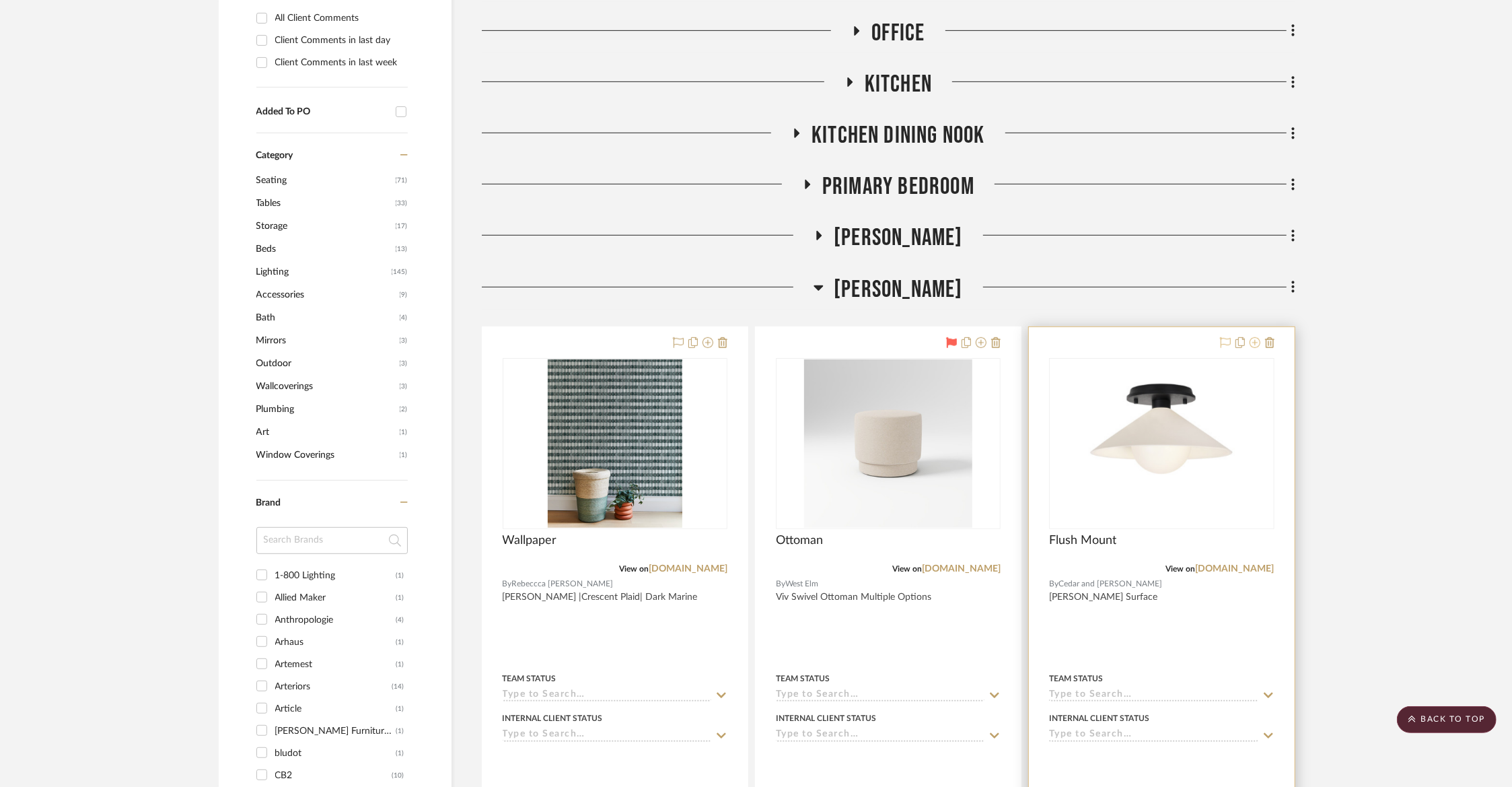
click at [1257, 344] on icon at bounding box center [1254, 343] width 11 height 11
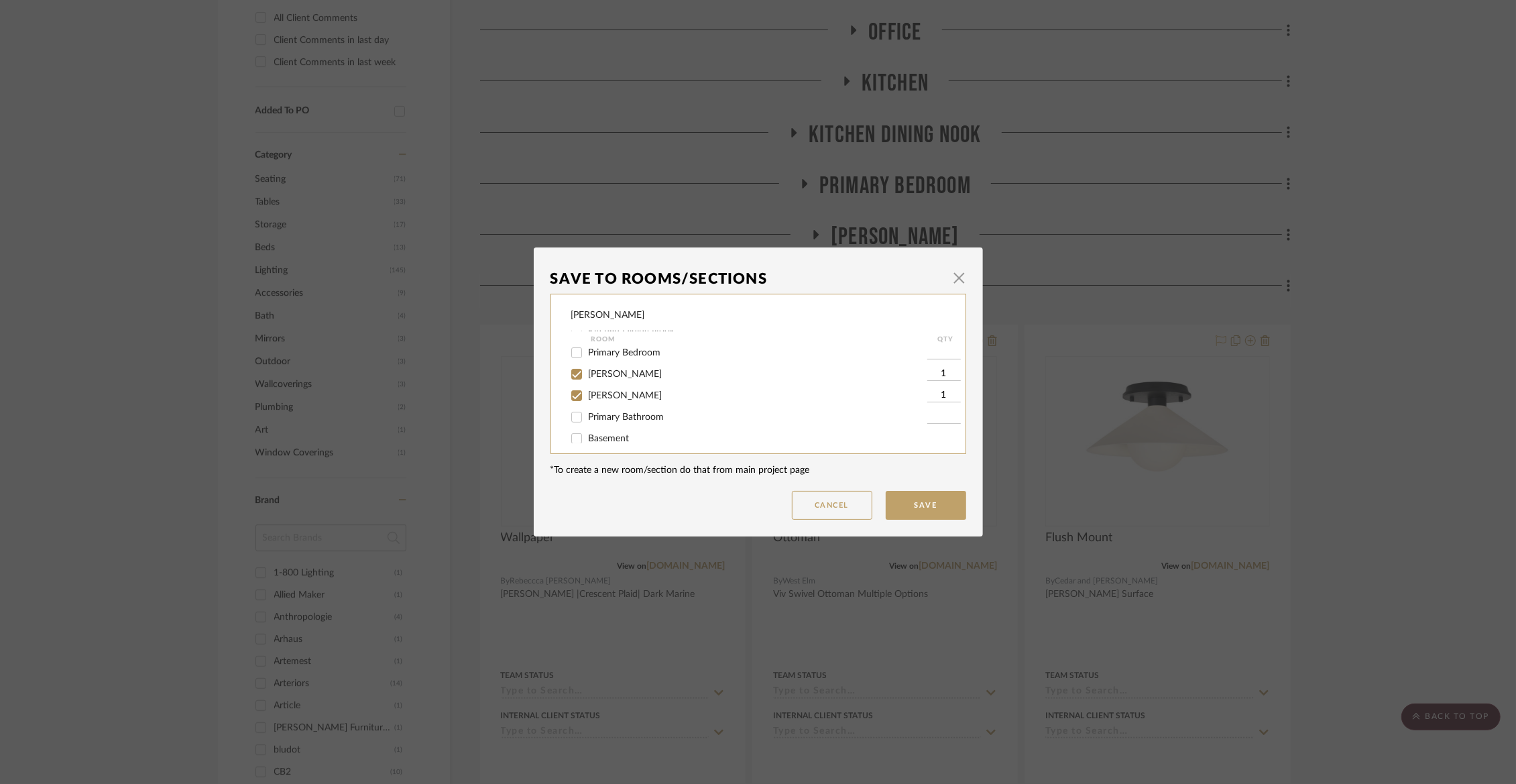
scroll to position [205, 0]
click at [614, 372] on span "[PERSON_NAME]" at bounding box center [625, 367] width 74 height 9
click at [588, 378] on input "[PERSON_NAME]" at bounding box center [576, 367] width 21 height 21
checkbox input "false"
click at [614, 394] on span "[PERSON_NAME]" at bounding box center [625, 389] width 74 height 9
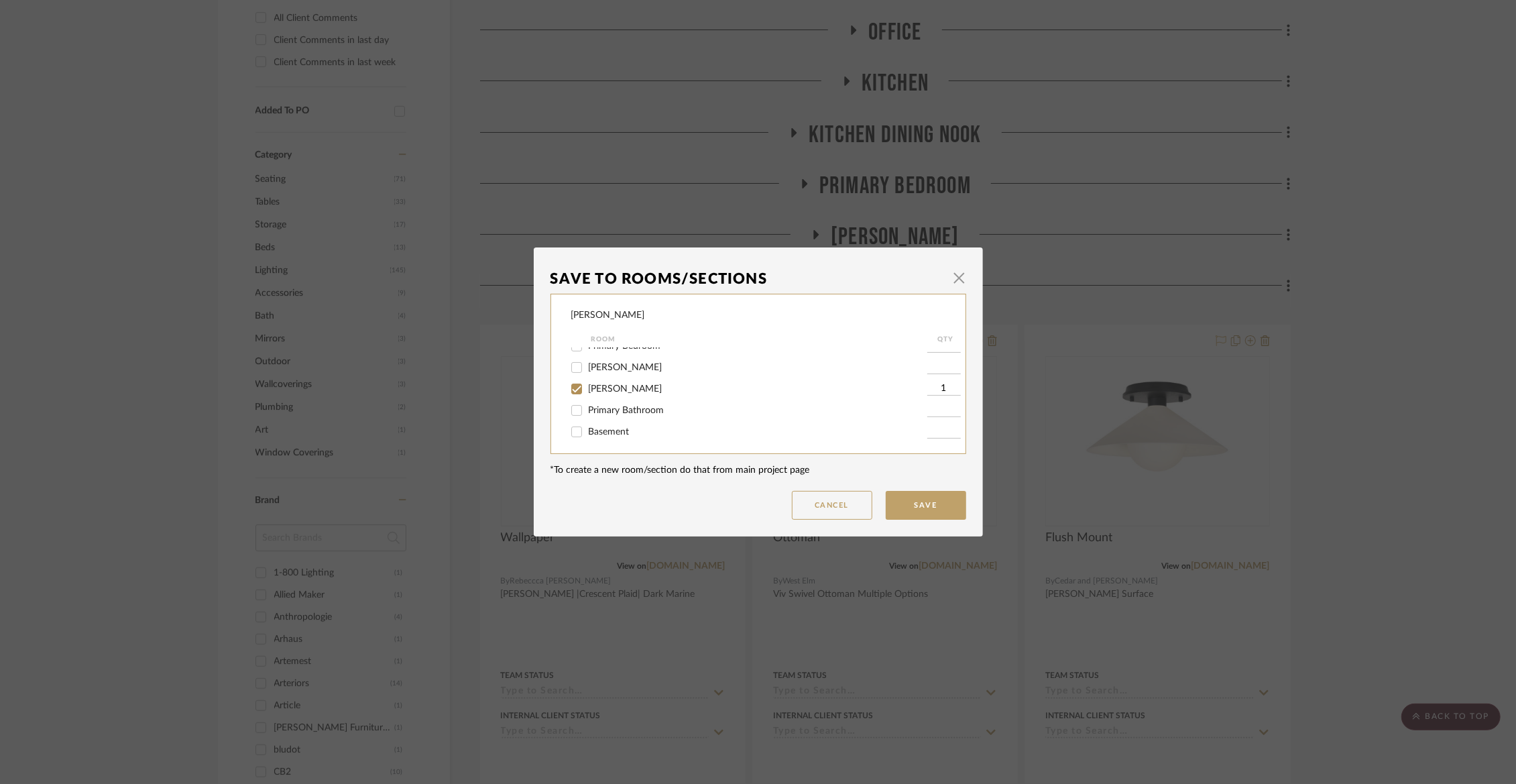
click at [588, 396] on input "[PERSON_NAME]" at bounding box center [576, 389] width 21 height 21
checkbox input "false"
click at [907, 513] on button "Save" at bounding box center [926, 505] width 81 height 29
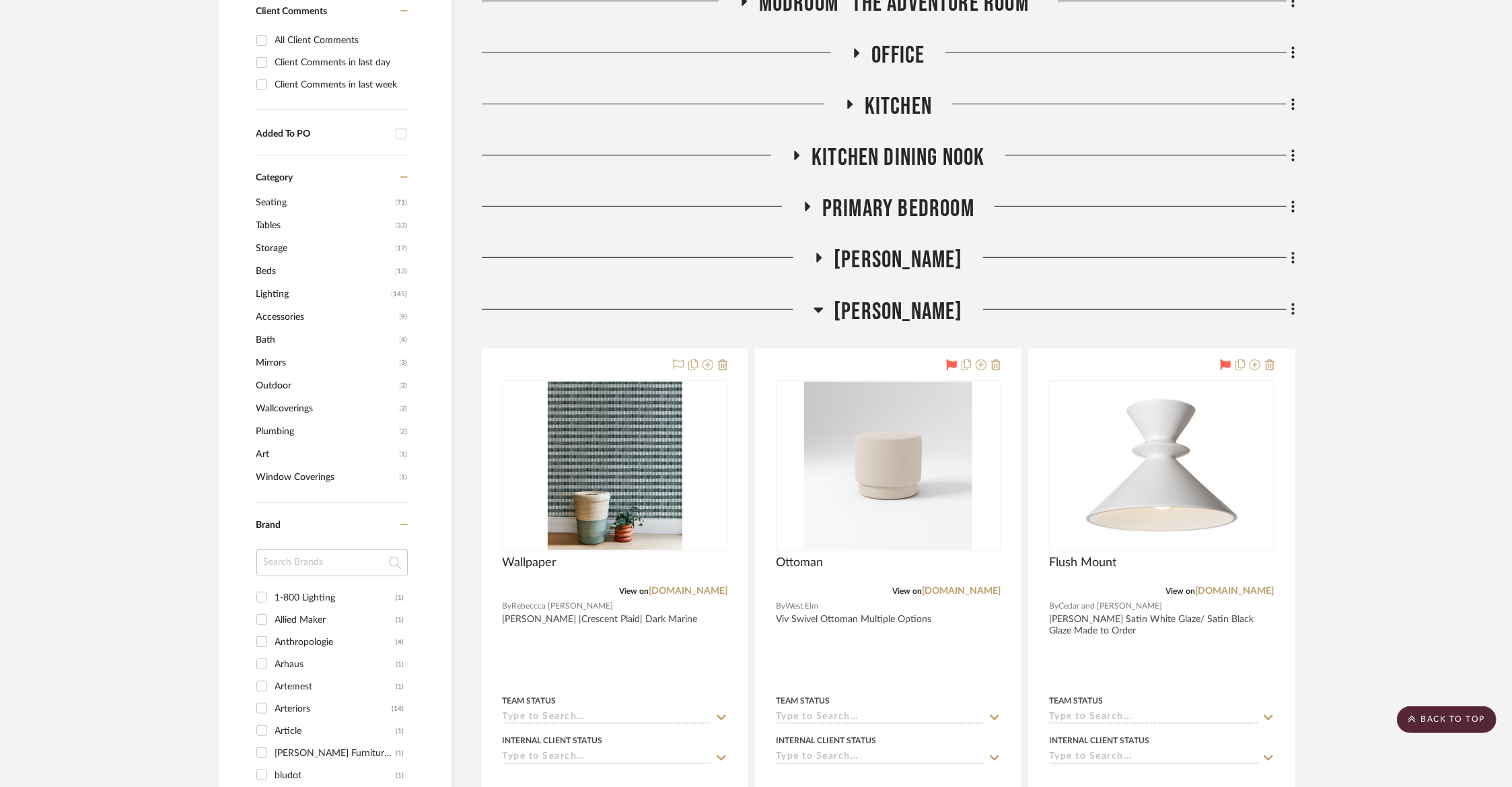
scroll to position [604, 0]
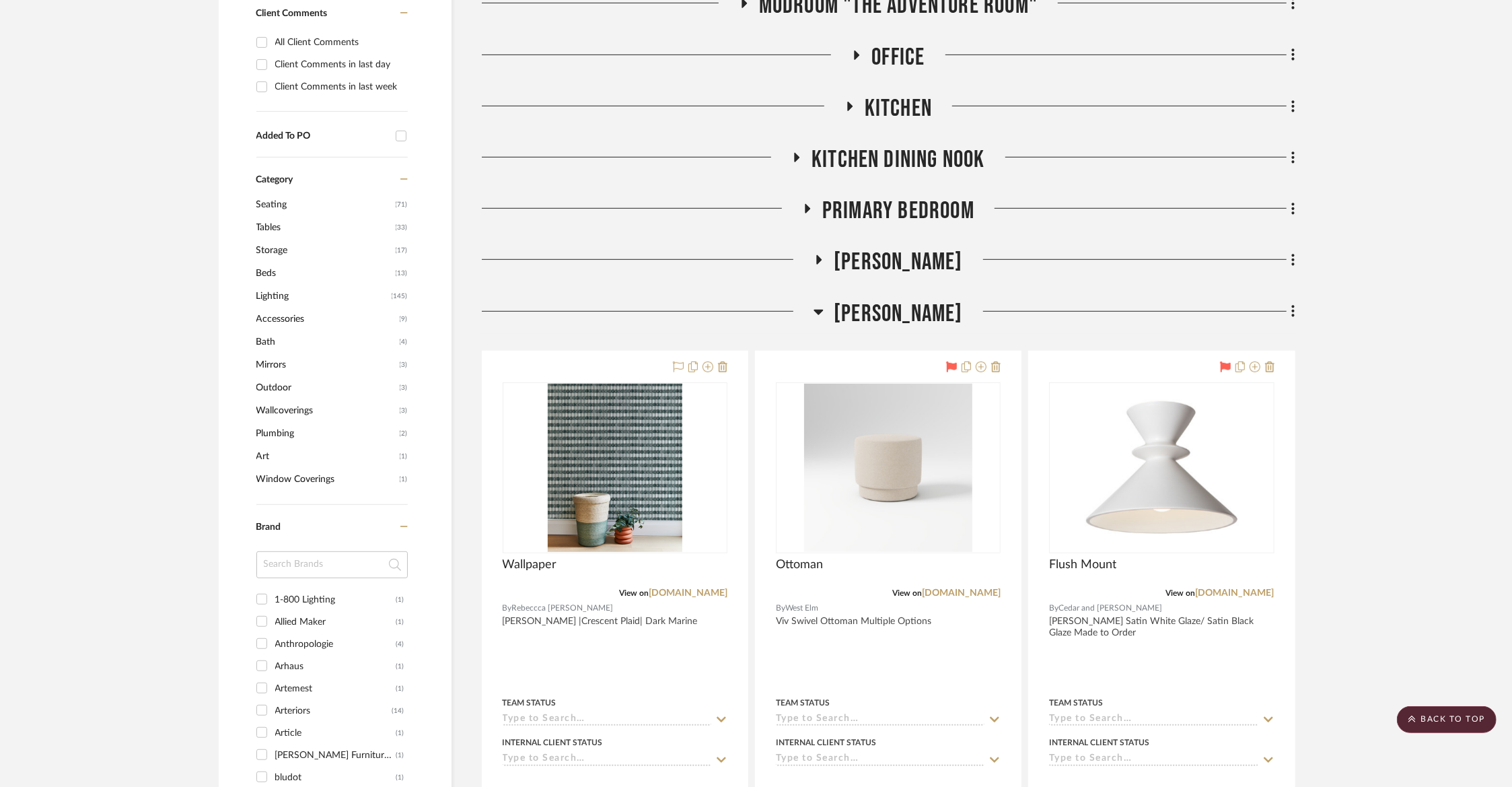
click at [913, 268] on span "[PERSON_NAME]" at bounding box center [898, 262] width 129 height 29
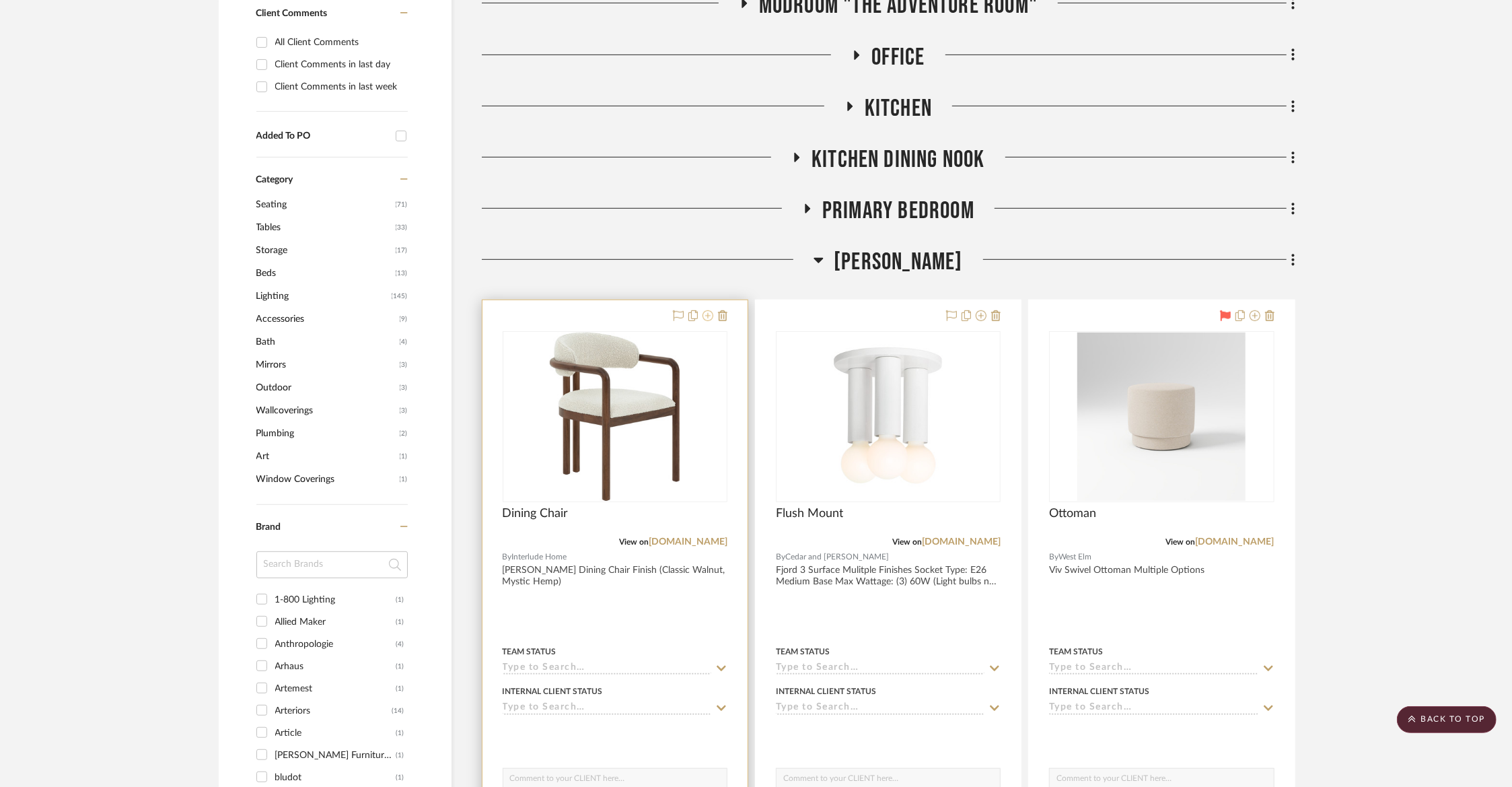
click at [704, 311] on icon at bounding box center [708, 315] width 11 height 11
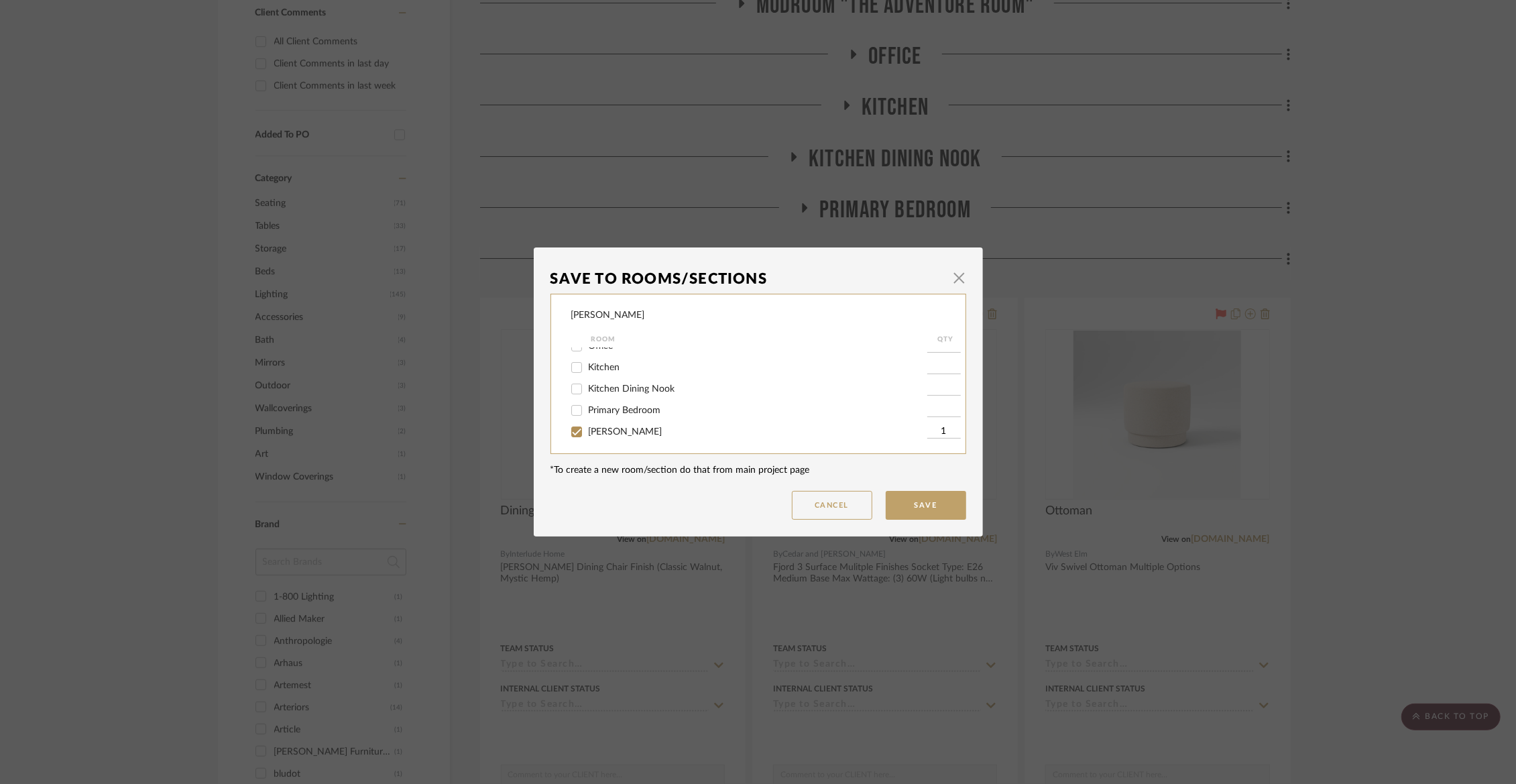
scroll to position [172, 0]
click at [591, 405] on span "[PERSON_NAME]" at bounding box center [625, 400] width 74 height 9
click at [588, 405] on input "[PERSON_NAME]" at bounding box center [576, 400] width 21 height 21
checkbox input "false"
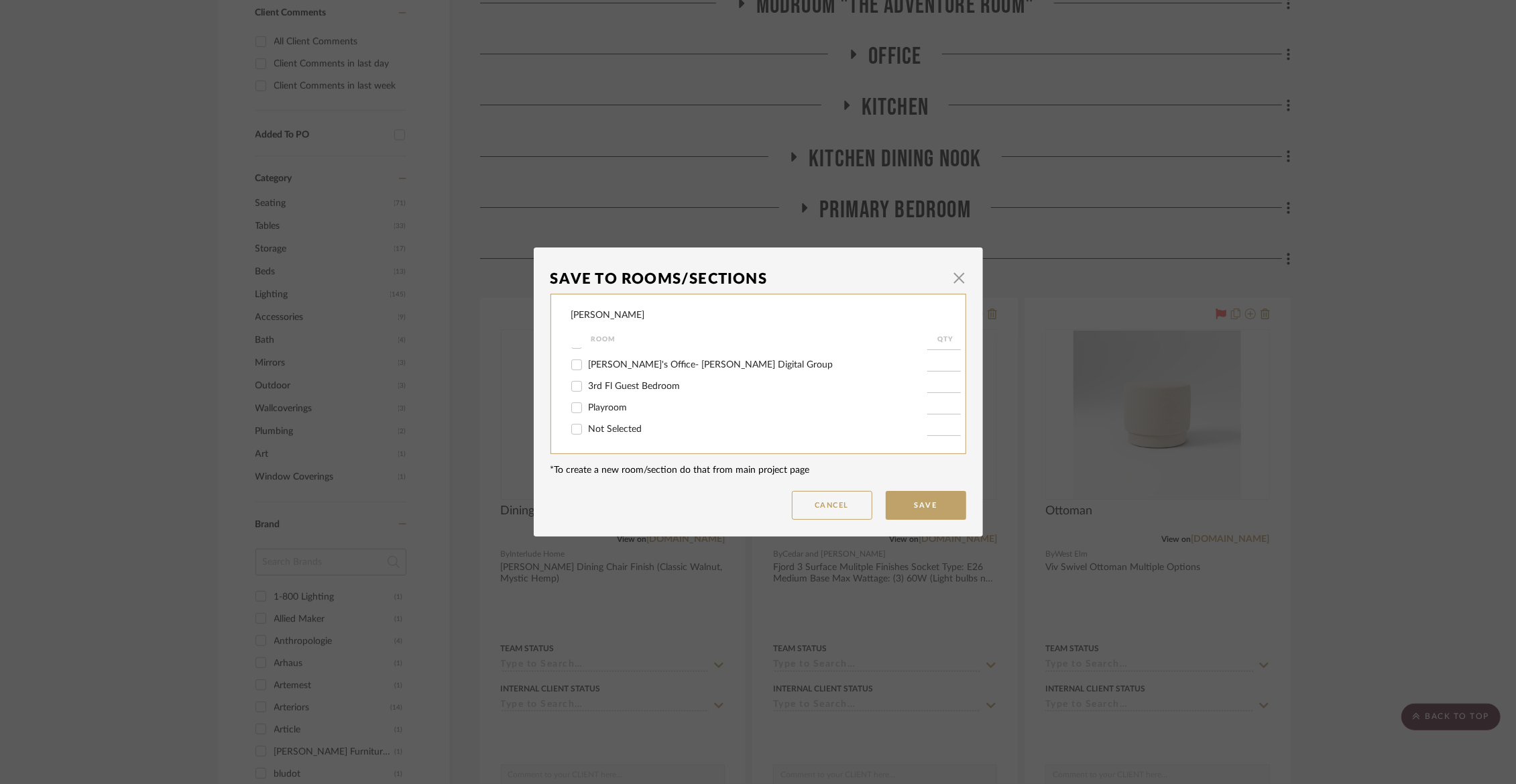
click at [593, 427] on span "Not Selected" at bounding box center [615, 429] width 54 height 9
click at [588, 427] on input "Not Selected" at bounding box center [576, 429] width 21 height 21
checkbox input "true"
type input "1"
click at [936, 507] on button "Save" at bounding box center [926, 505] width 81 height 29
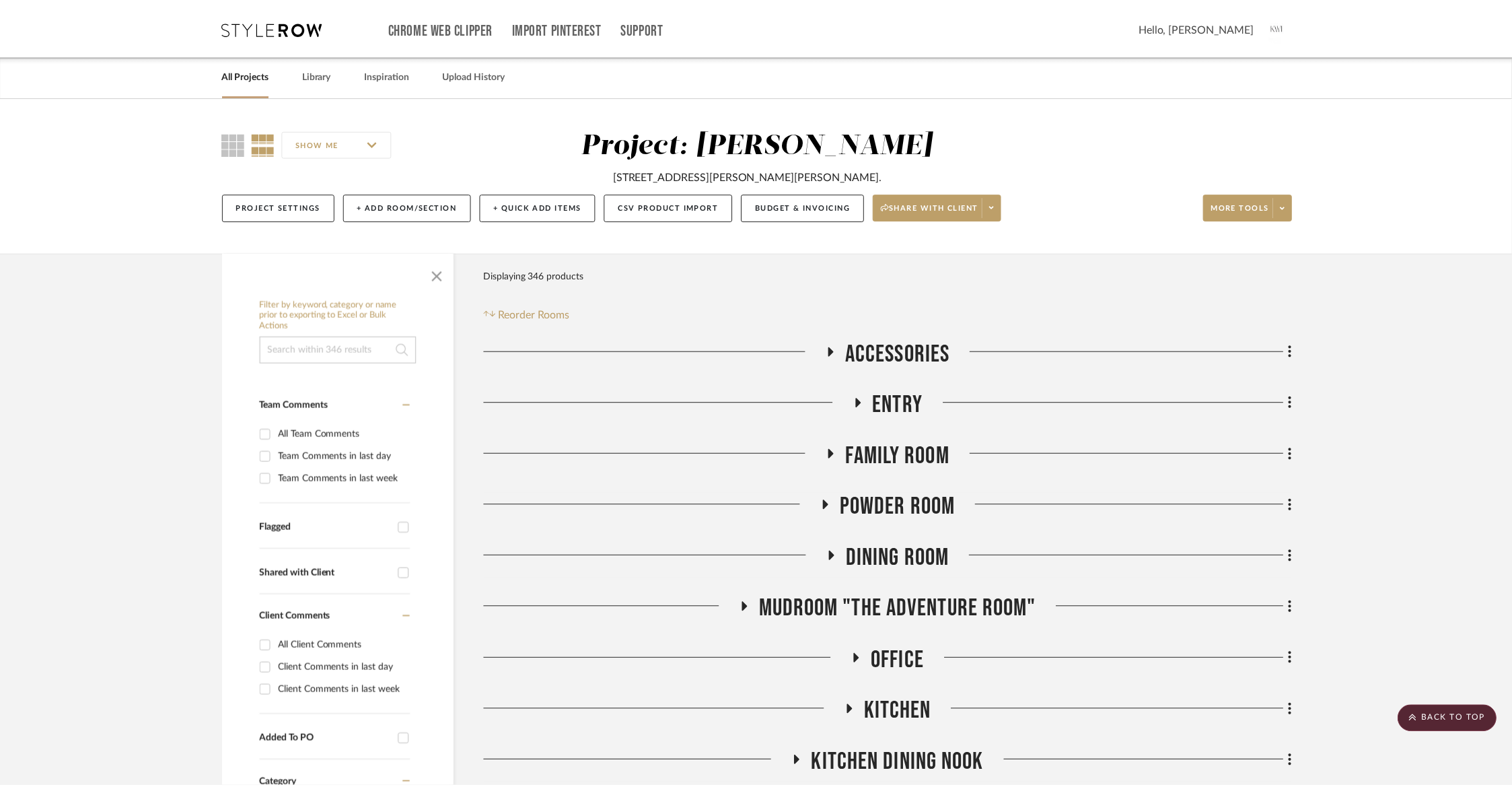
scroll to position [604, 0]
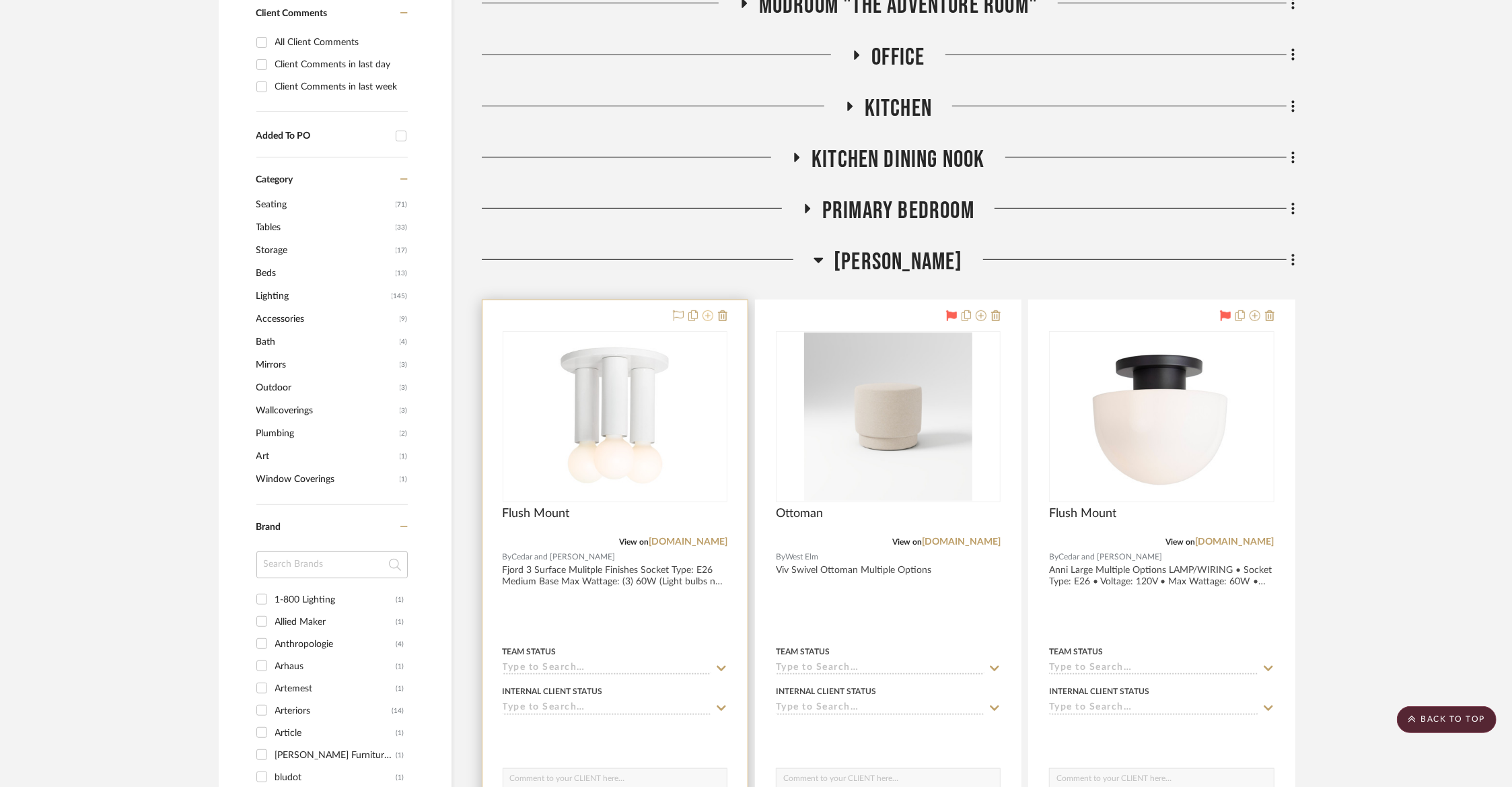
click at [706, 317] on icon at bounding box center [708, 315] width 11 height 11
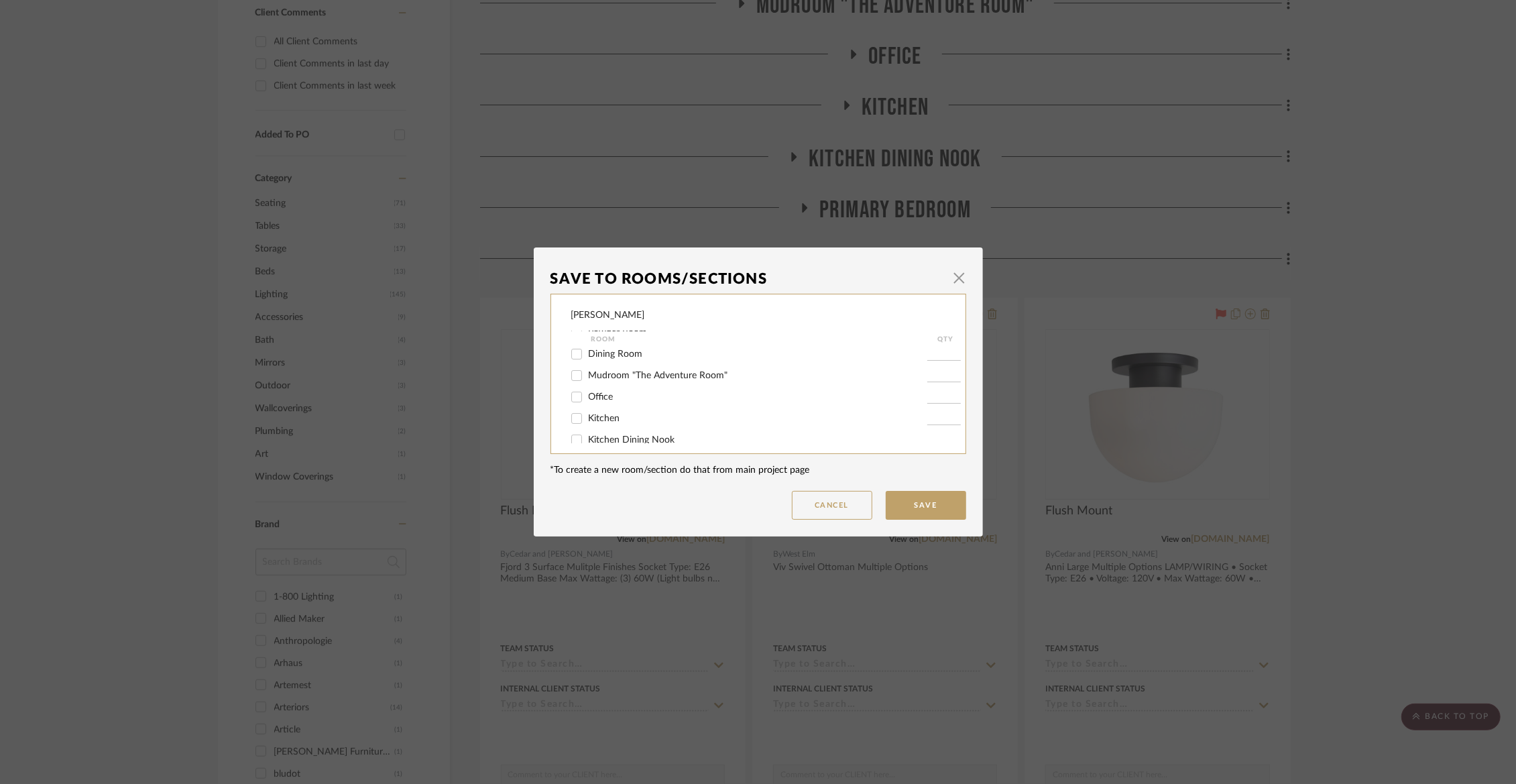
scroll to position [98, 0]
click at [617, 372] on span "Mudroom "The Adventure Room"" at bounding box center [658, 367] width 140 height 9
click at [588, 372] on input "Mudroom "The Adventure Room"" at bounding box center [576, 367] width 21 height 21
checkbox input "true"
type input "1"
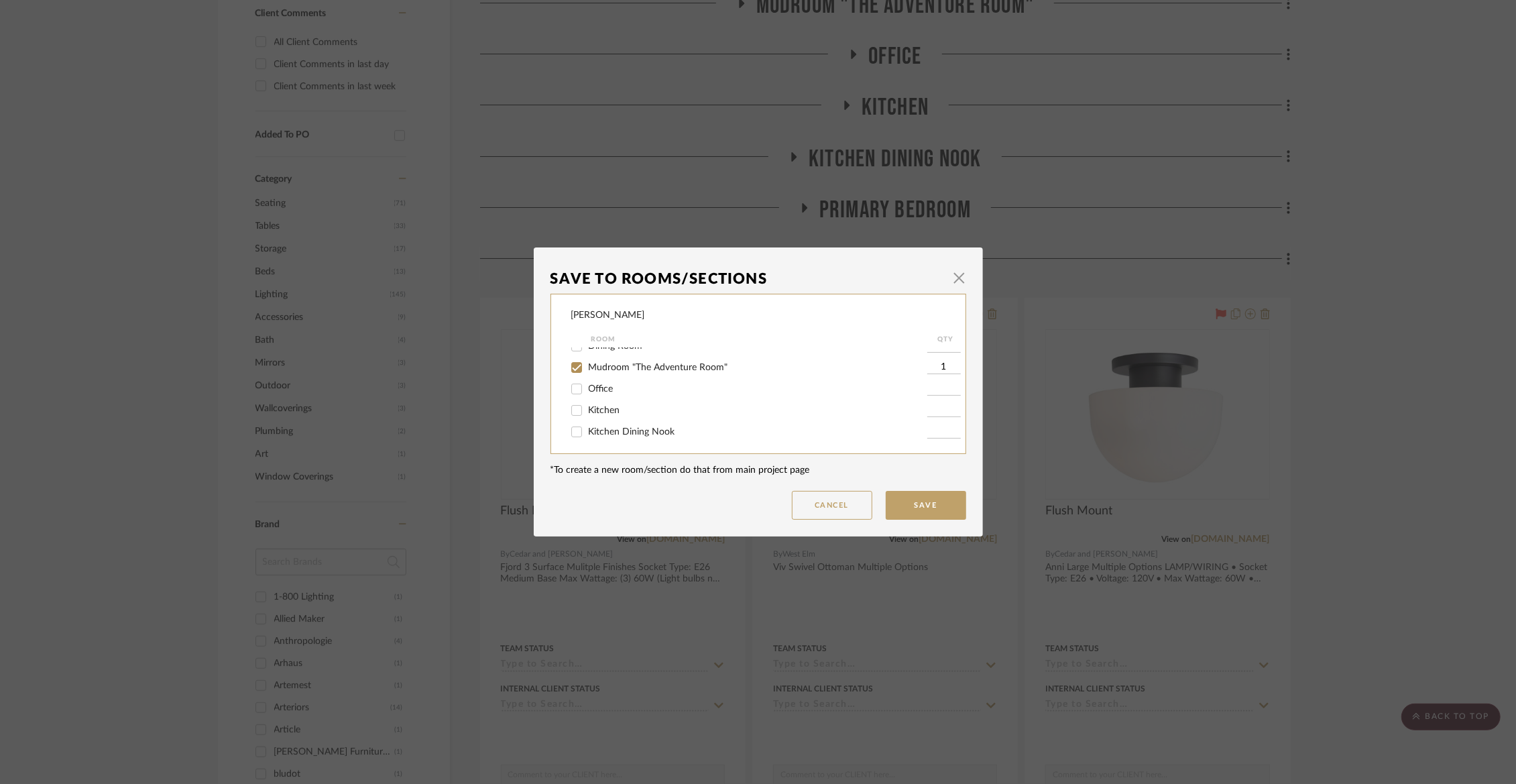
scroll to position [221, 0]
click at [615, 354] on span "[PERSON_NAME]" at bounding box center [625, 351] width 74 height 9
click at [588, 354] on input "[PERSON_NAME]" at bounding box center [576, 351] width 21 height 21
checkbox input "false"
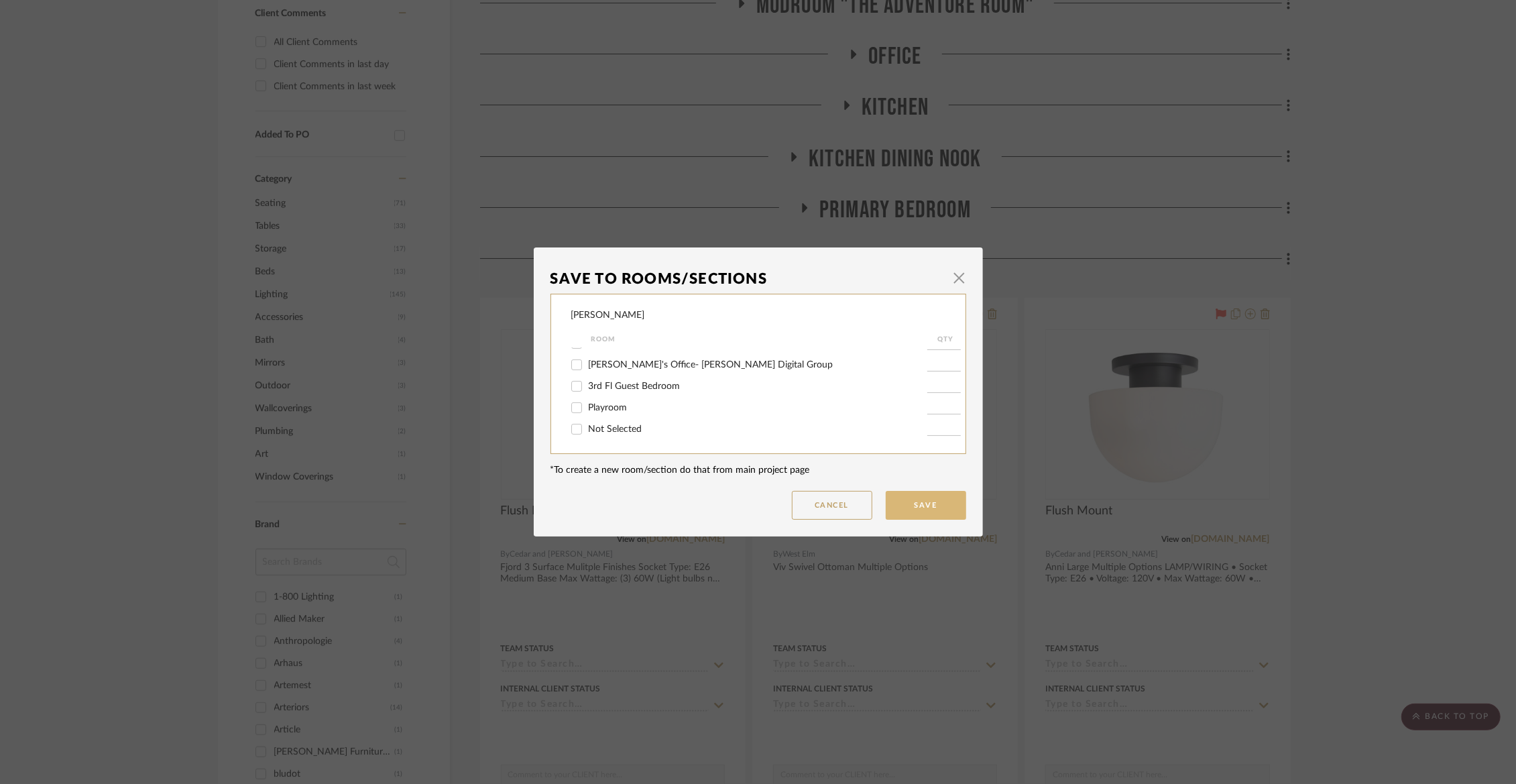
click at [904, 505] on button "Save" at bounding box center [926, 505] width 81 height 29
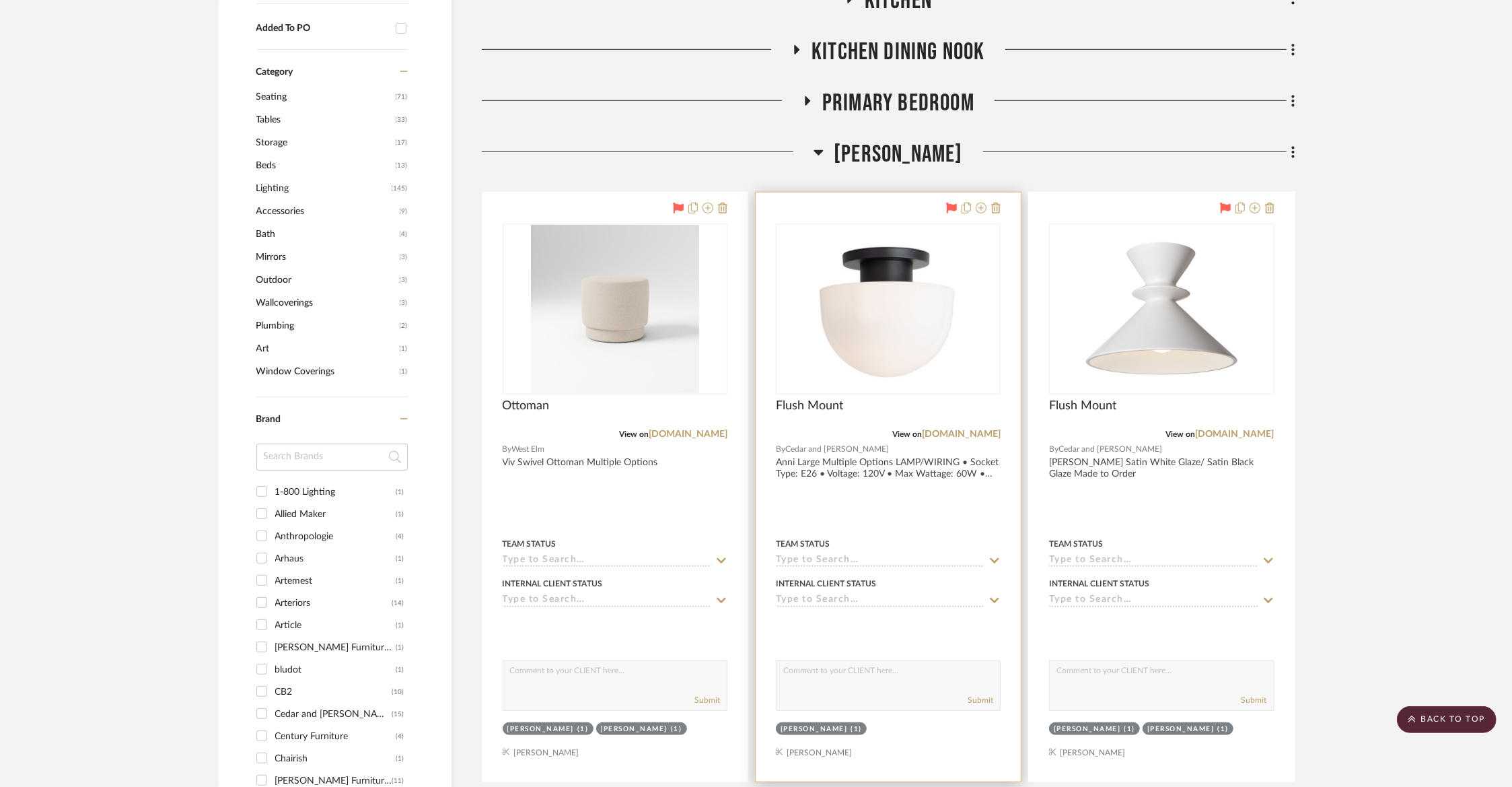
scroll to position [657, 0]
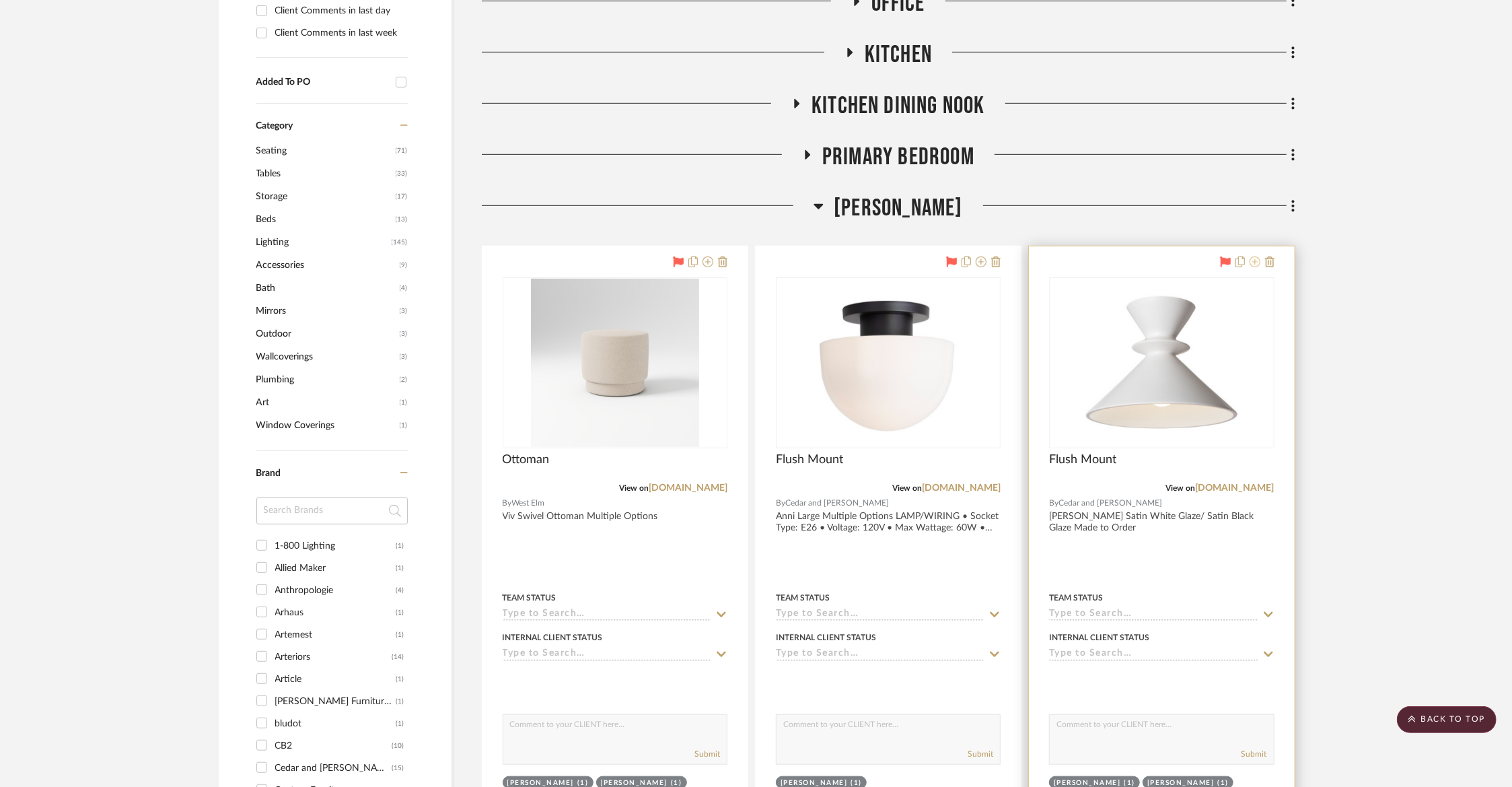
click at [1256, 260] on icon at bounding box center [1254, 262] width 11 height 11
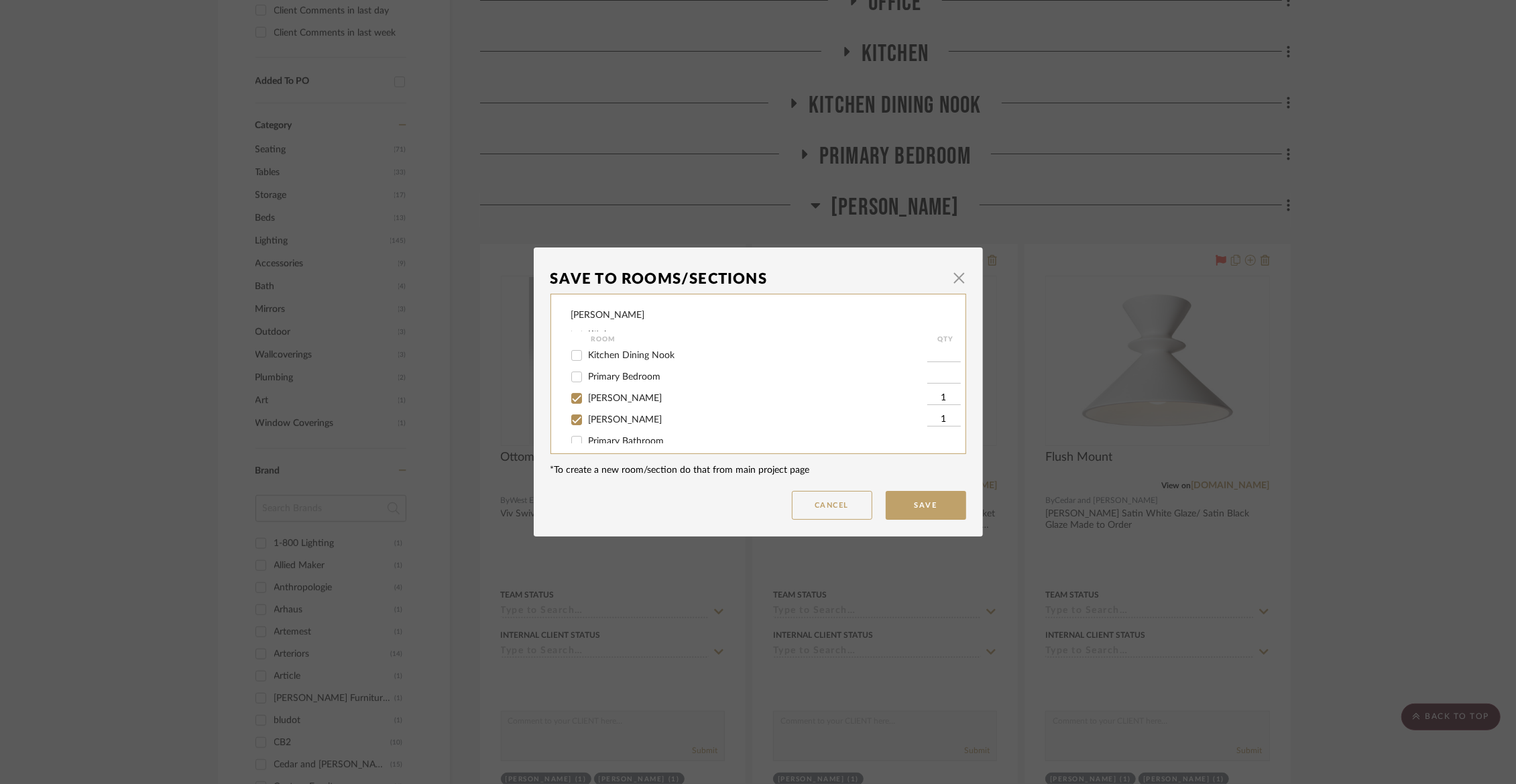
scroll to position [183, 0]
click at [600, 394] on span "[PERSON_NAME]" at bounding box center [625, 390] width 74 height 9
click at [588, 397] on input "[PERSON_NAME]" at bounding box center [576, 390] width 21 height 21
checkbox input "false"
click at [595, 415] on span "[PERSON_NAME]" at bounding box center [625, 411] width 74 height 9
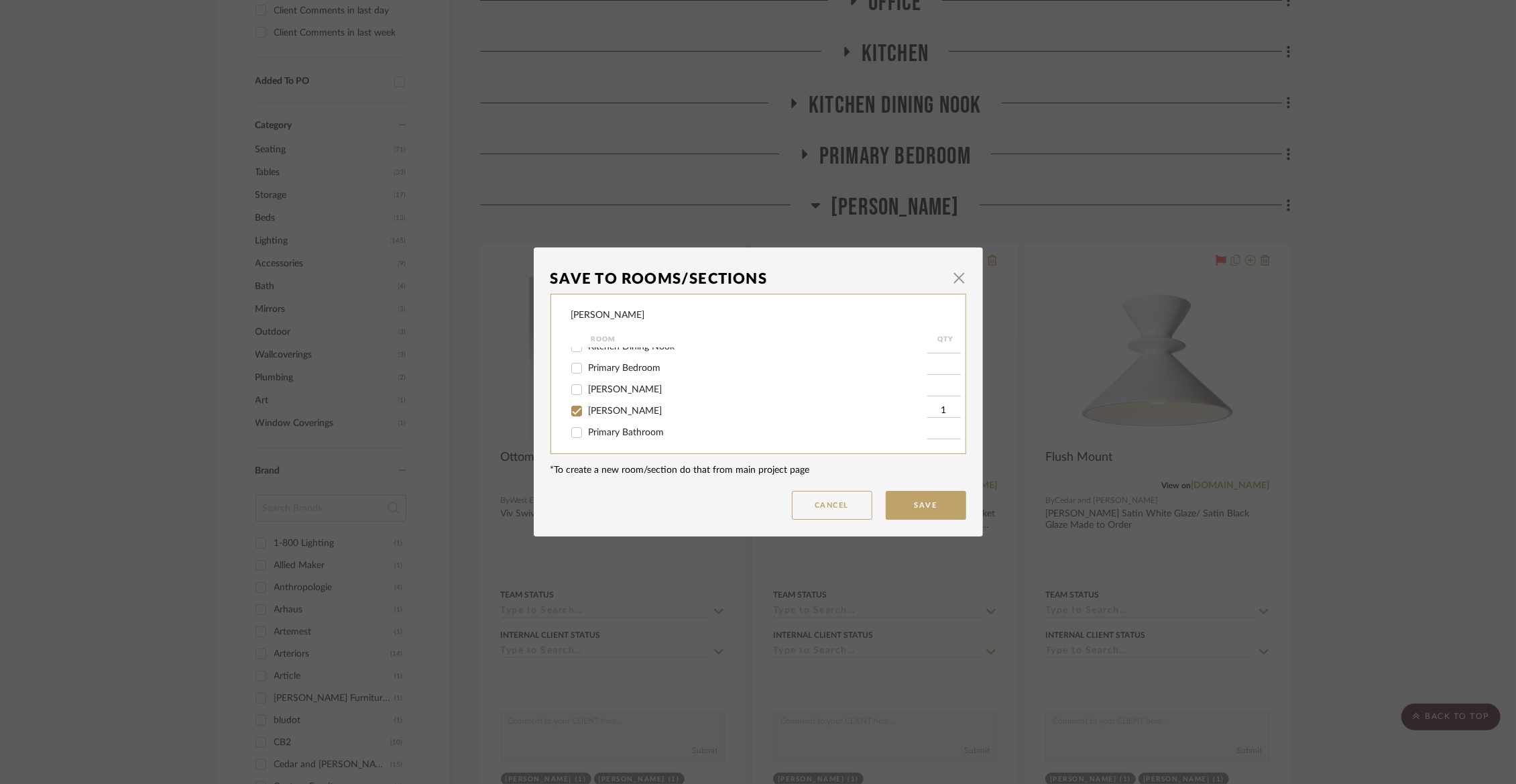
click at [588, 416] on input "[PERSON_NAME]" at bounding box center [576, 411] width 21 height 21
checkbox input "false"
click at [624, 415] on span "[PERSON_NAME]" at bounding box center [625, 411] width 74 height 9
click at [588, 421] on input "[PERSON_NAME]" at bounding box center [576, 411] width 21 height 21
checkbox input "true"
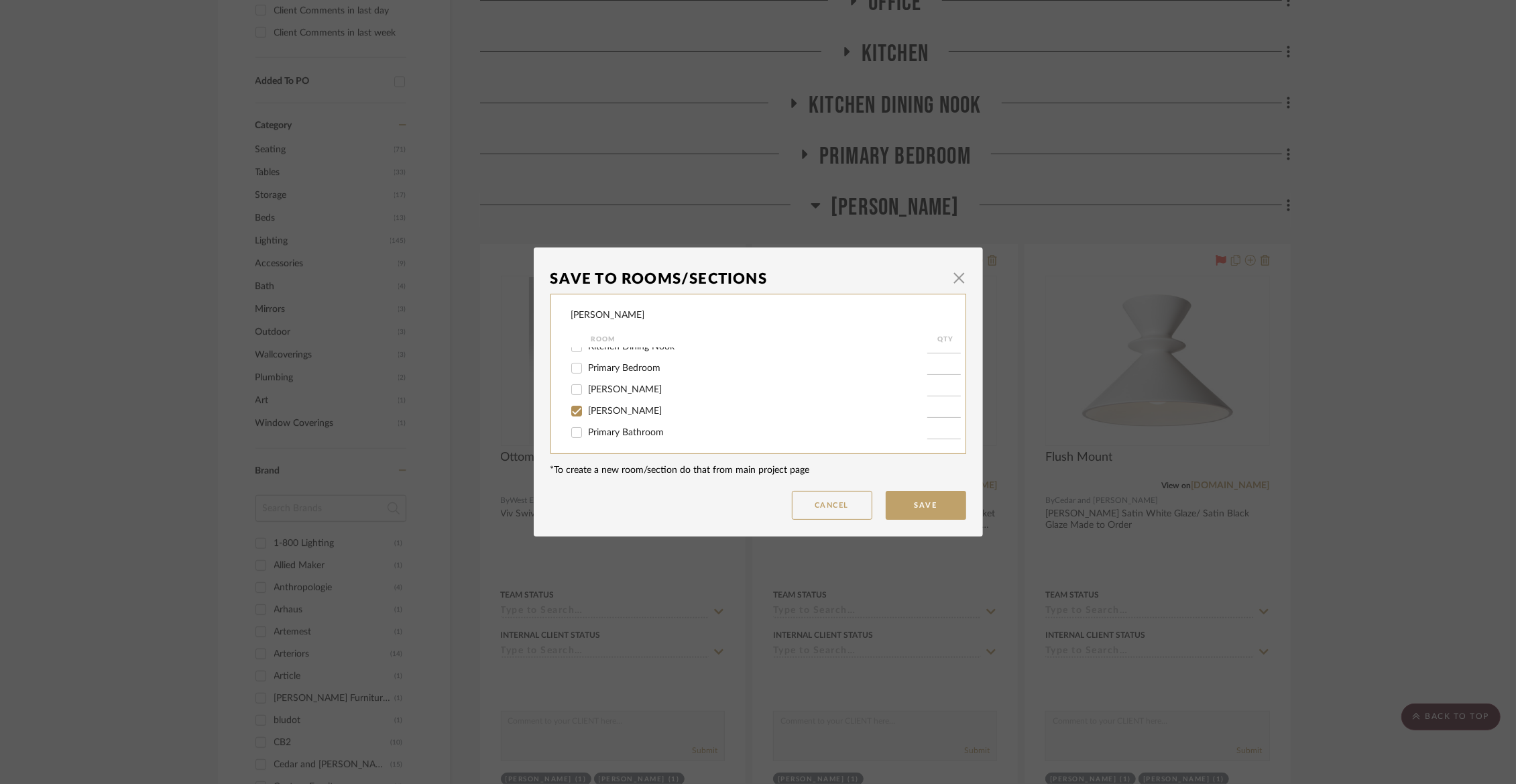
type input "1"
click at [940, 496] on button "Save" at bounding box center [926, 505] width 81 height 29
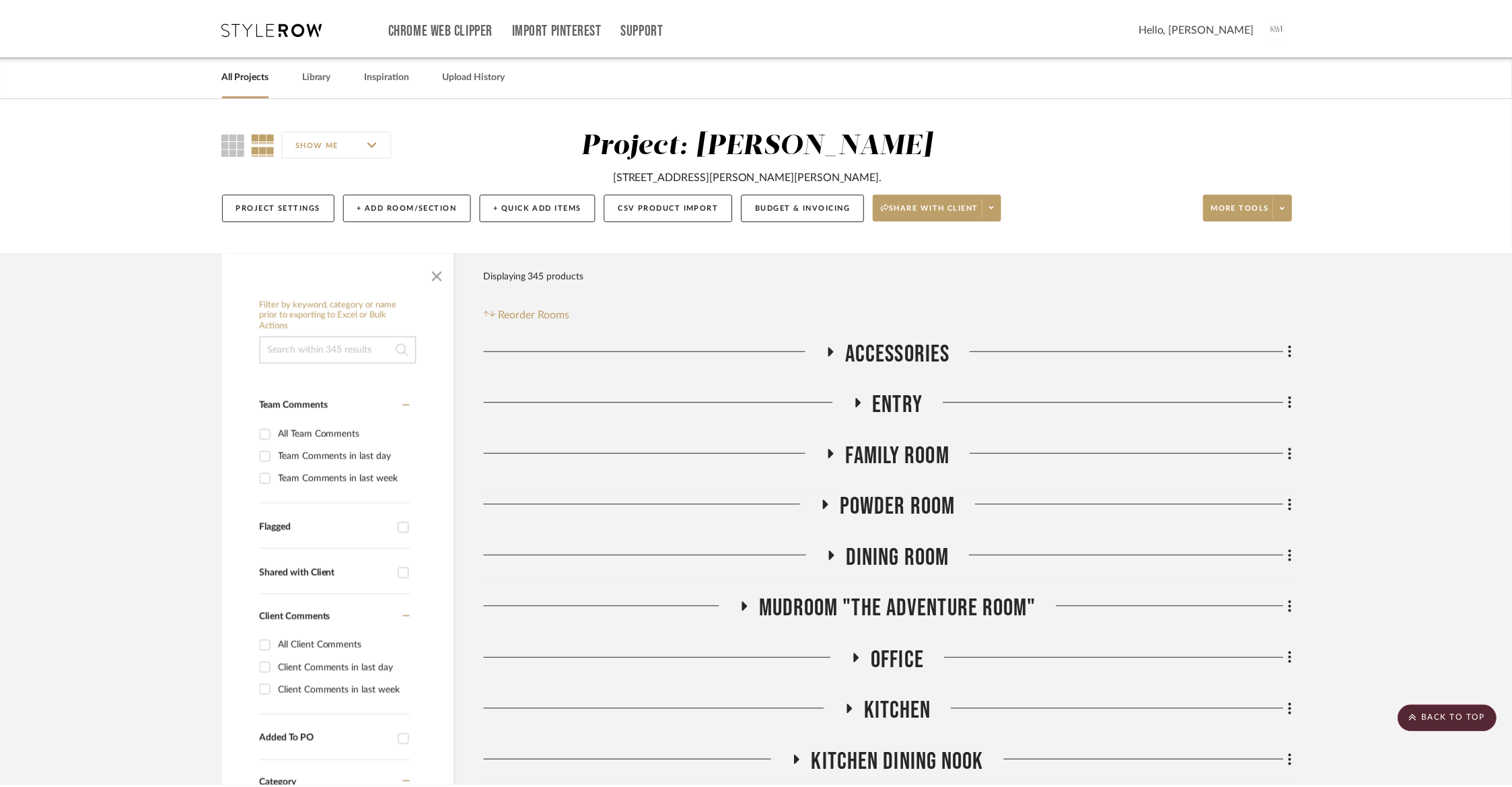
scroll to position [657, 0]
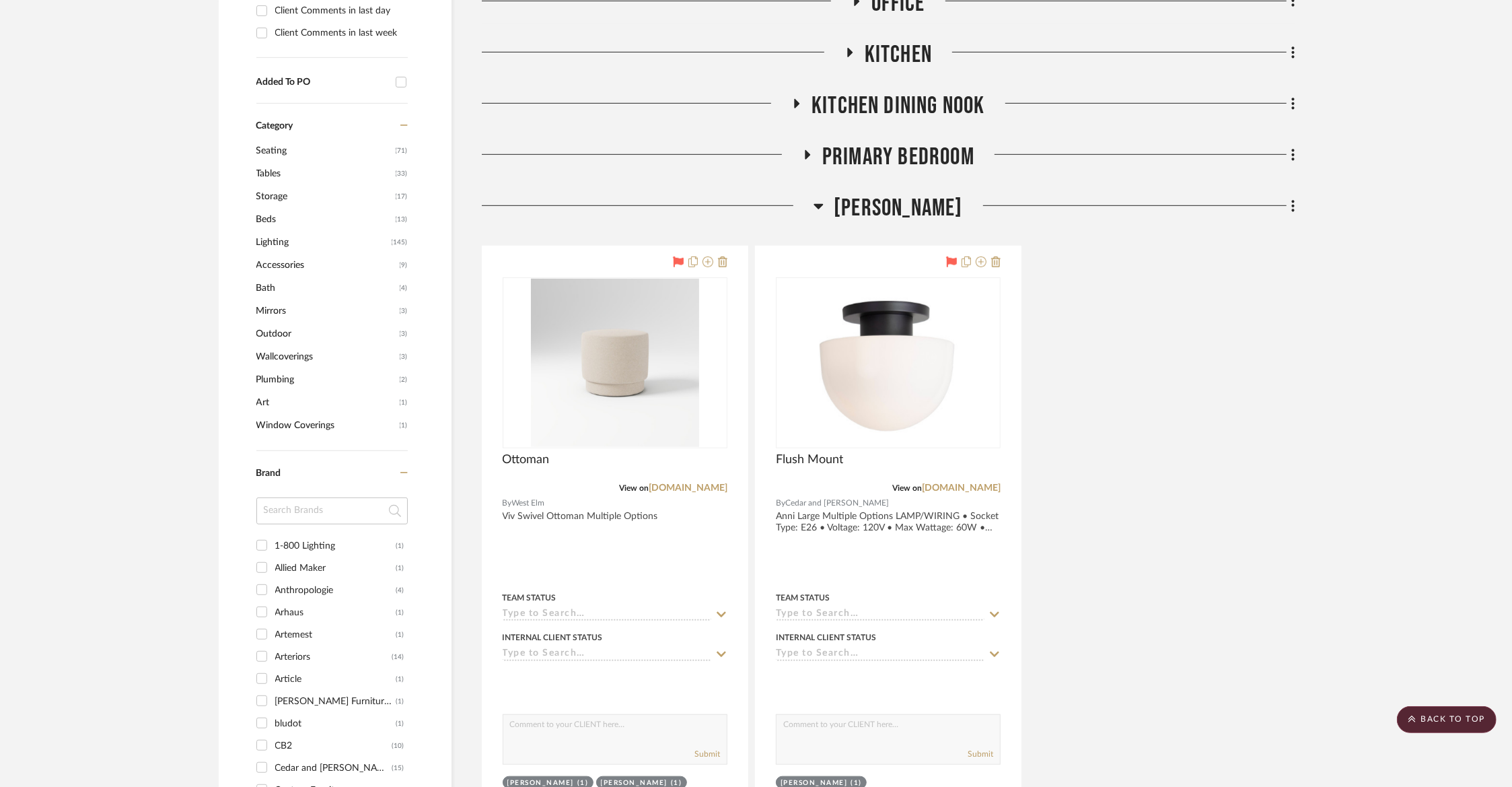
click at [886, 207] on span "[PERSON_NAME]" at bounding box center [898, 209] width 129 height 29
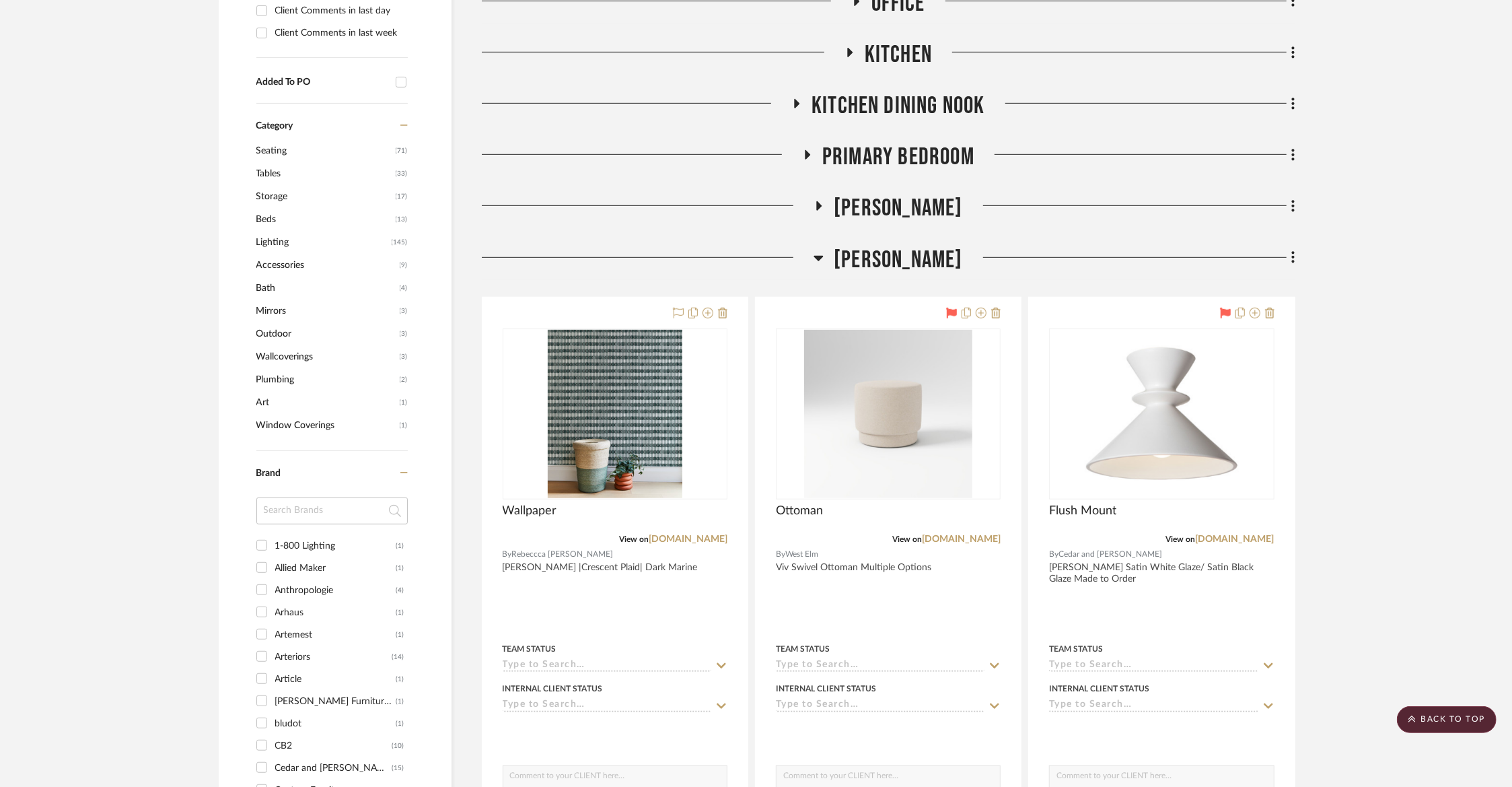
click at [872, 256] on span "[PERSON_NAME]" at bounding box center [898, 260] width 129 height 29
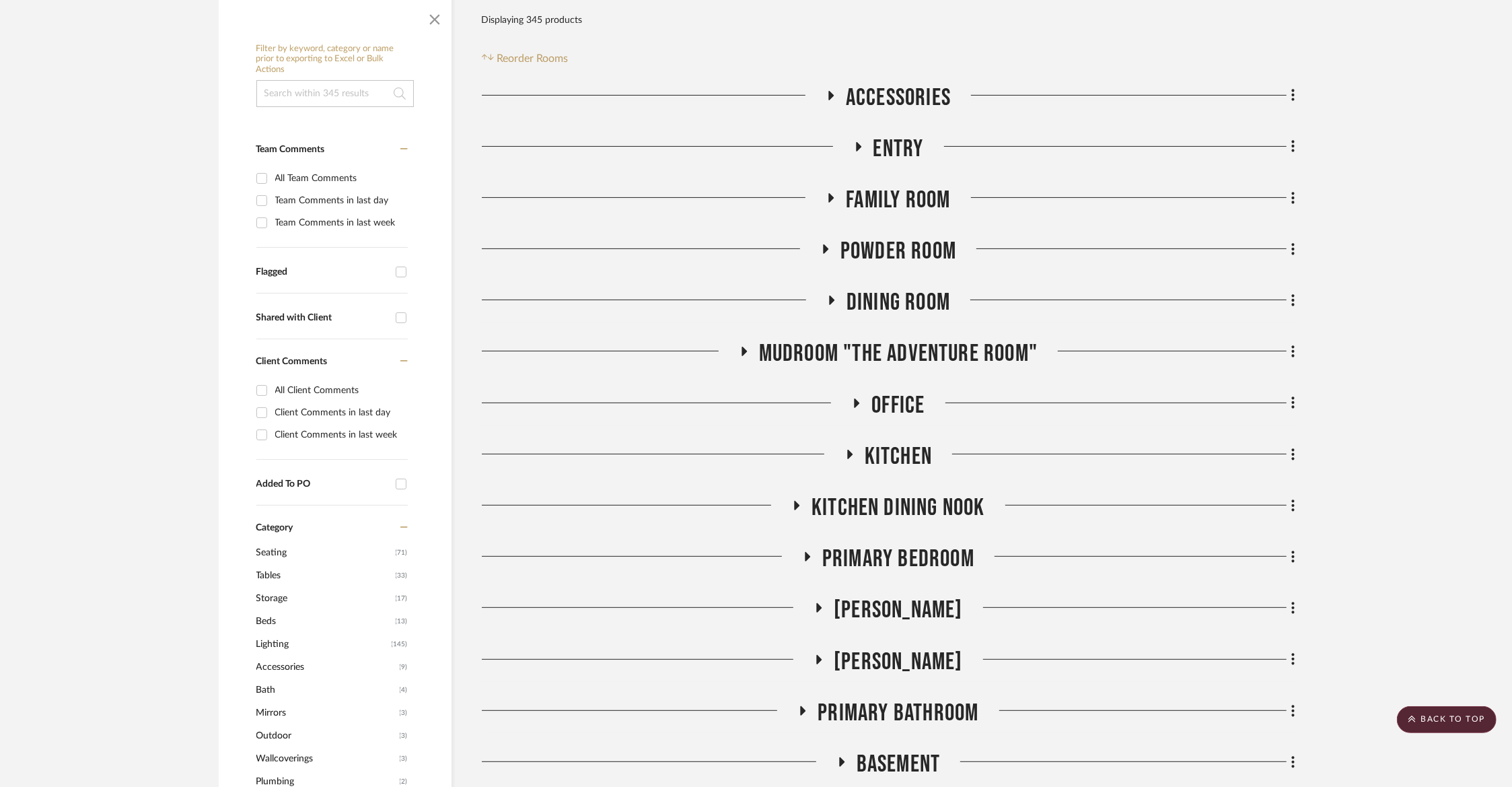
scroll to position [259, 0]
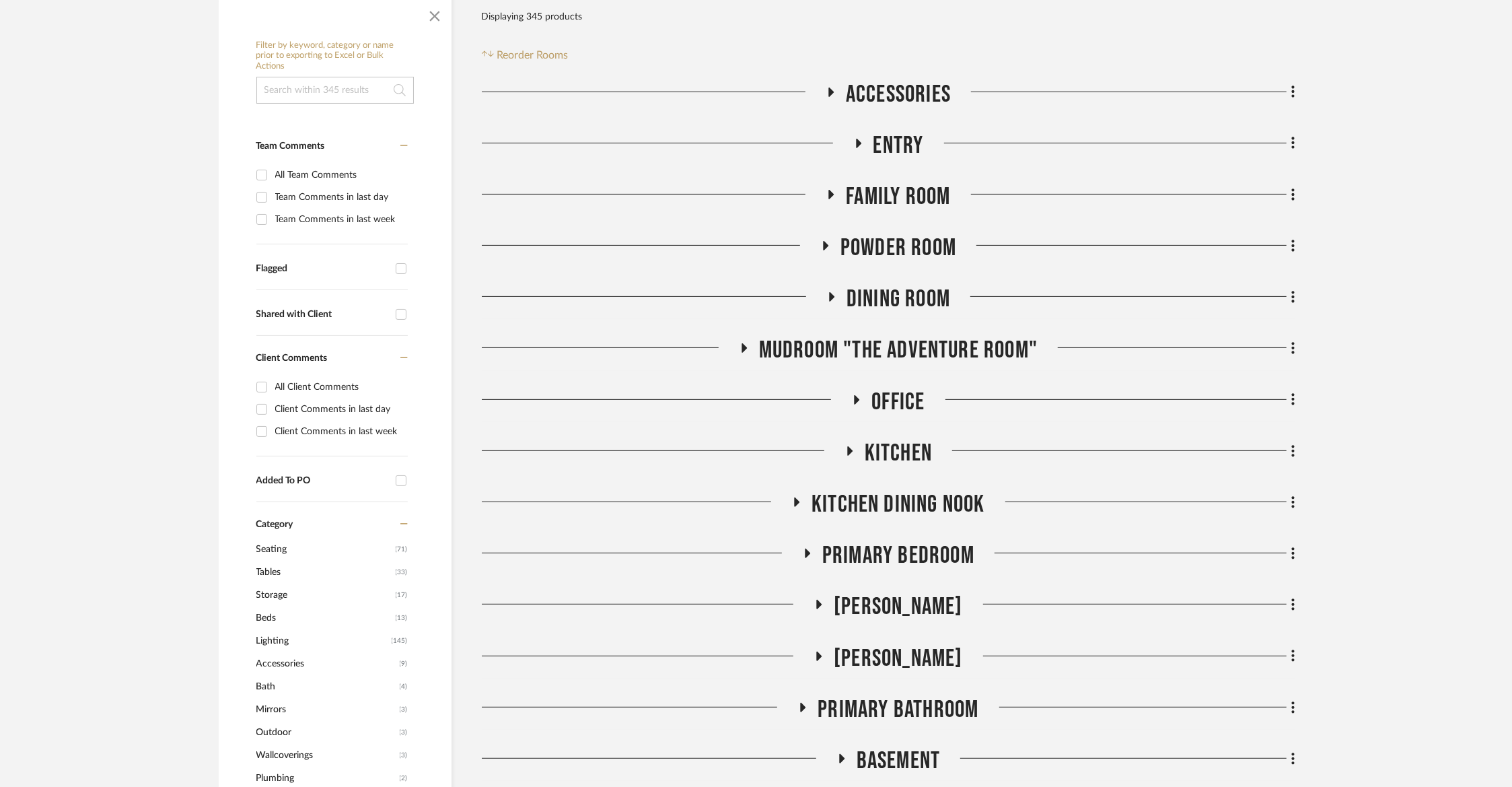
click at [867, 201] on span "Family Room" at bounding box center [898, 197] width 105 height 29
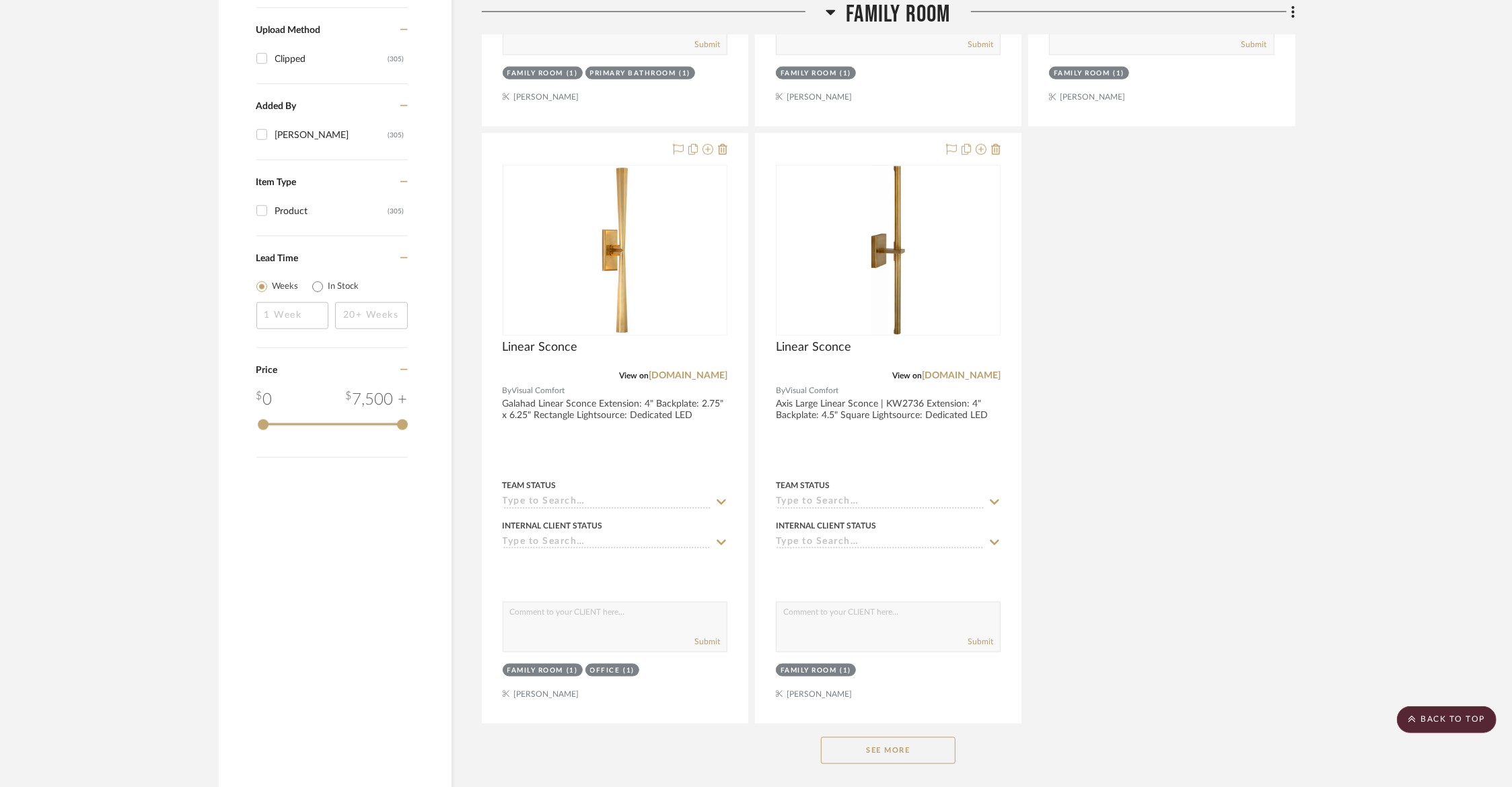
scroll to position [1602, 0]
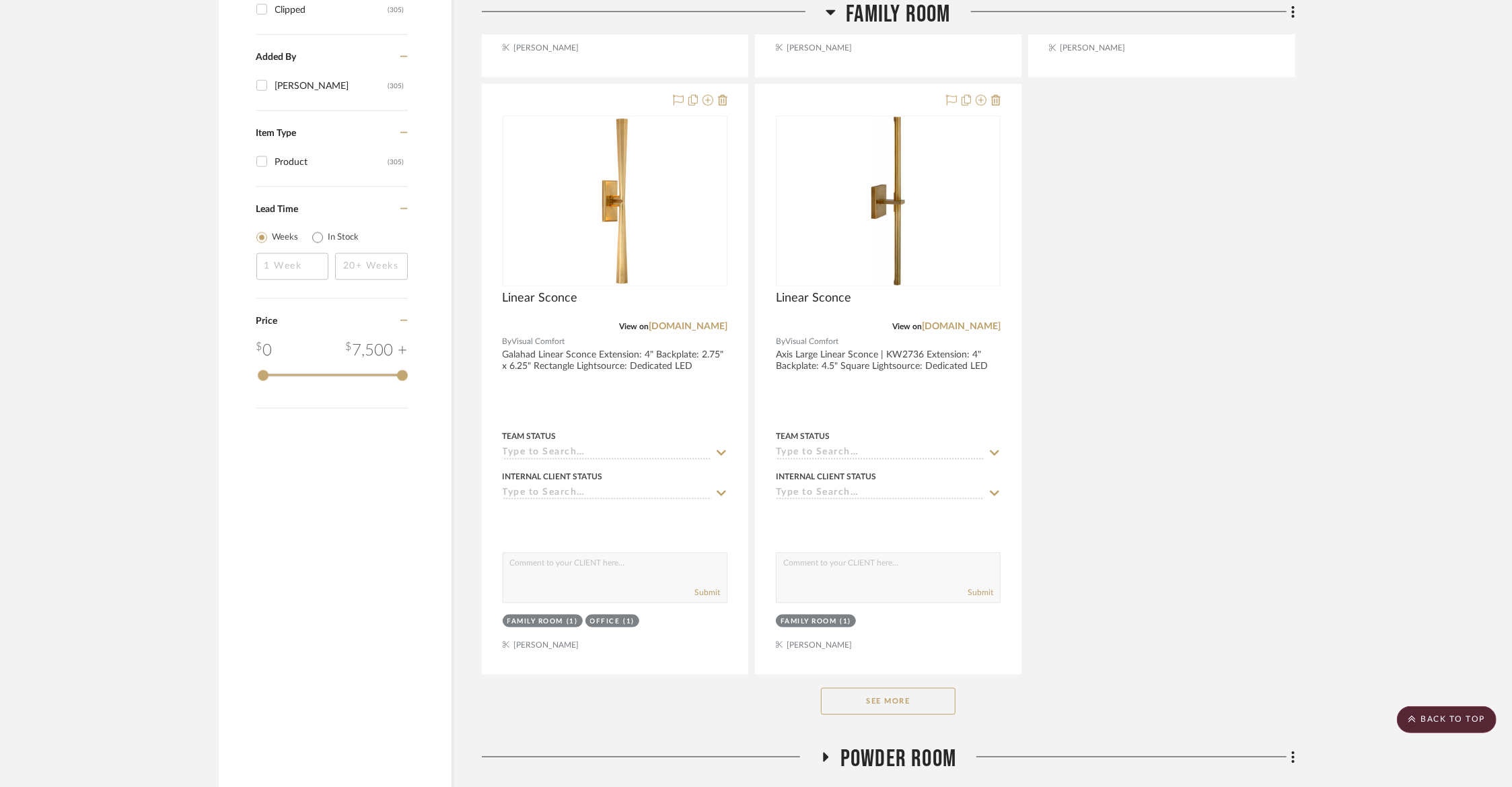
click at [925, 697] on button "See More" at bounding box center [888, 701] width 135 height 27
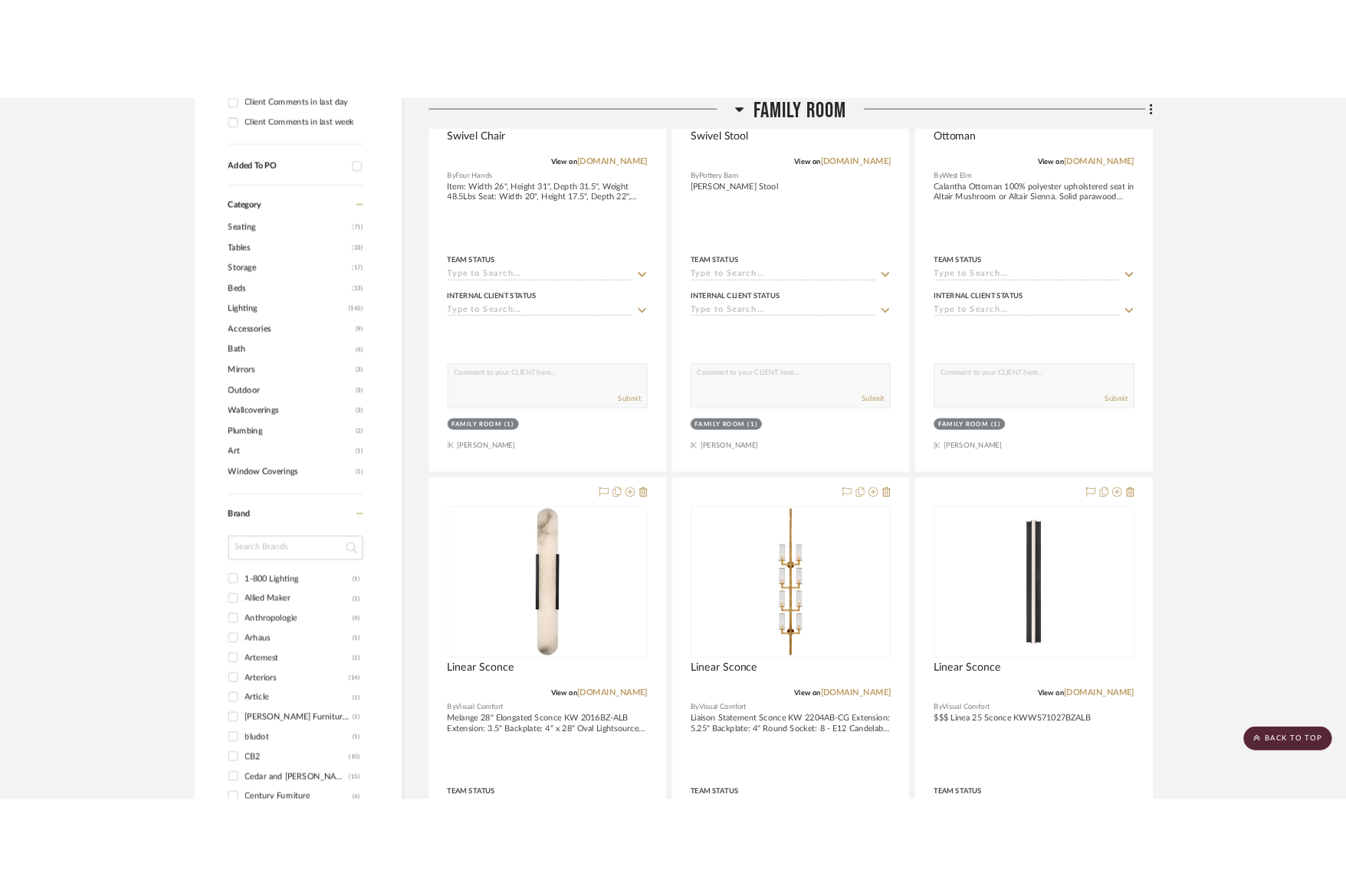
scroll to position [0, 0]
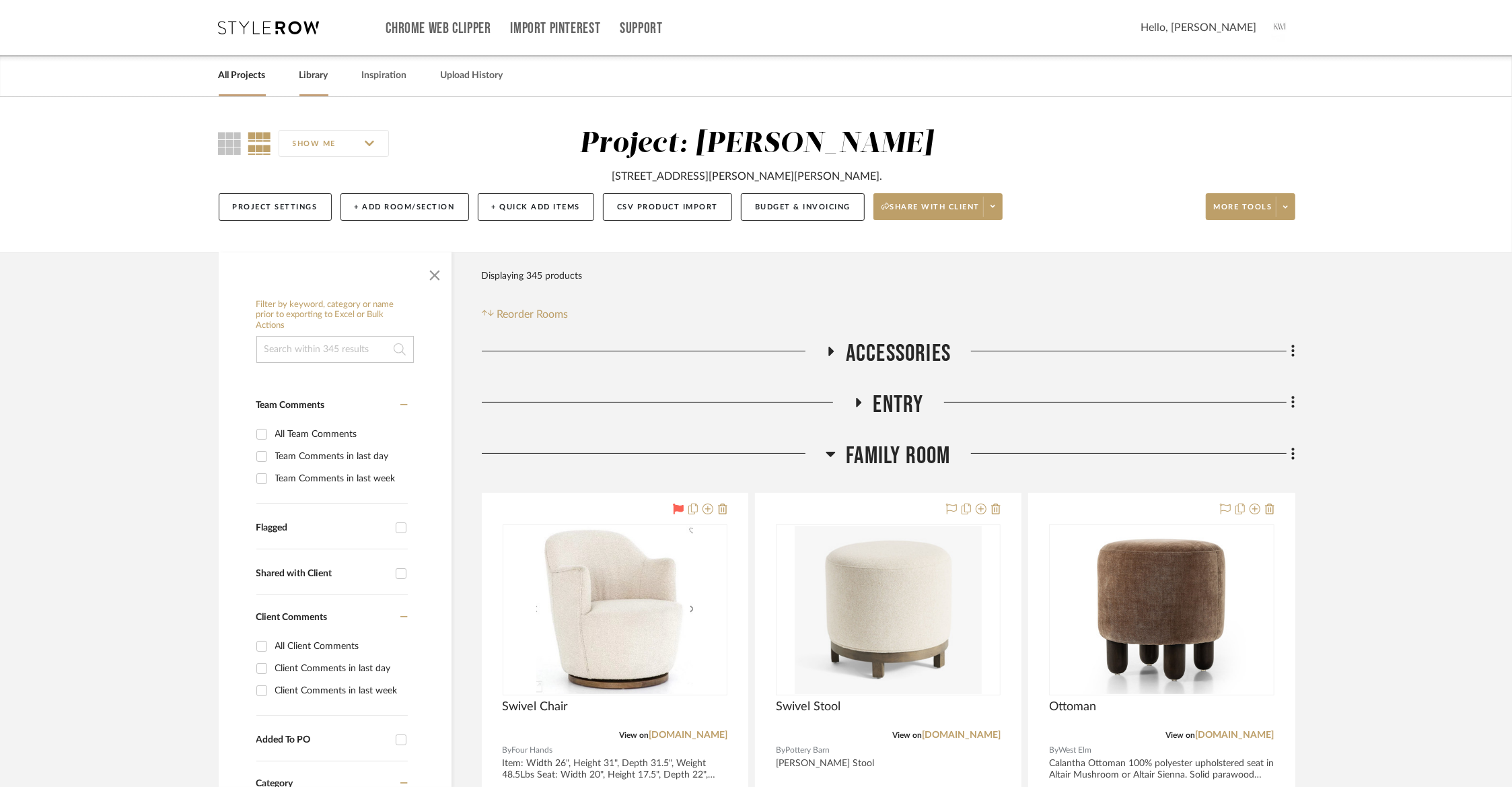
click at [310, 75] on link "Library" at bounding box center [314, 76] width 29 height 18
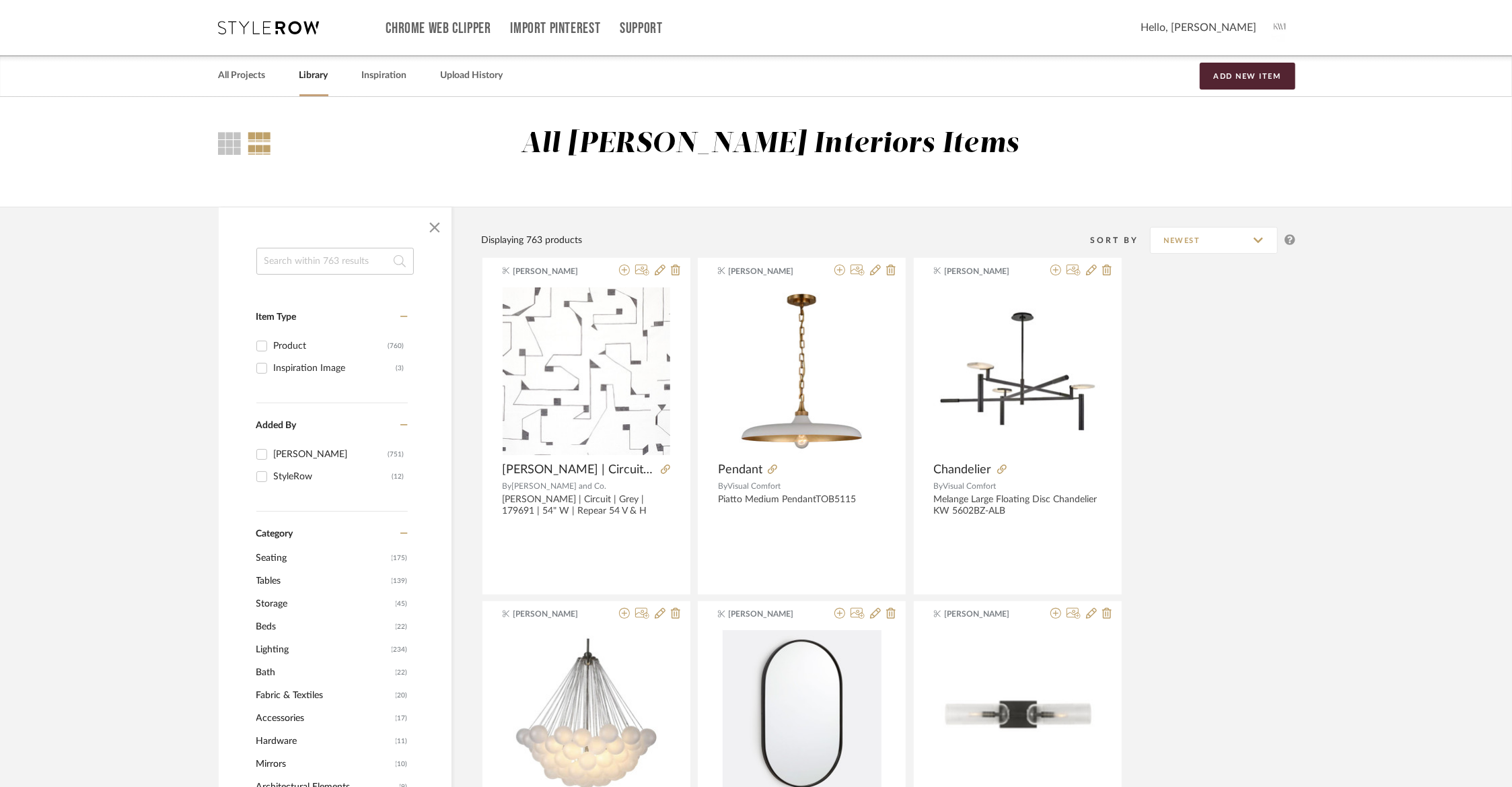
click at [324, 259] on input at bounding box center [335, 262] width 158 height 27
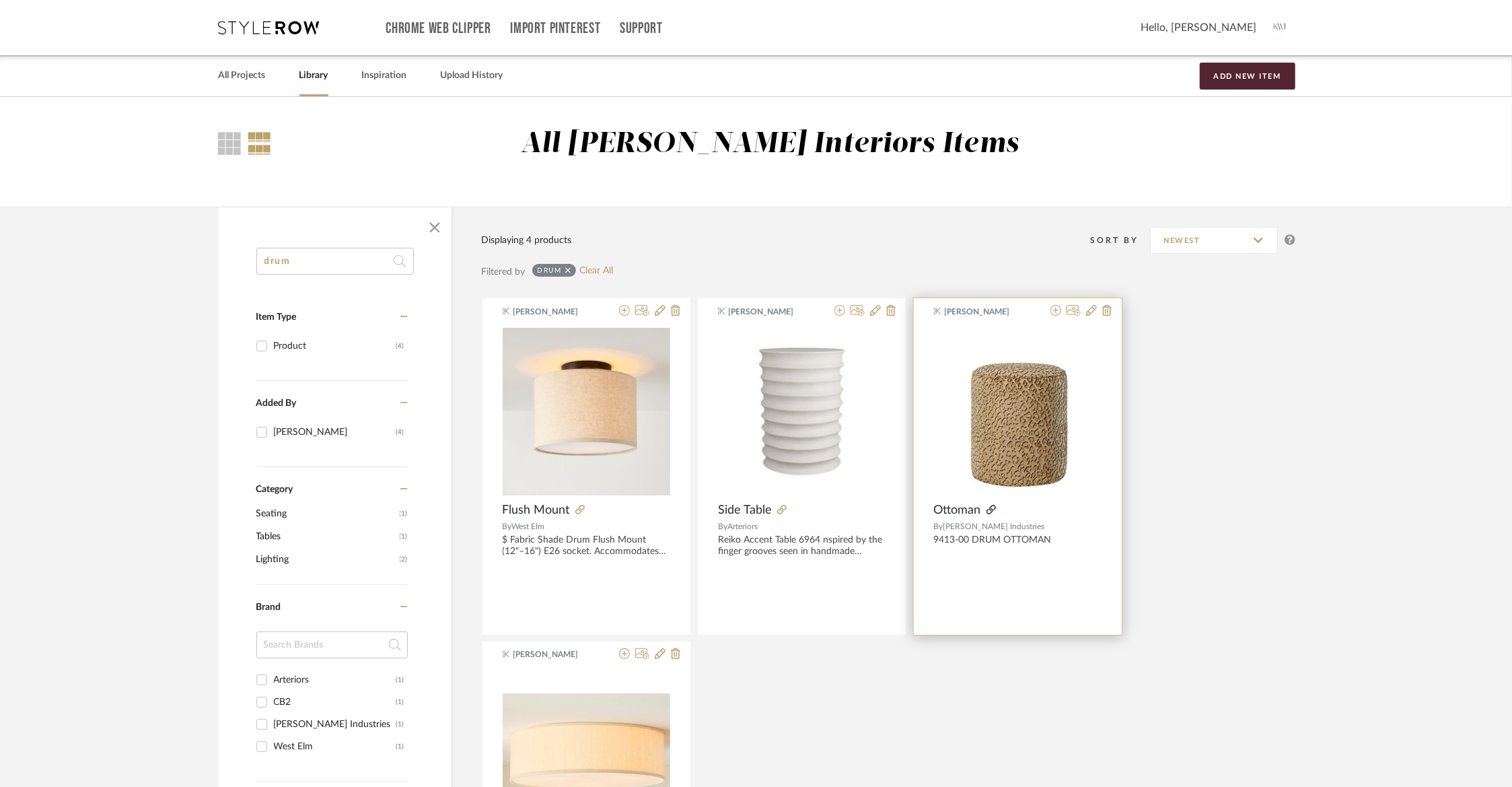
type input "drum"
click at [989, 506] on icon at bounding box center [991, 510] width 9 height 9
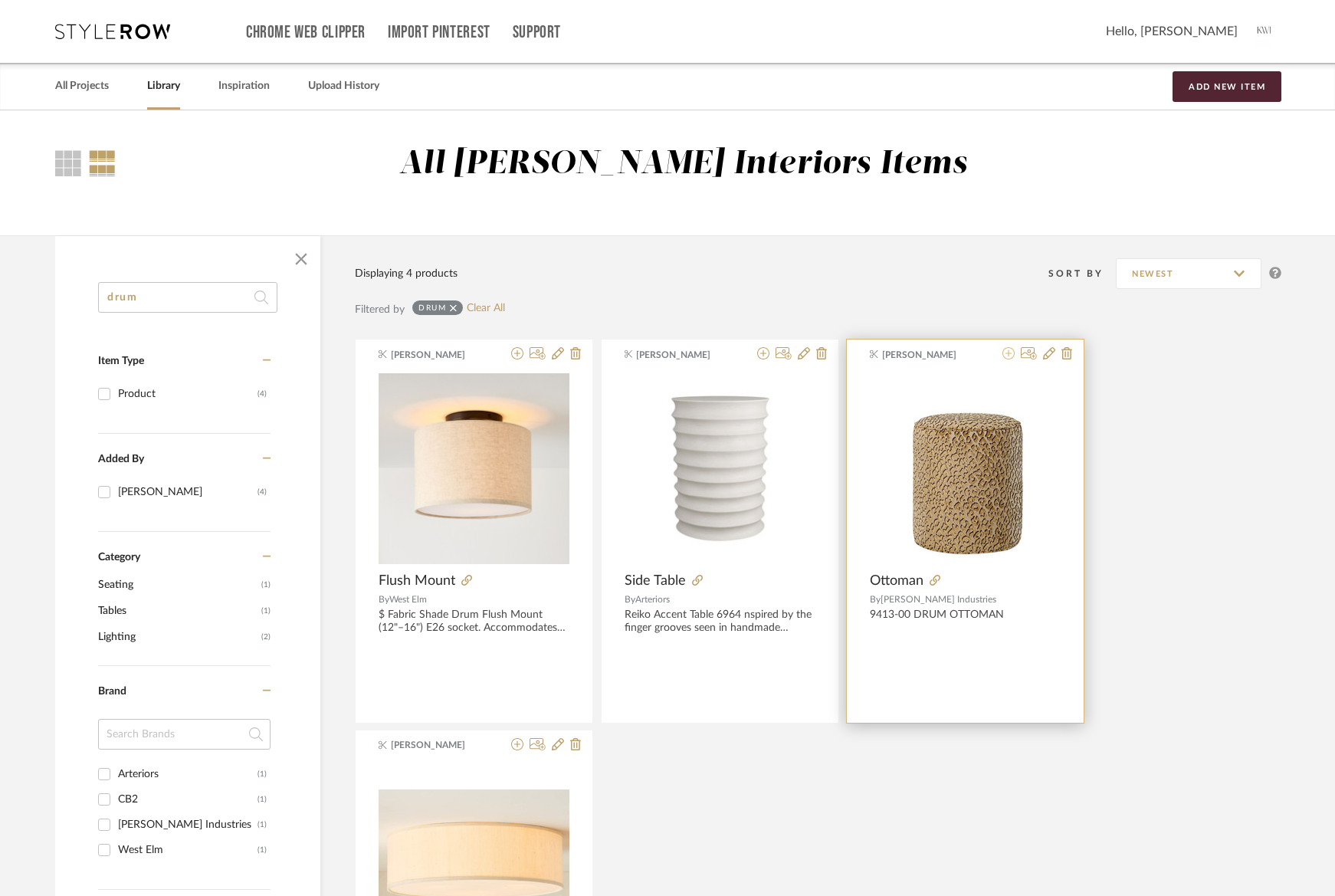
click at [1009, 357] on icon at bounding box center [1009, 353] width 12 height 12
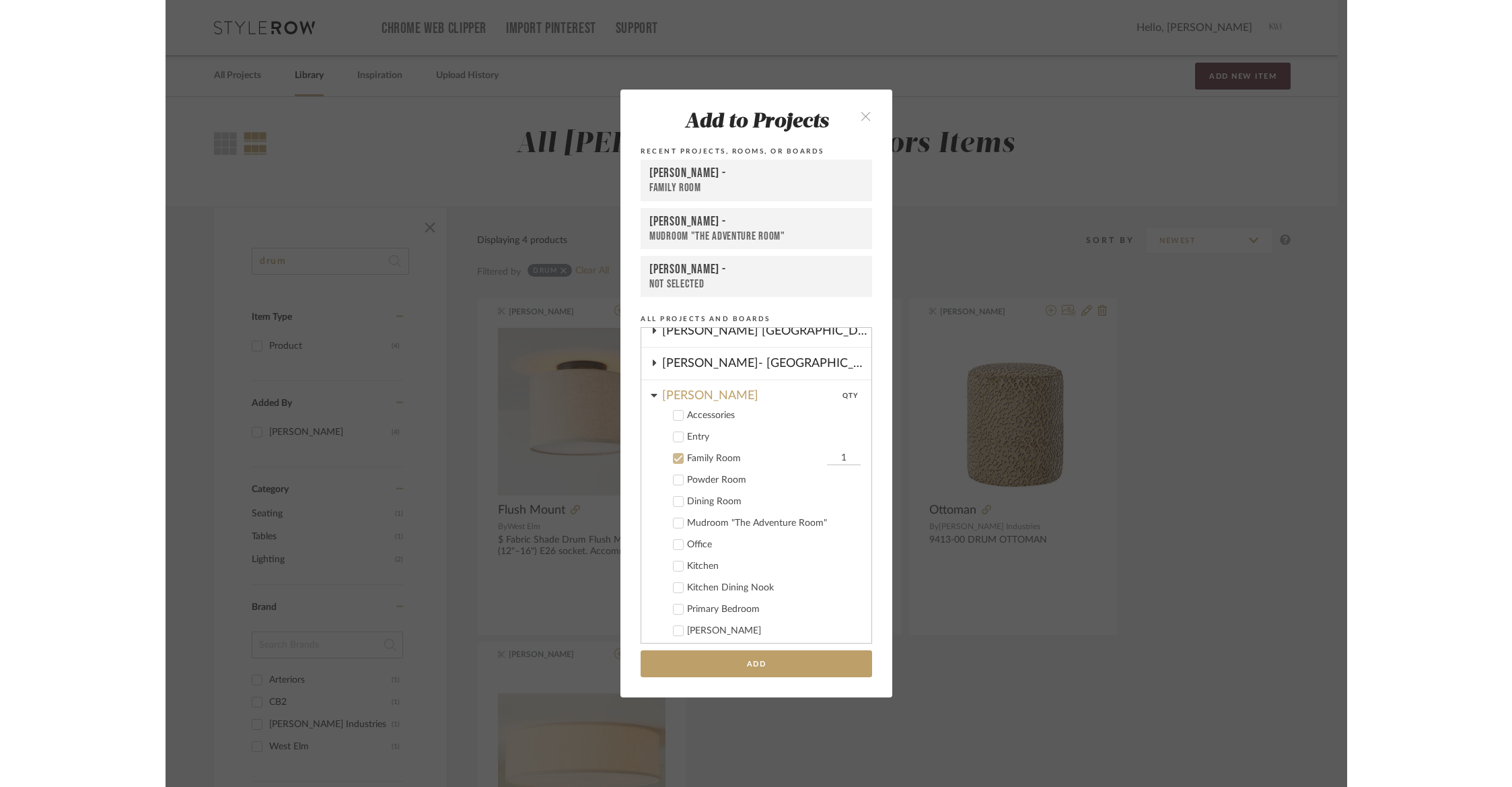
scroll to position [179, 0]
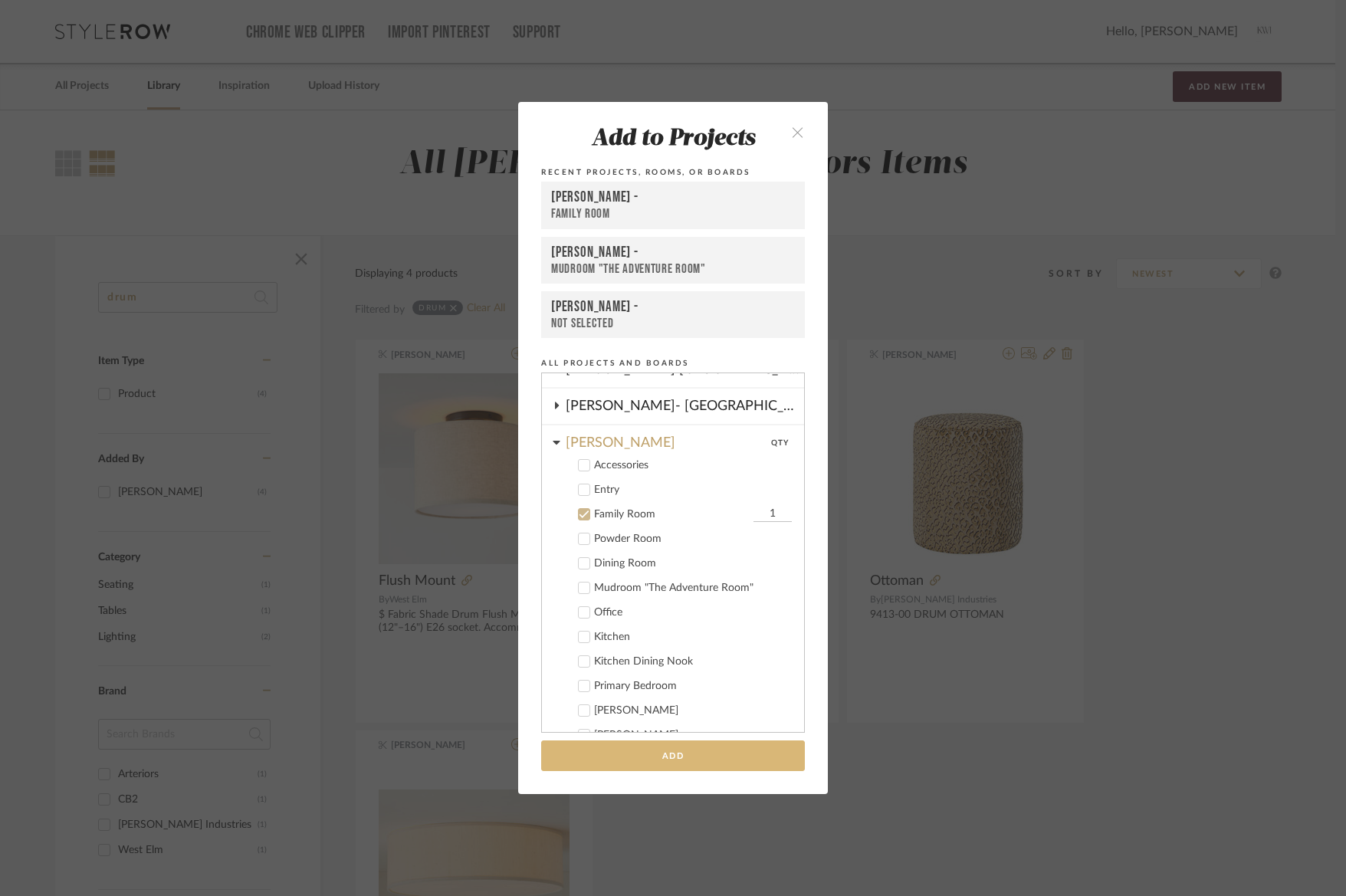
click at [677, 760] on button "Add" at bounding box center [673, 755] width 263 height 31
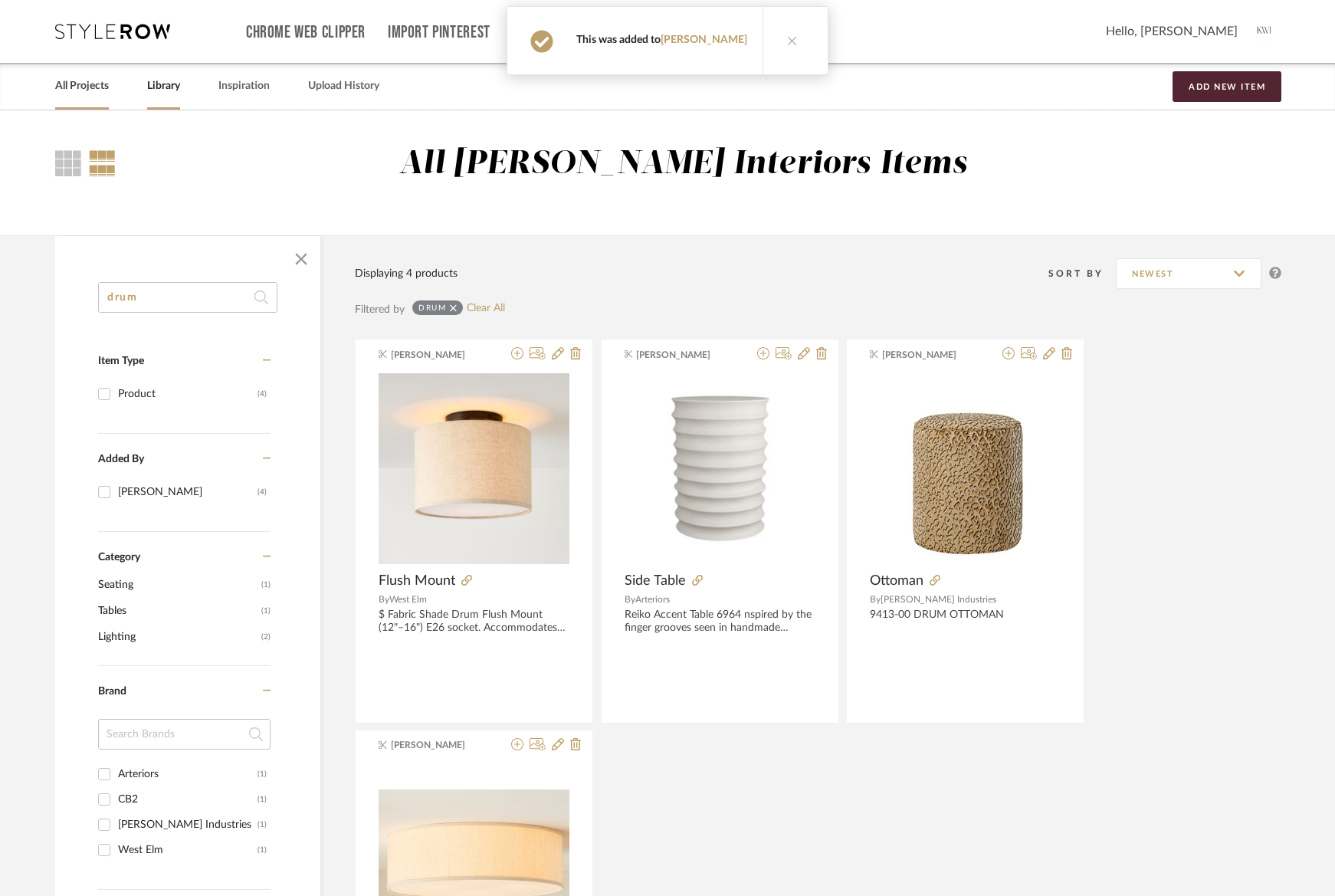
click at [98, 92] on link "All Projects" at bounding box center [82, 86] width 54 height 21
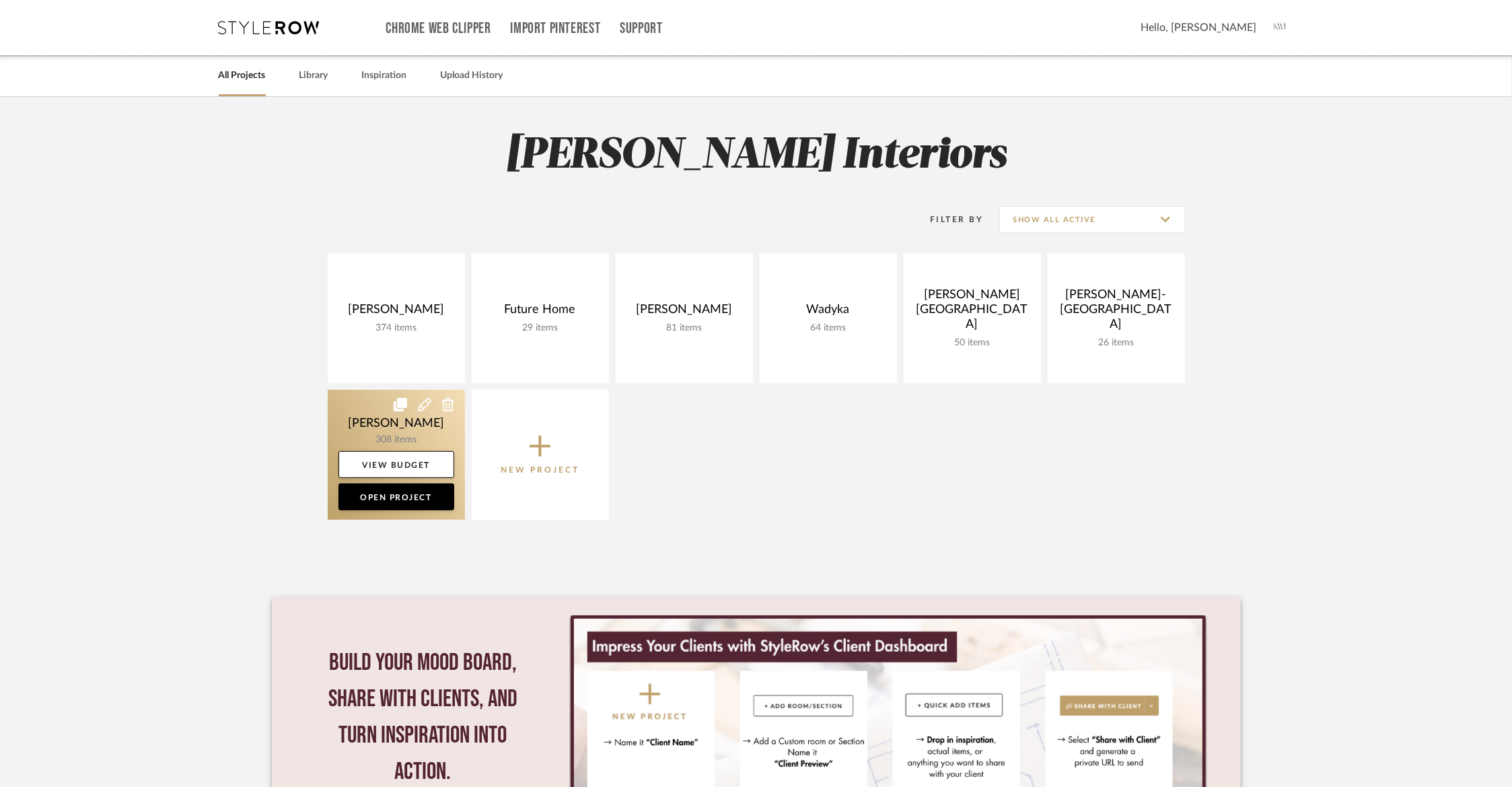
click at [409, 441] on link at bounding box center [396, 454] width 137 height 130
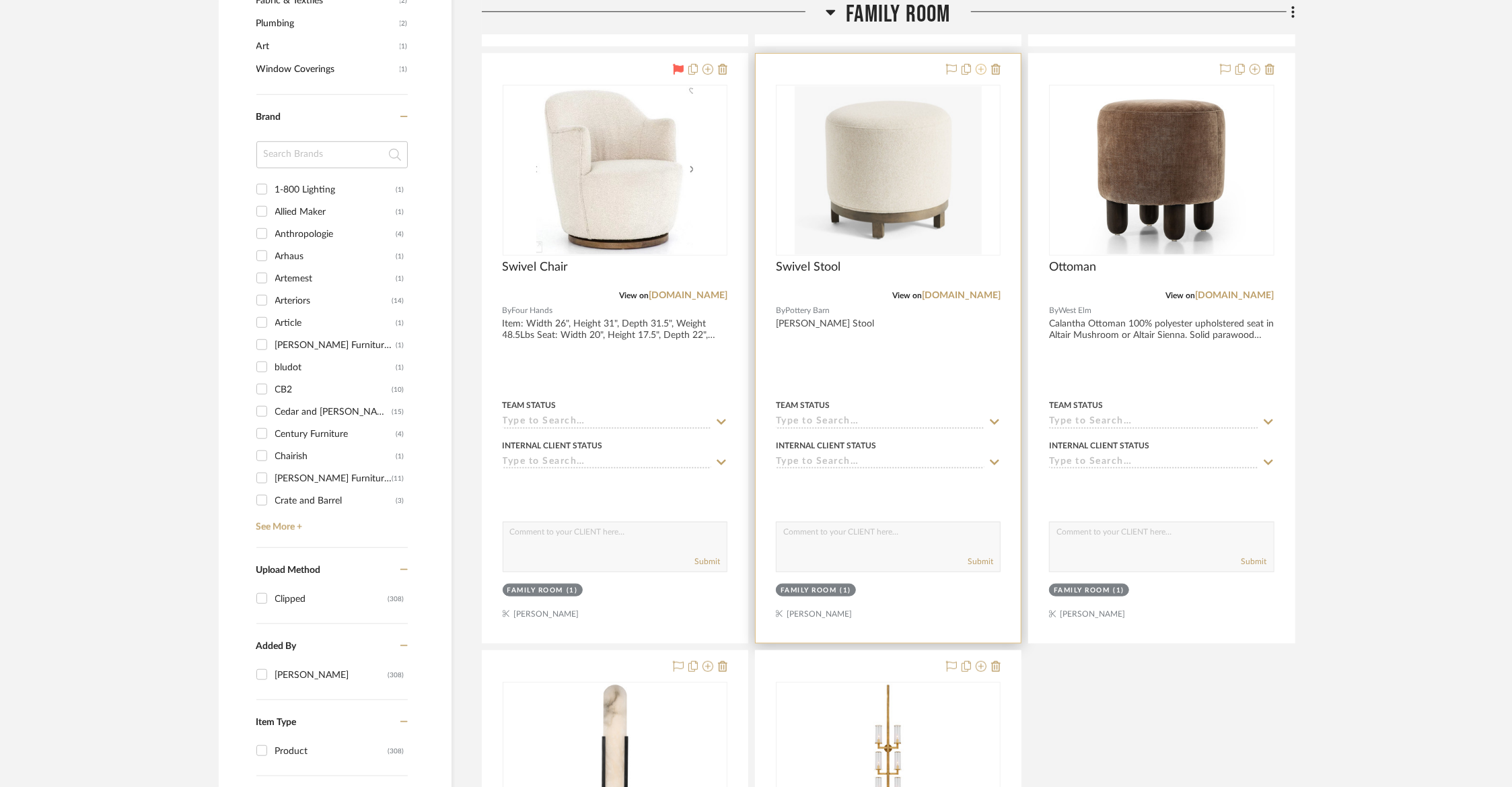
scroll to position [1223, 0]
